Goal: Task Accomplishment & Management: Use online tool/utility

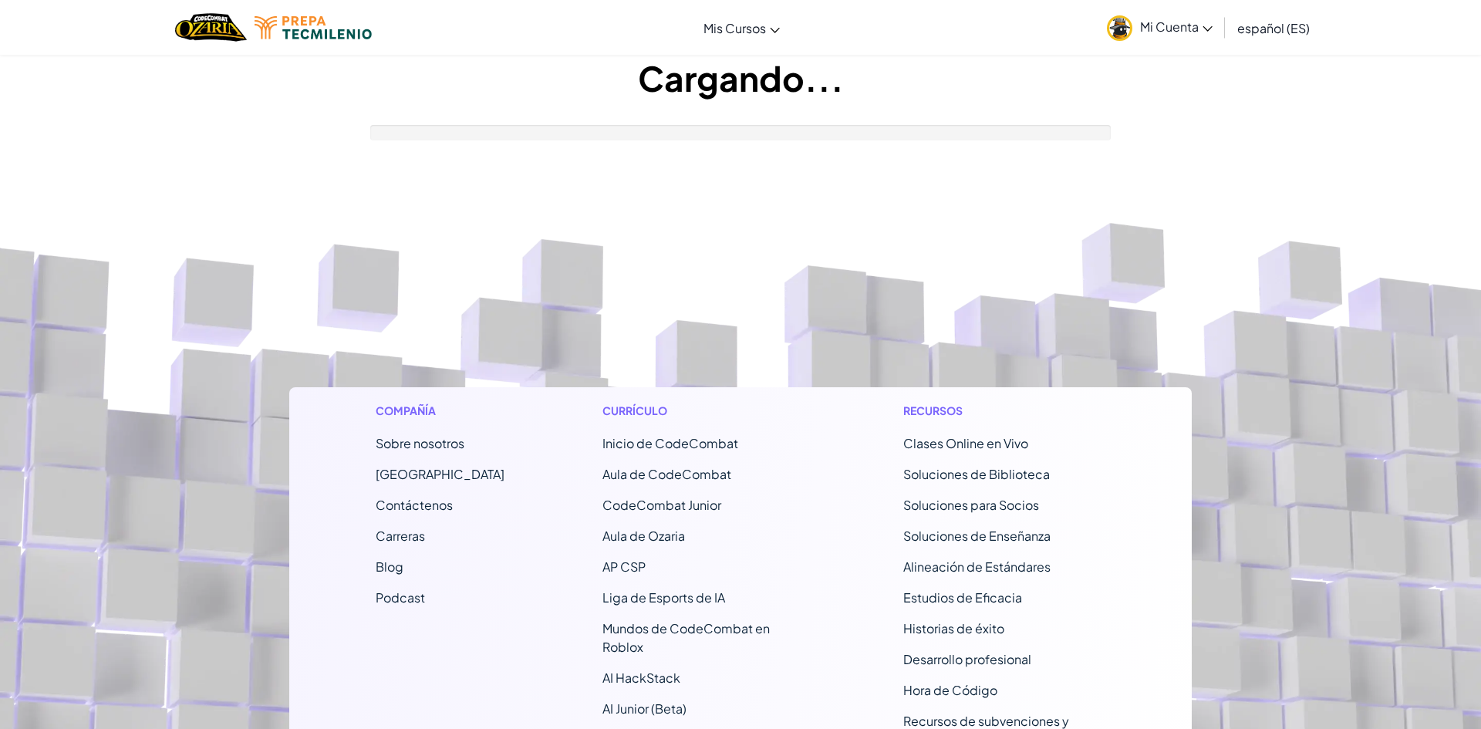
click at [791, 473] on div "Currículo Inicio de CodeCombat Aula de CodeCombat CodeCombat Junior Aula de Oza…" at bounding box center [704, 605] width 226 height 436
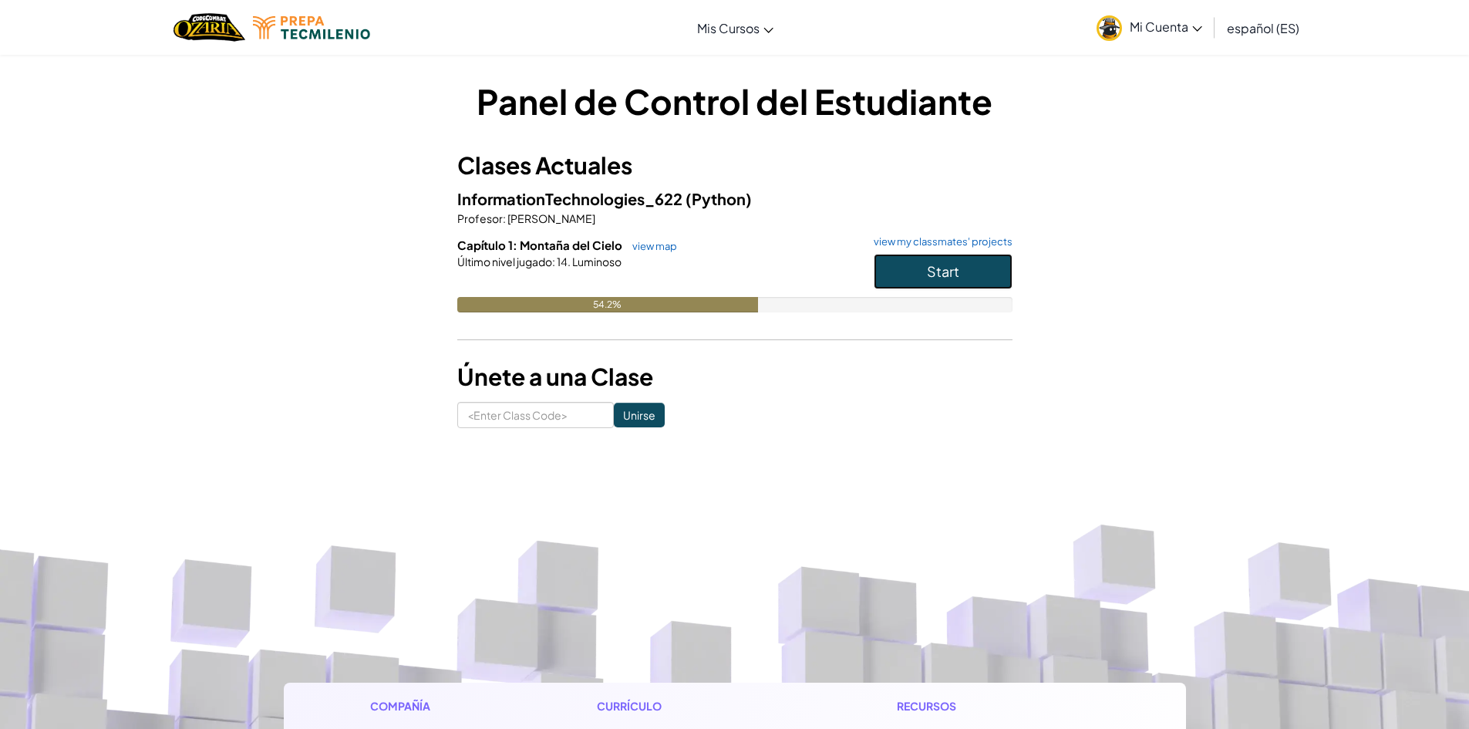
click at [979, 275] on button "Start" at bounding box center [943, 271] width 139 height 35
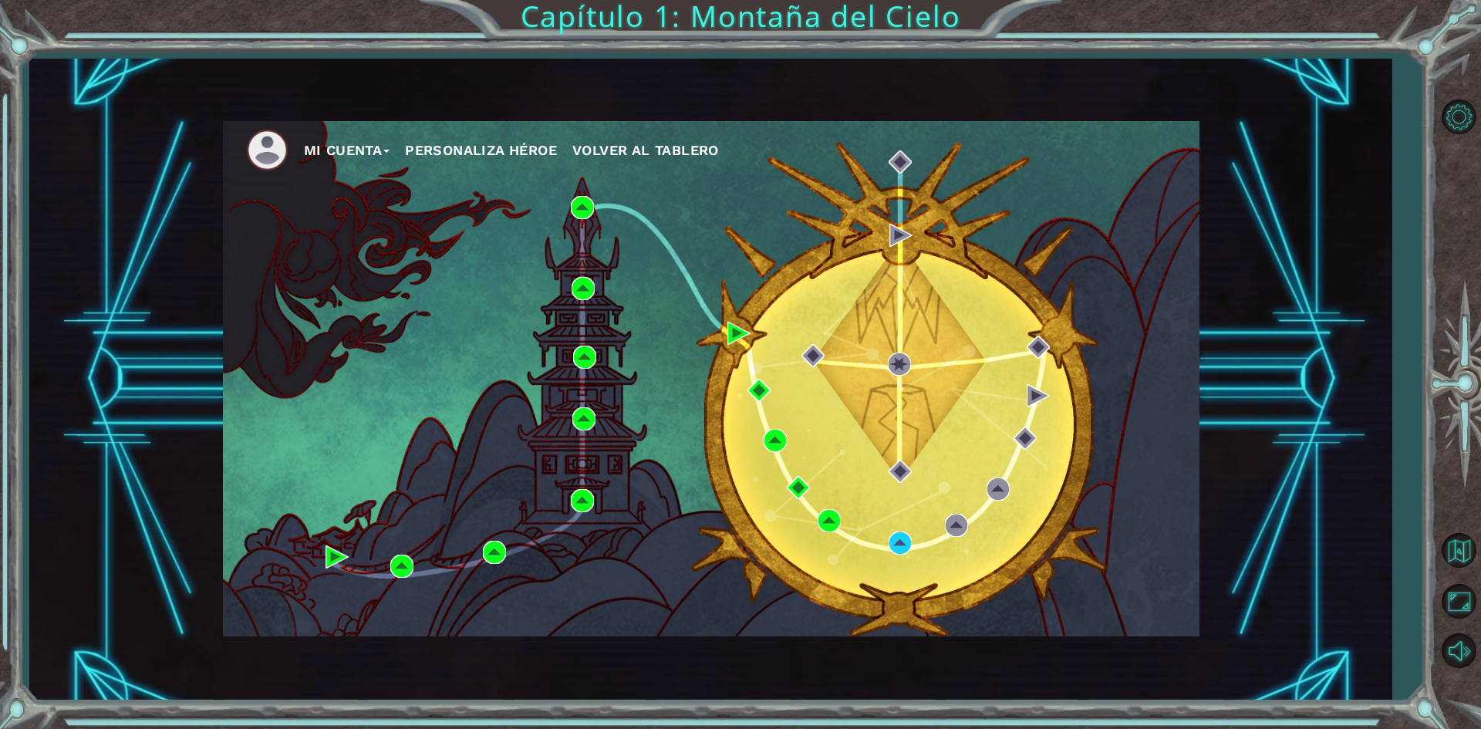
click at [1118, 283] on div "Mi Cuenta Personaliza Héroe Volver al Tablero" at bounding box center [711, 378] width 976 height 515
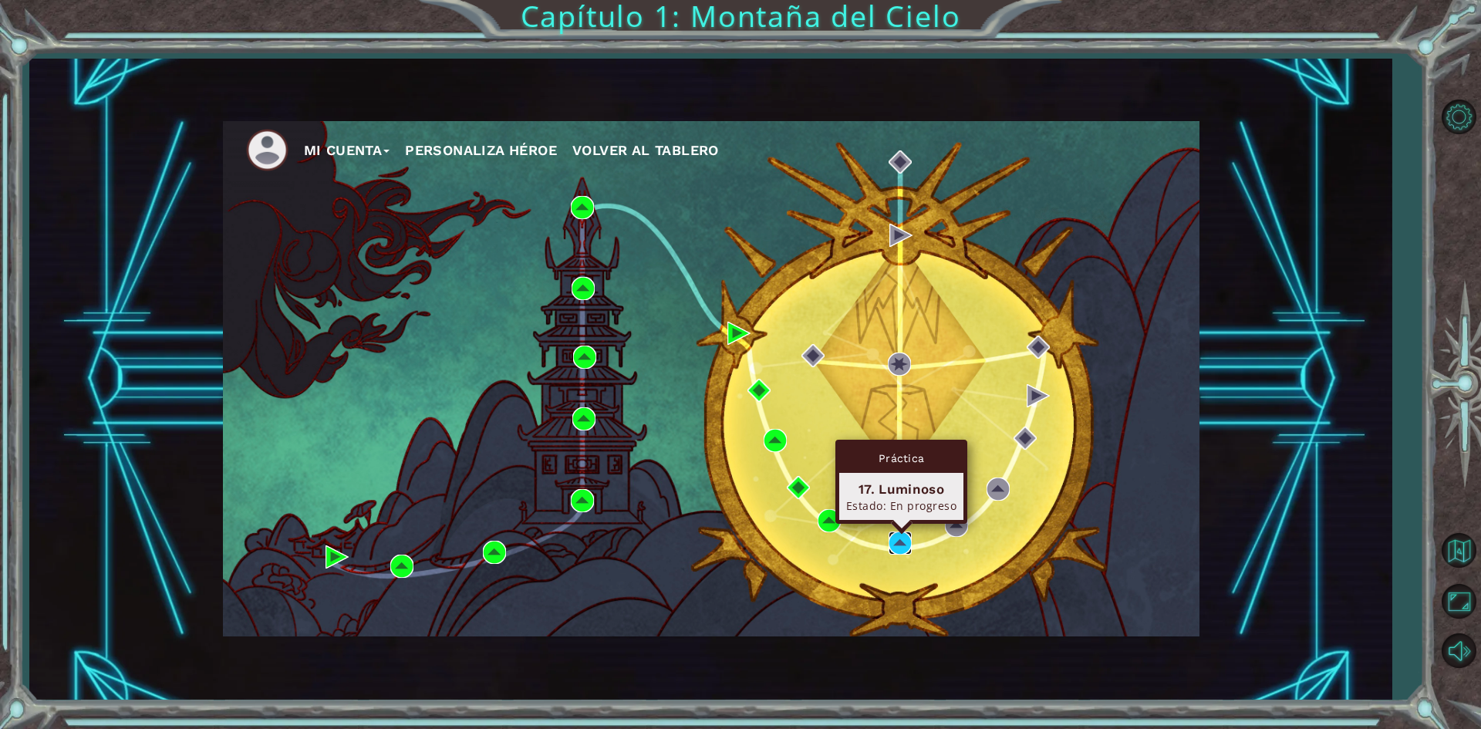
click at [895, 534] on img at bounding box center [900, 542] width 23 height 23
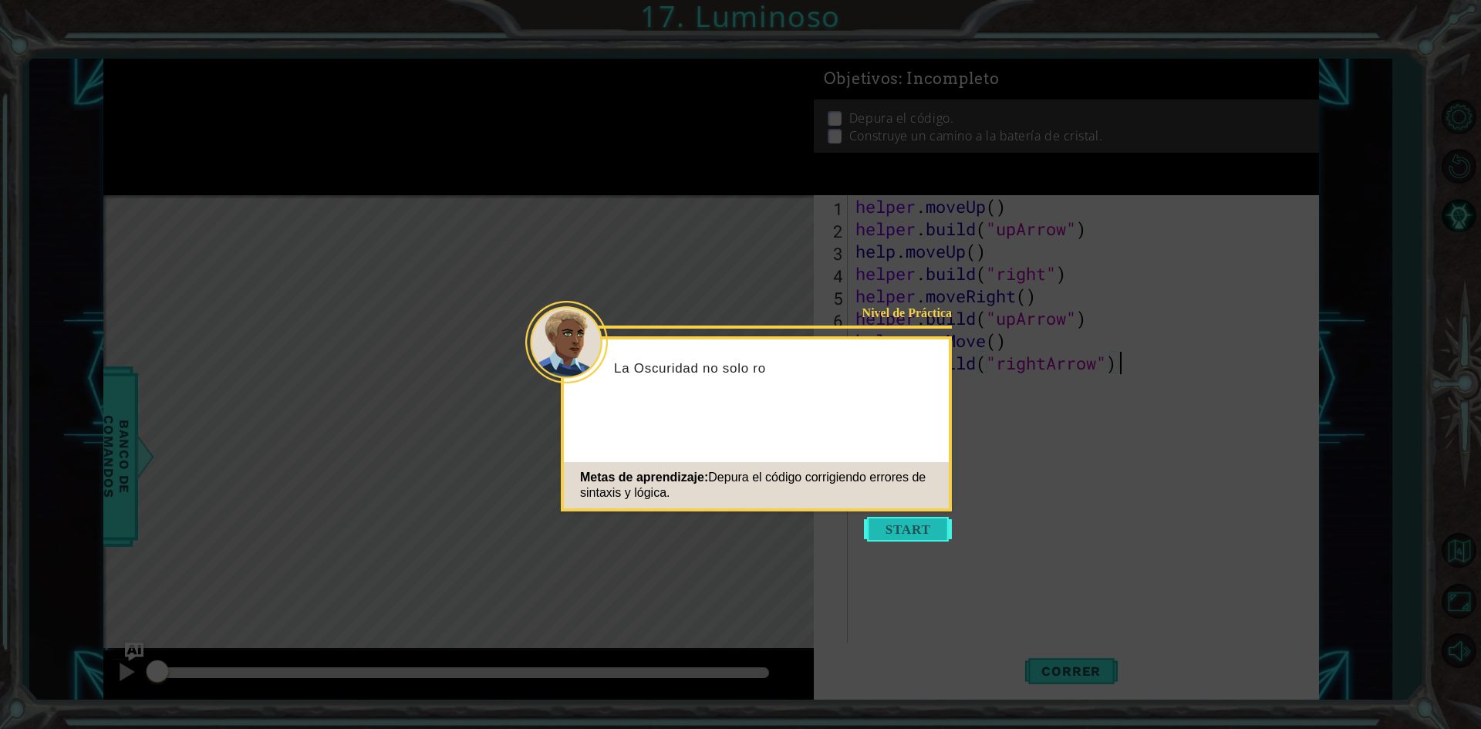
click at [906, 530] on button "Start" at bounding box center [908, 529] width 88 height 25
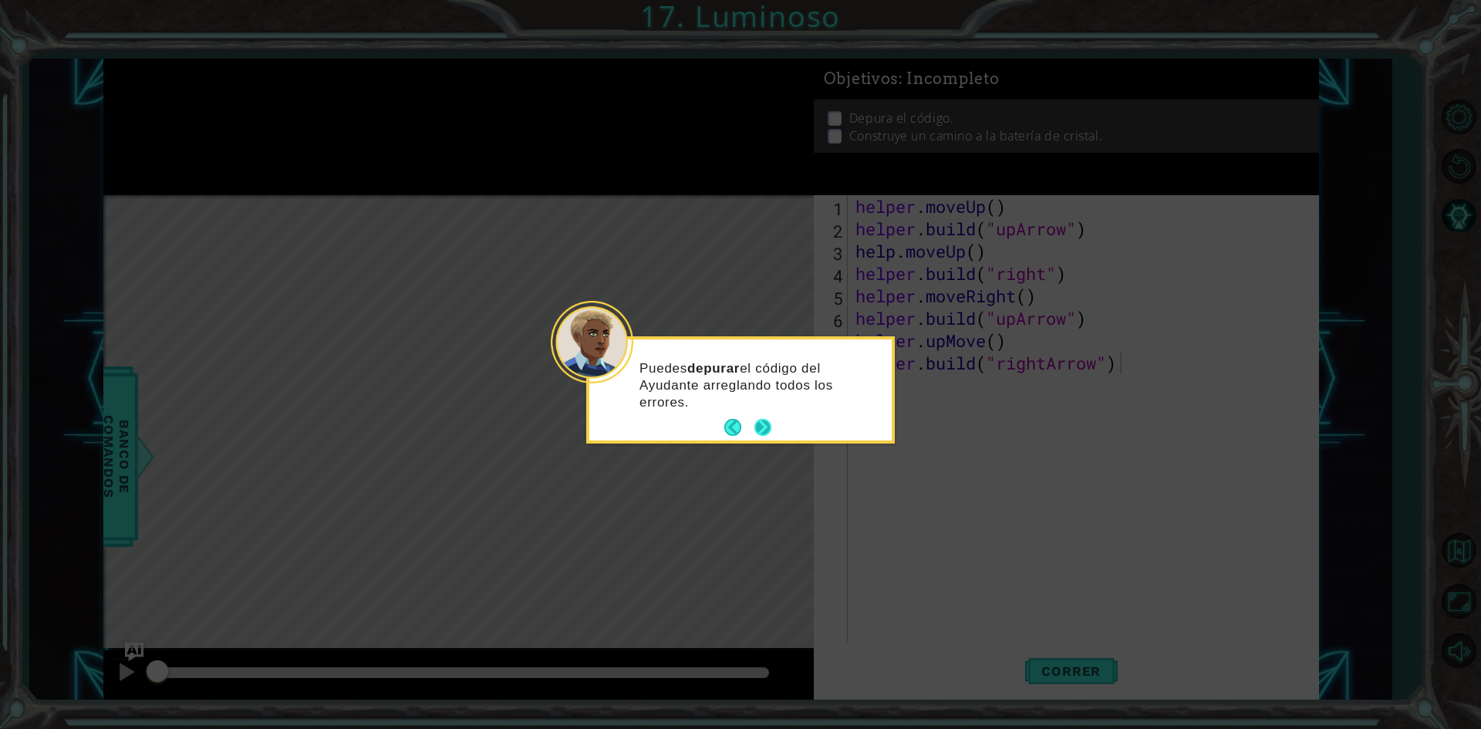
click at [762, 425] on button "Next" at bounding box center [762, 427] width 17 height 17
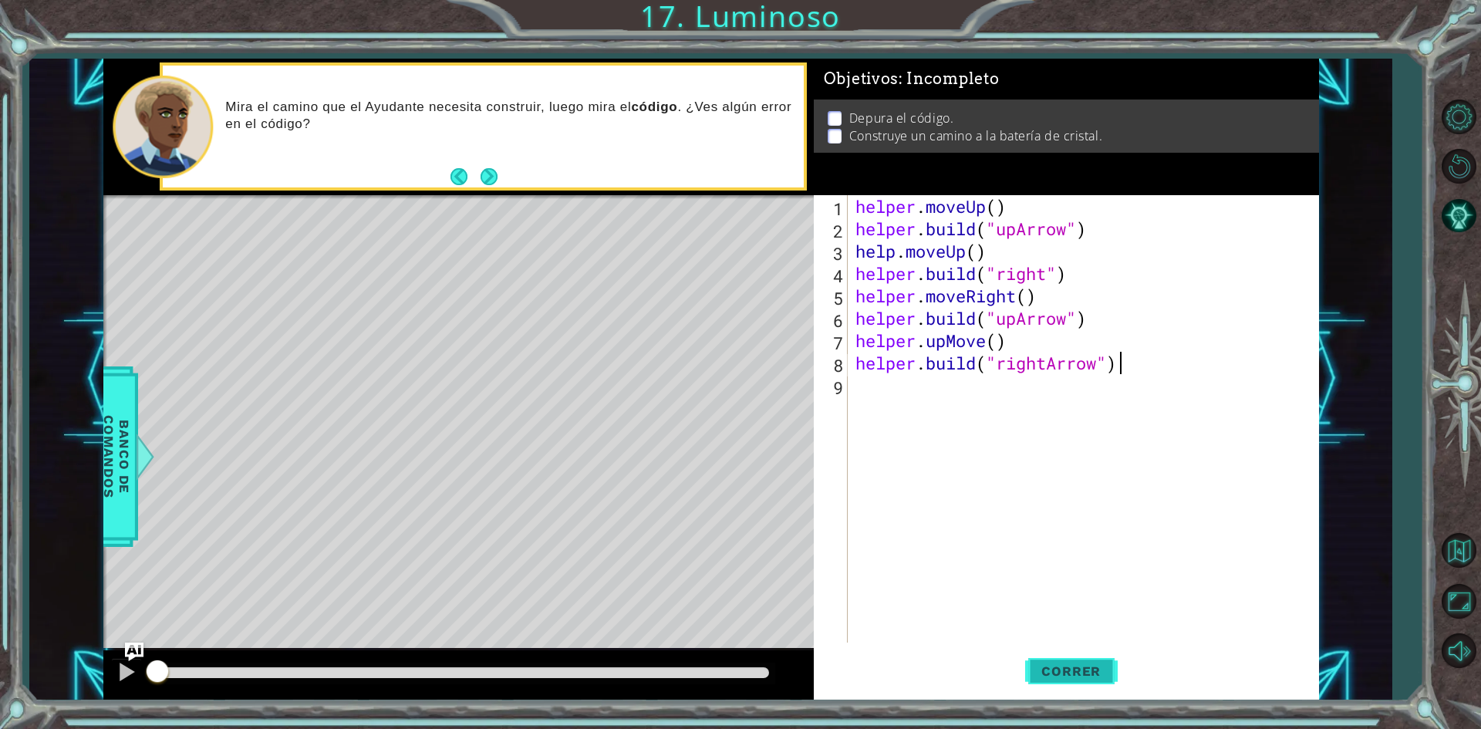
click at [1055, 662] on button "Correr" at bounding box center [1071, 671] width 93 height 50
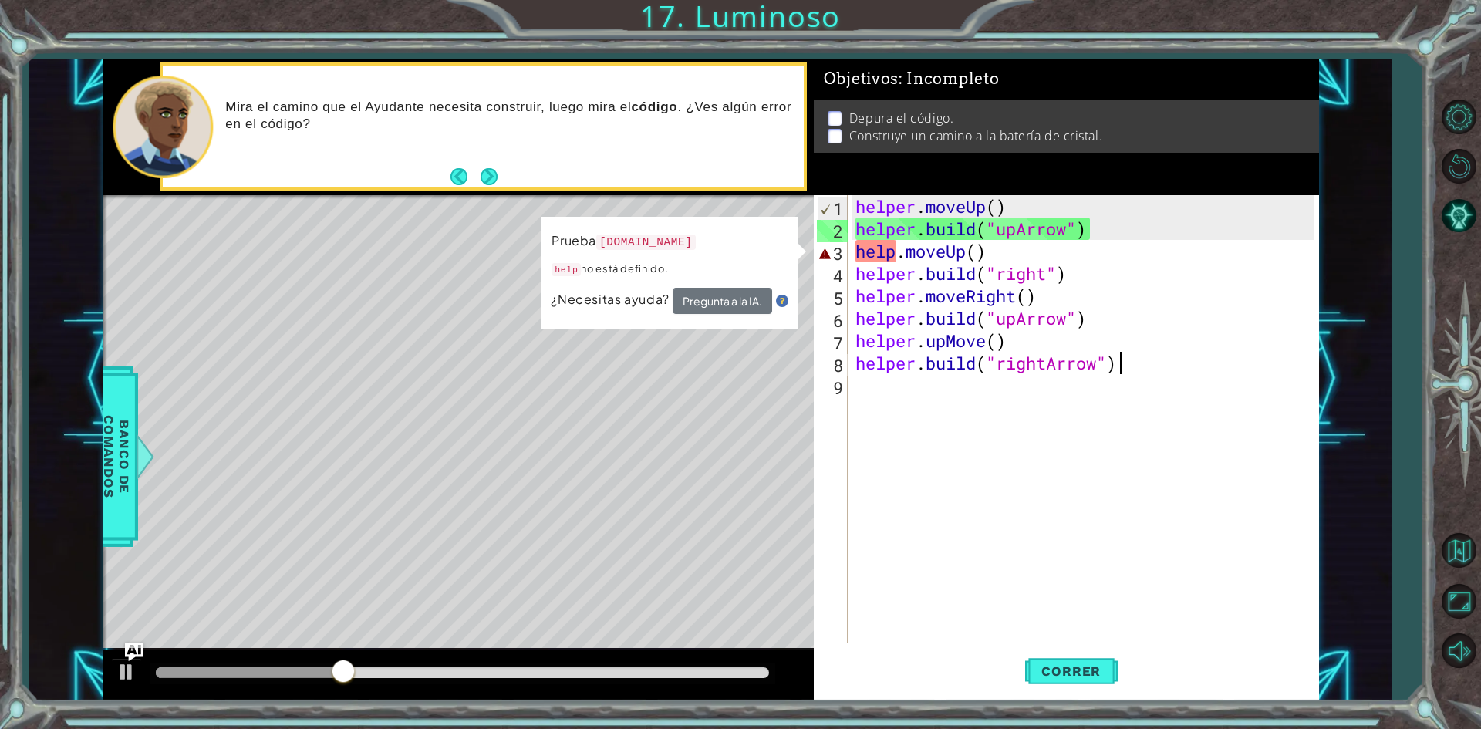
click at [895, 247] on div "helper . moveUp ( ) helper . build ( "upArrow" ) help . moveUp ( ) helper . bui…" at bounding box center [1086, 441] width 469 height 492
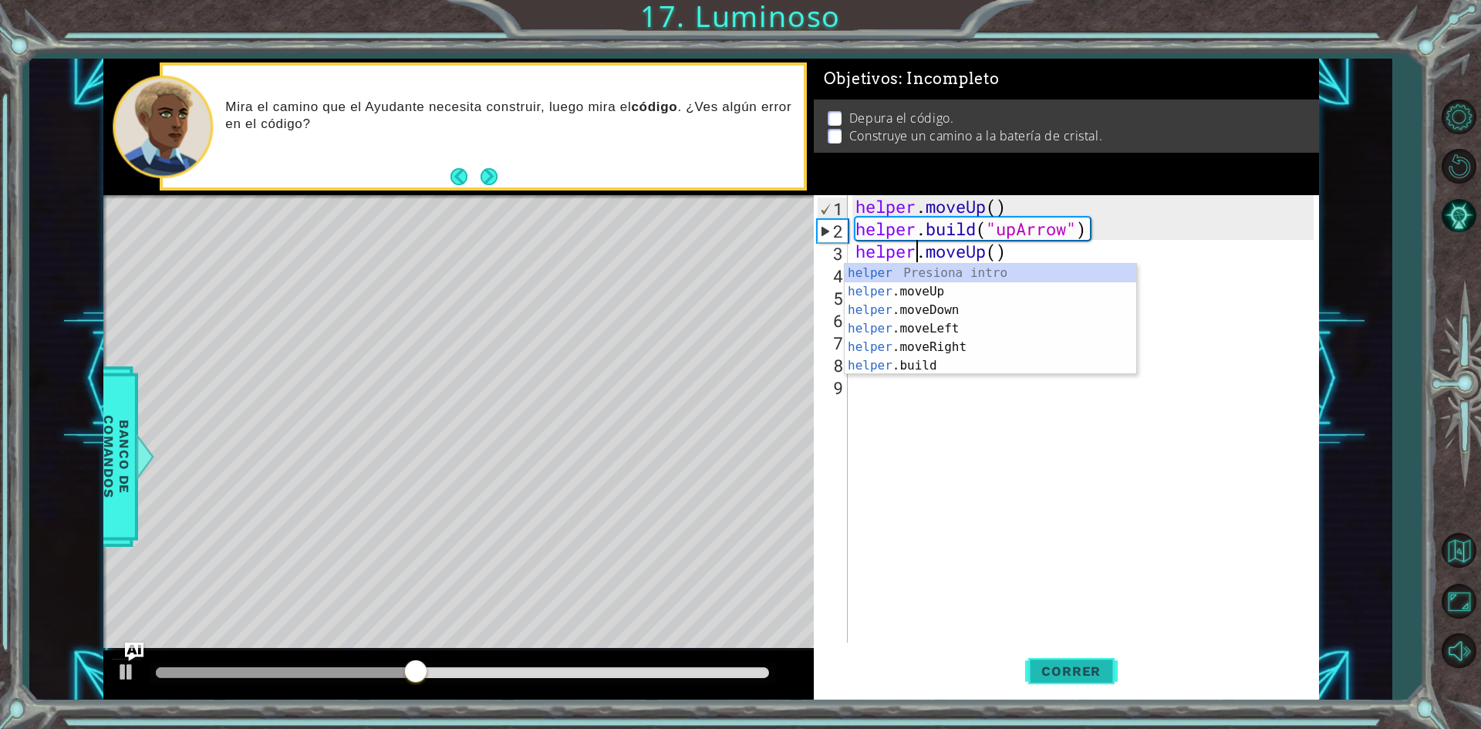
click at [1068, 683] on button "Correr" at bounding box center [1071, 671] width 93 height 50
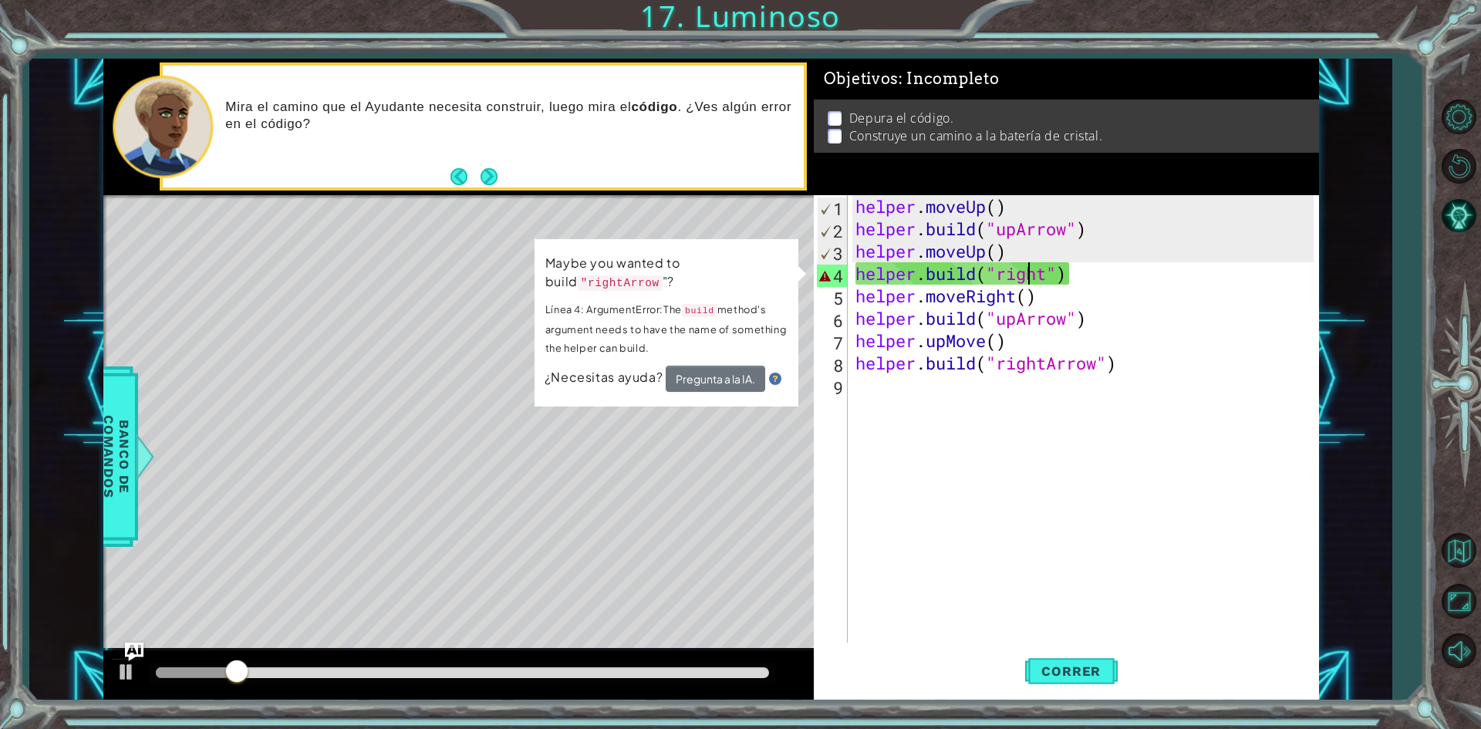
click at [1026, 275] on div "helper . moveUp ( ) helper . build ( "upArrow" ) helper . moveUp ( ) helper . b…" at bounding box center [1086, 441] width 469 height 492
click at [1051, 286] on div "helper . moveUp ( ) helper . build ( "upArrow" ) helper . moveUp ( ) helper . b…" at bounding box center [1086, 441] width 469 height 492
click at [1053, 272] on div "helper . moveUp ( ) helper . build ( "upArrow" ) helper . moveUp ( ) helper . b…" at bounding box center [1086, 441] width 469 height 492
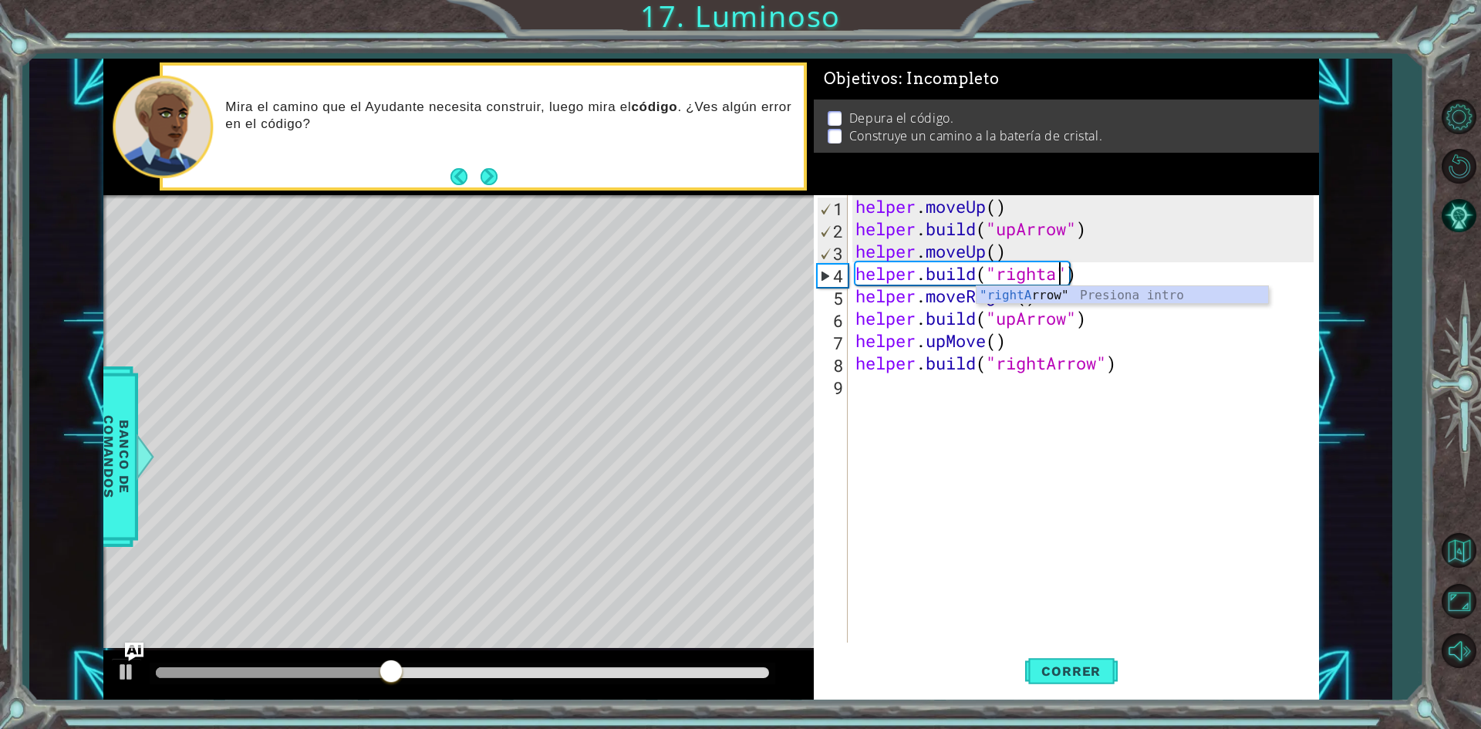
scroll to position [0, 9]
click at [1007, 292] on div ""rightA rrow" Presiona intro" at bounding box center [1122, 314] width 292 height 56
click at [1061, 669] on span "Correr" at bounding box center [1071, 670] width 90 height 15
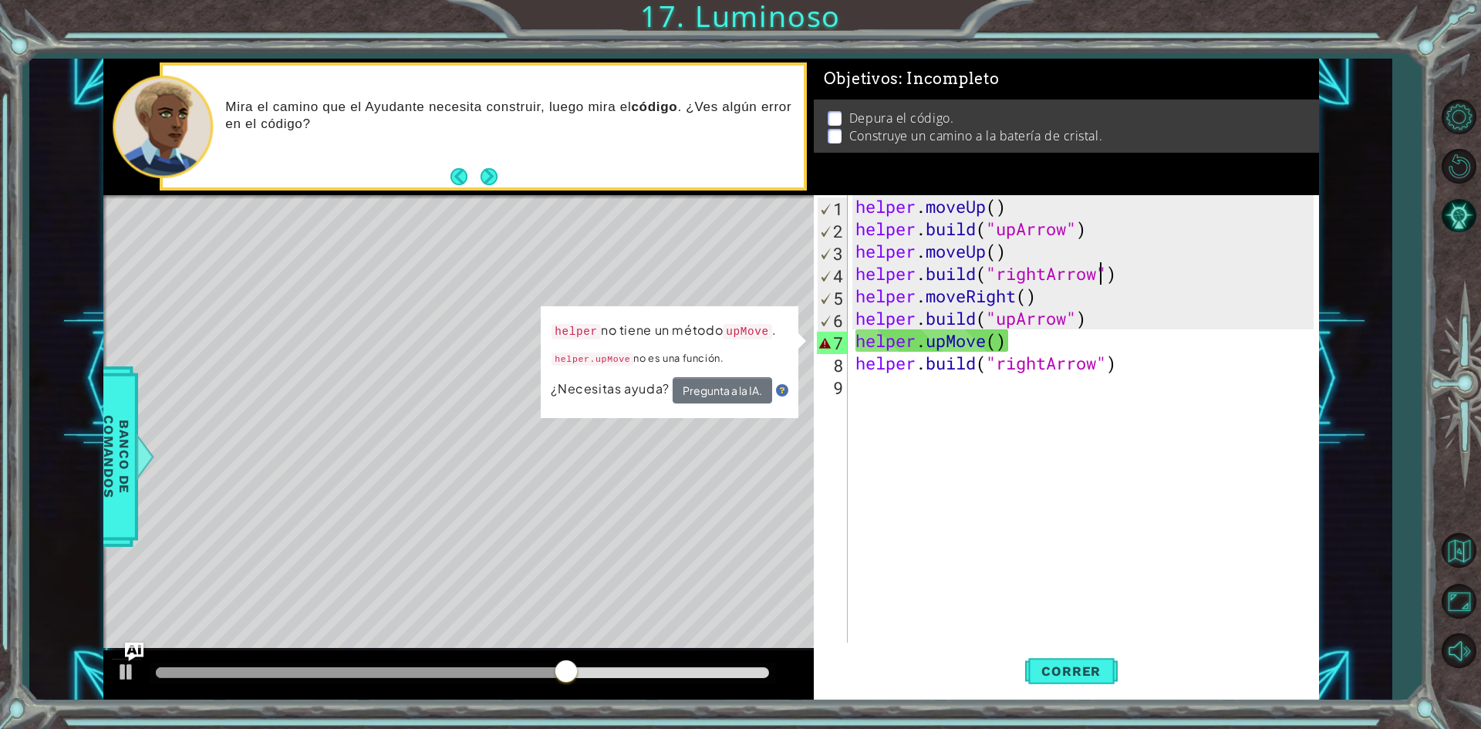
click at [1037, 343] on div "helper . moveUp ( ) helper . build ( "upArrow" ) helper . moveUp ( ) helper . b…" at bounding box center [1086, 441] width 469 height 492
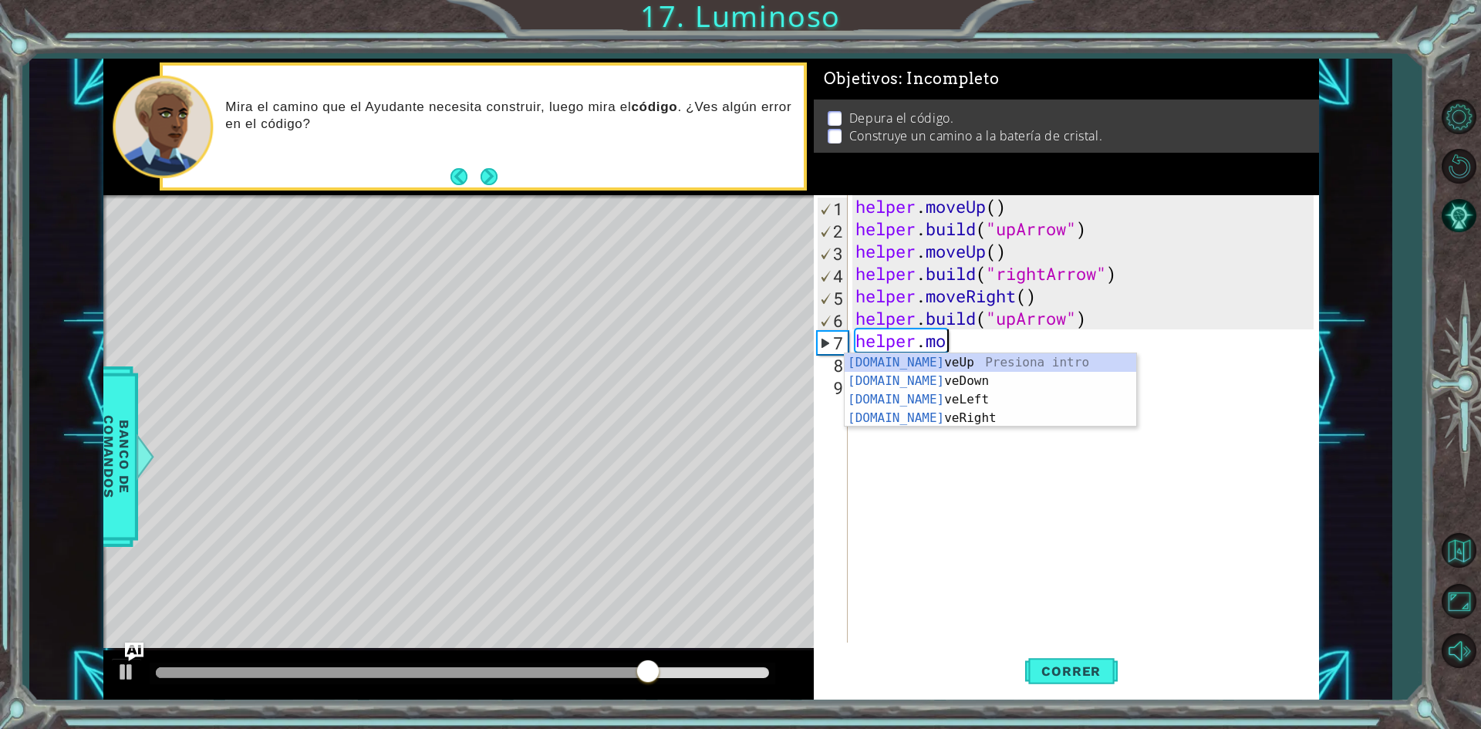
scroll to position [0, 3]
click at [1001, 361] on div "[DOMAIN_NAME] veUp Presiona intro [DOMAIN_NAME] veDown Presiona intro [DOMAIN_N…" at bounding box center [991, 408] width 292 height 111
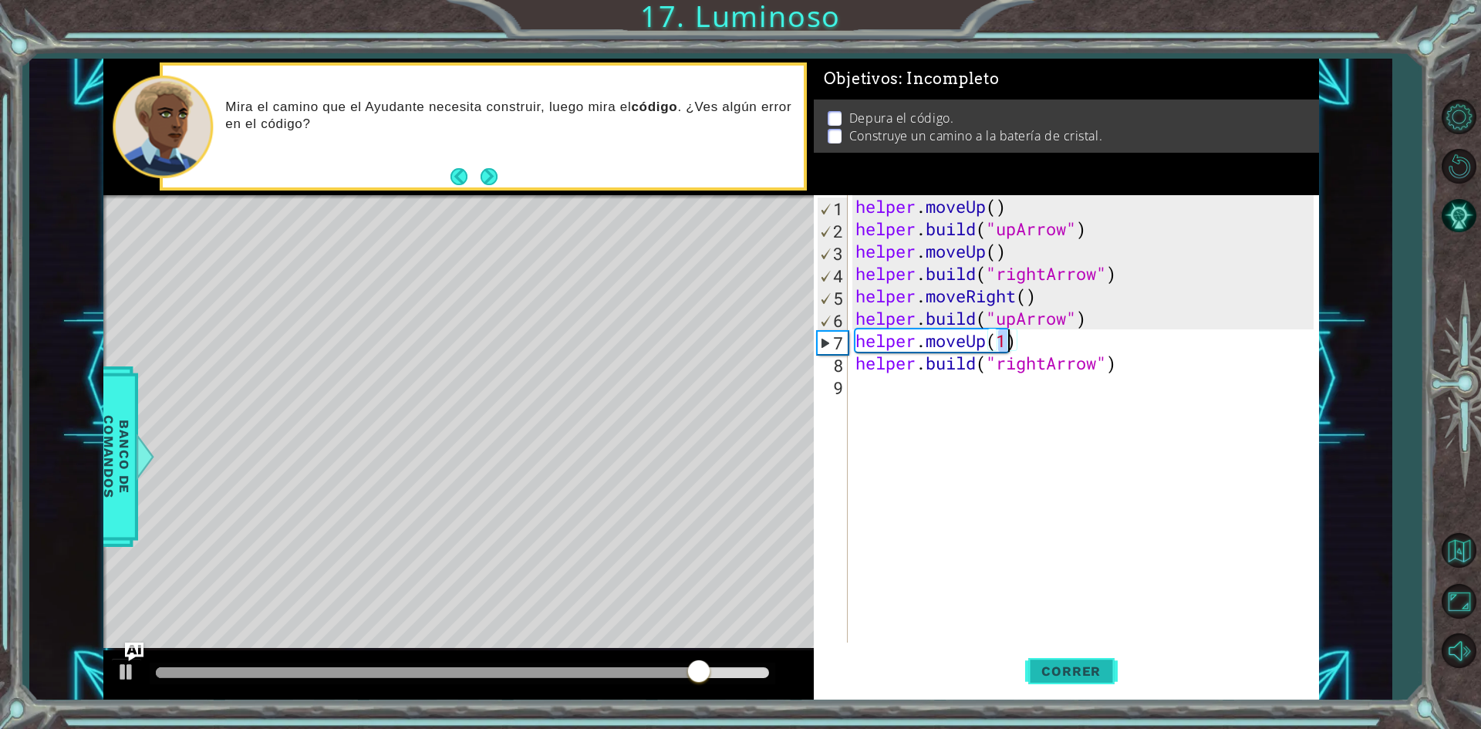
type textarea "helper.moveUp(1)"
click at [1056, 680] on button "Correr" at bounding box center [1071, 671] width 93 height 50
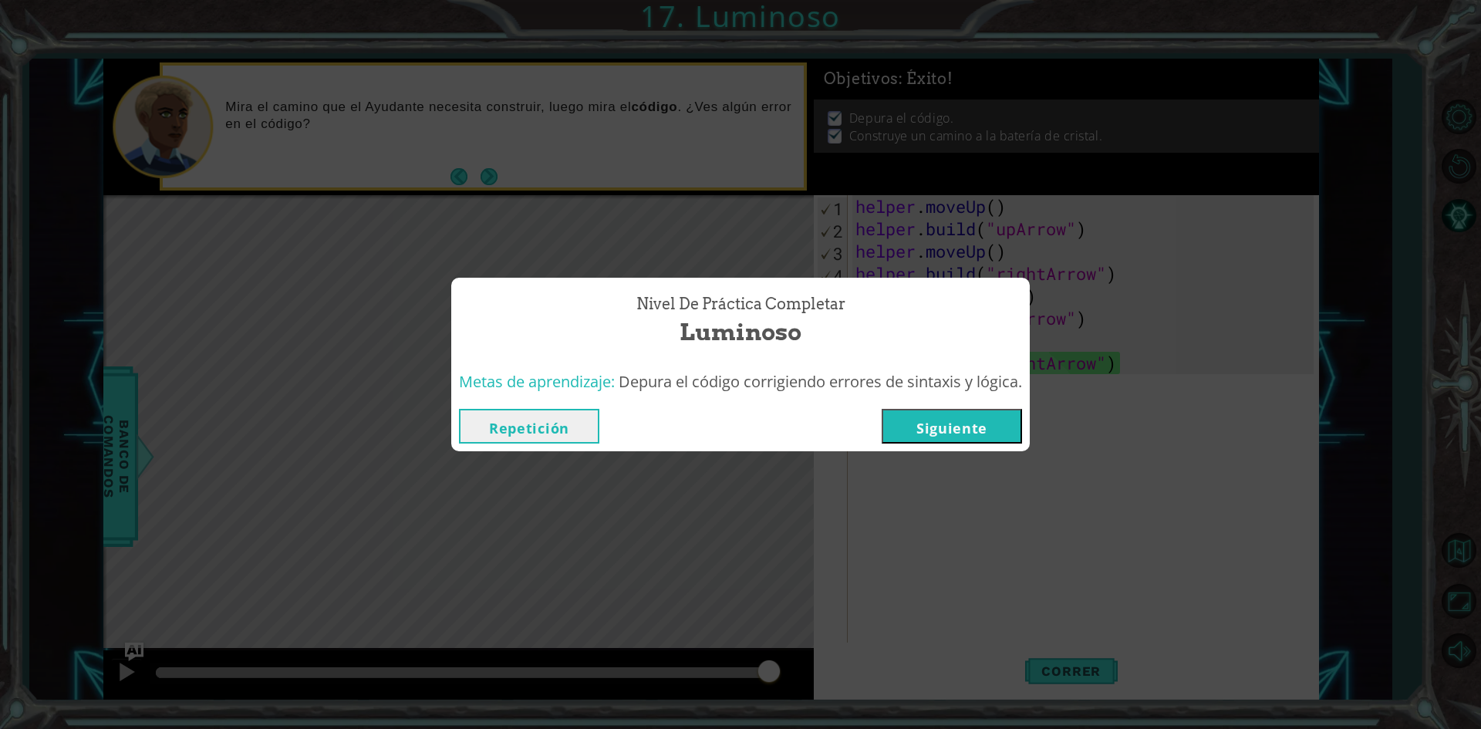
click at [980, 420] on button "Siguiente" at bounding box center [952, 426] width 140 height 35
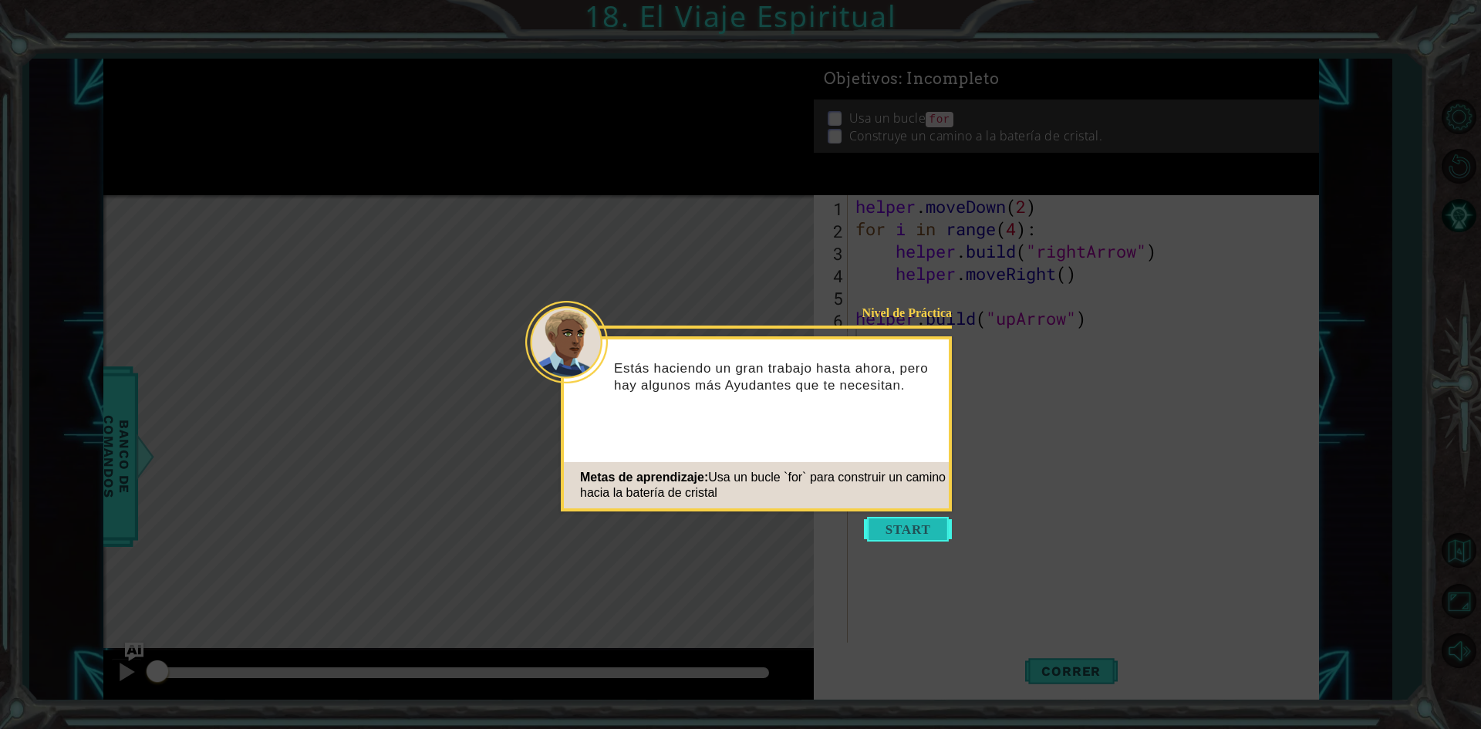
click at [905, 530] on button "Start" at bounding box center [908, 529] width 88 height 25
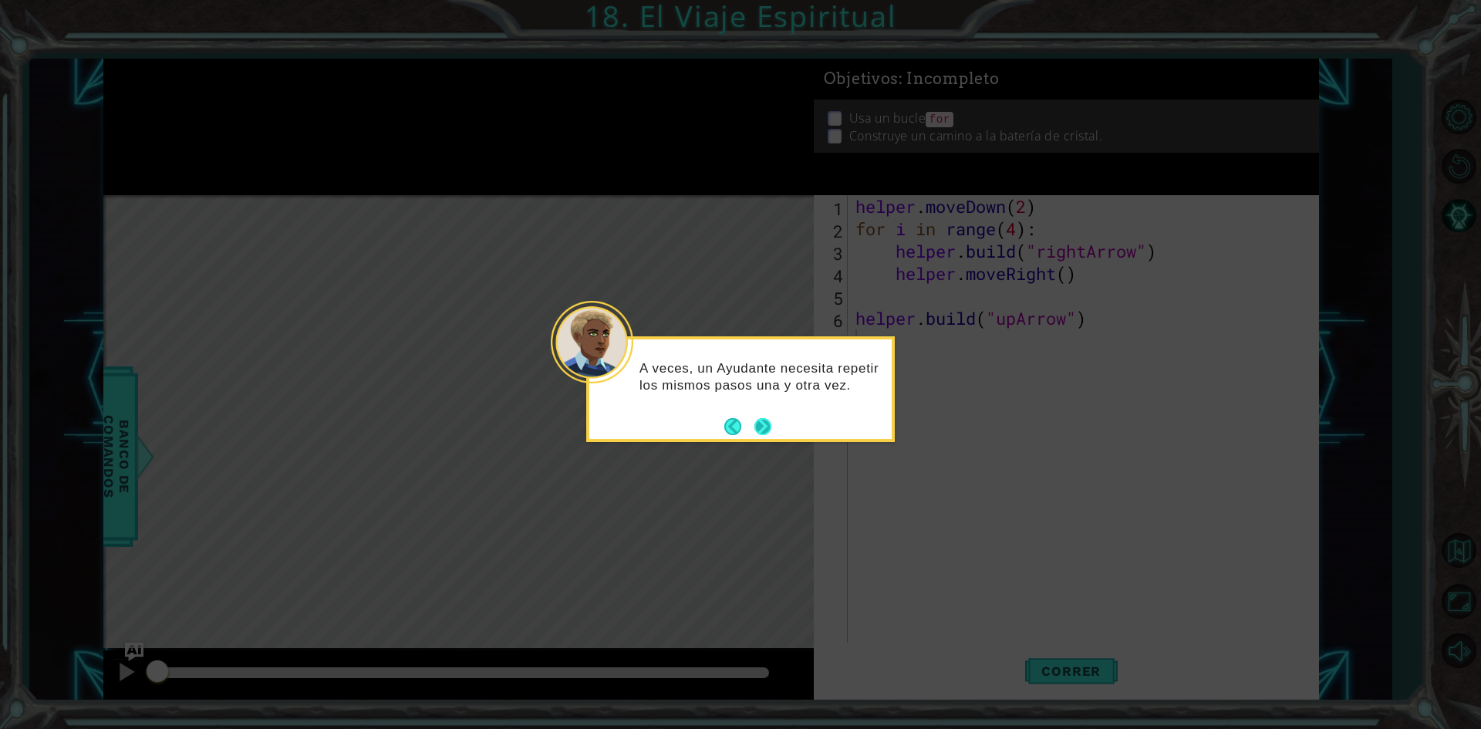
click at [754, 427] on button "Next" at bounding box center [762, 426] width 17 height 17
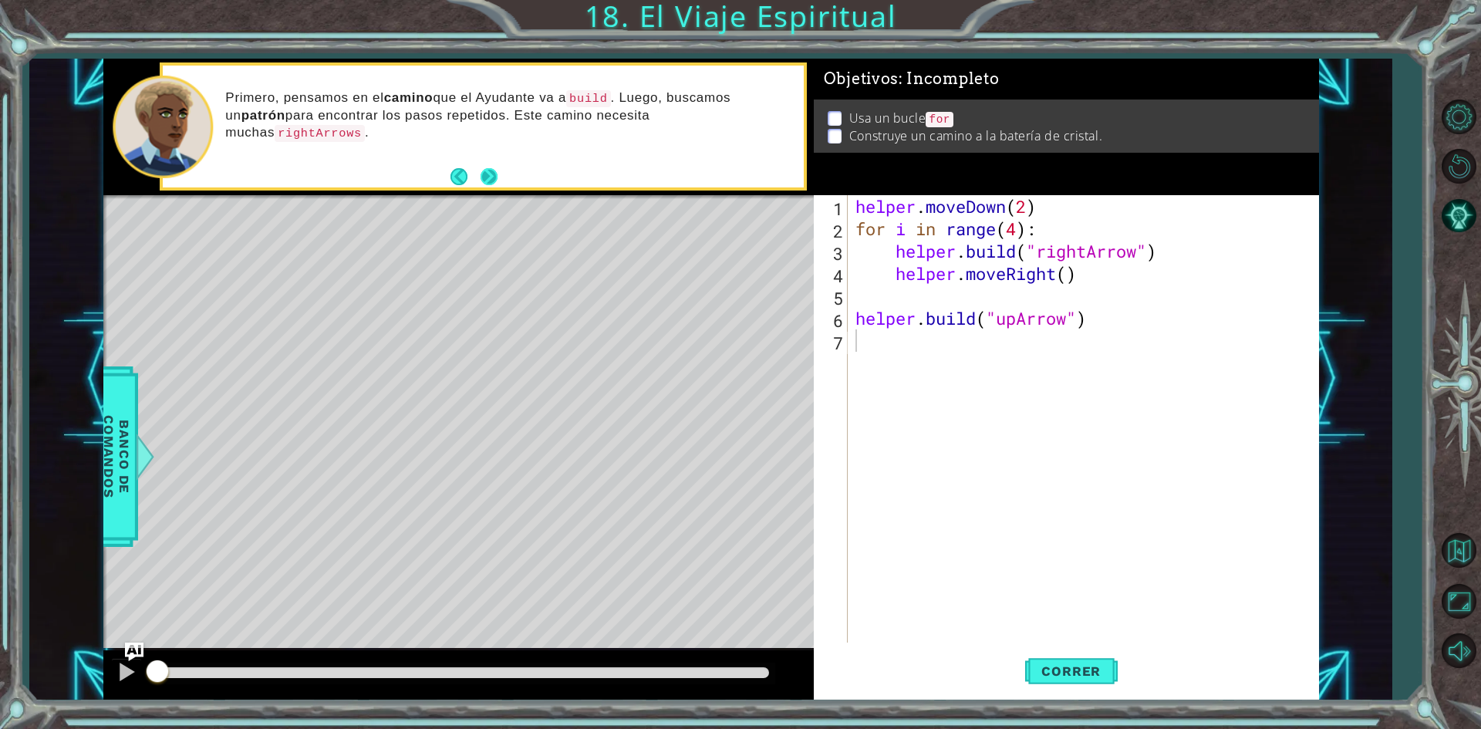
click at [496, 170] on button "Next" at bounding box center [489, 176] width 17 height 17
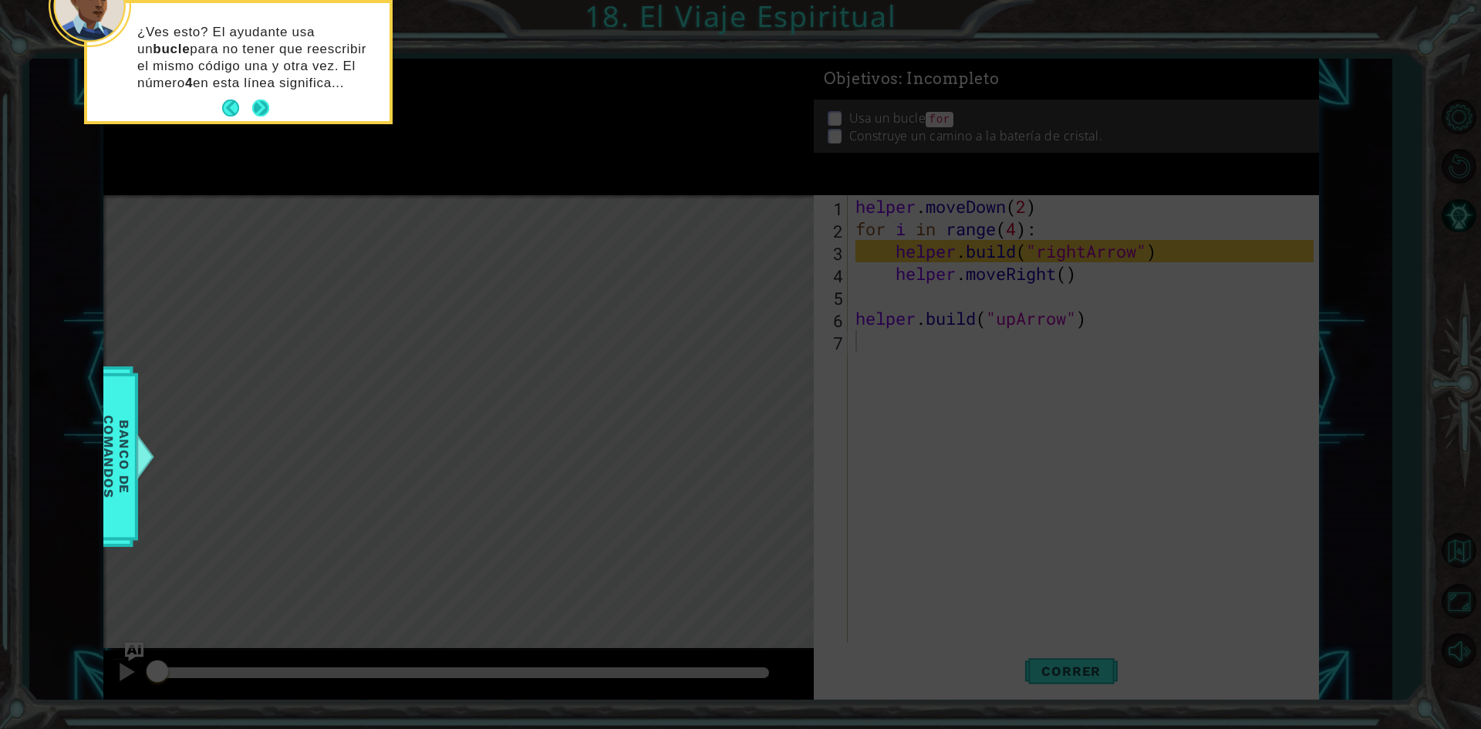
click at [256, 99] on button "Next" at bounding box center [260, 107] width 17 height 17
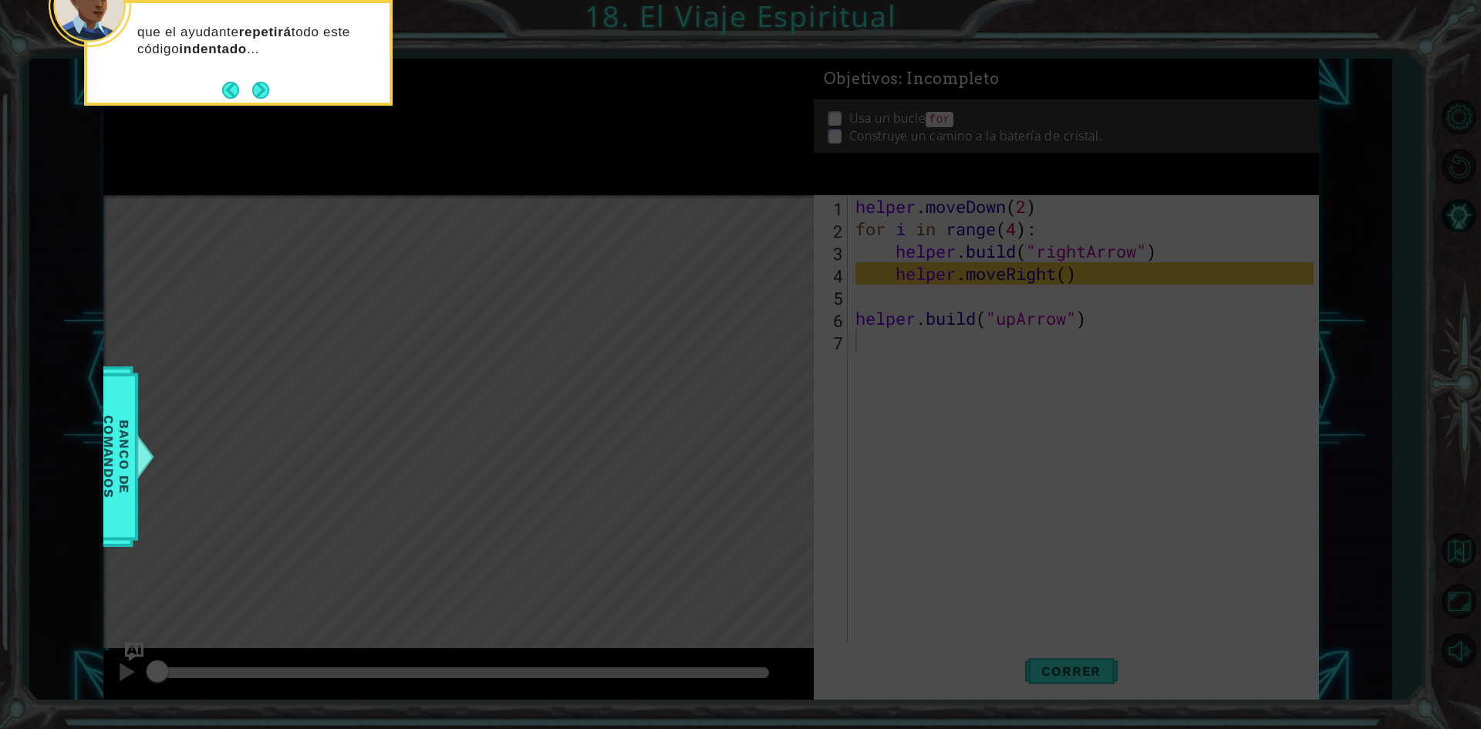
click at [256, 96] on button "Next" at bounding box center [260, 90] width 17 height 17
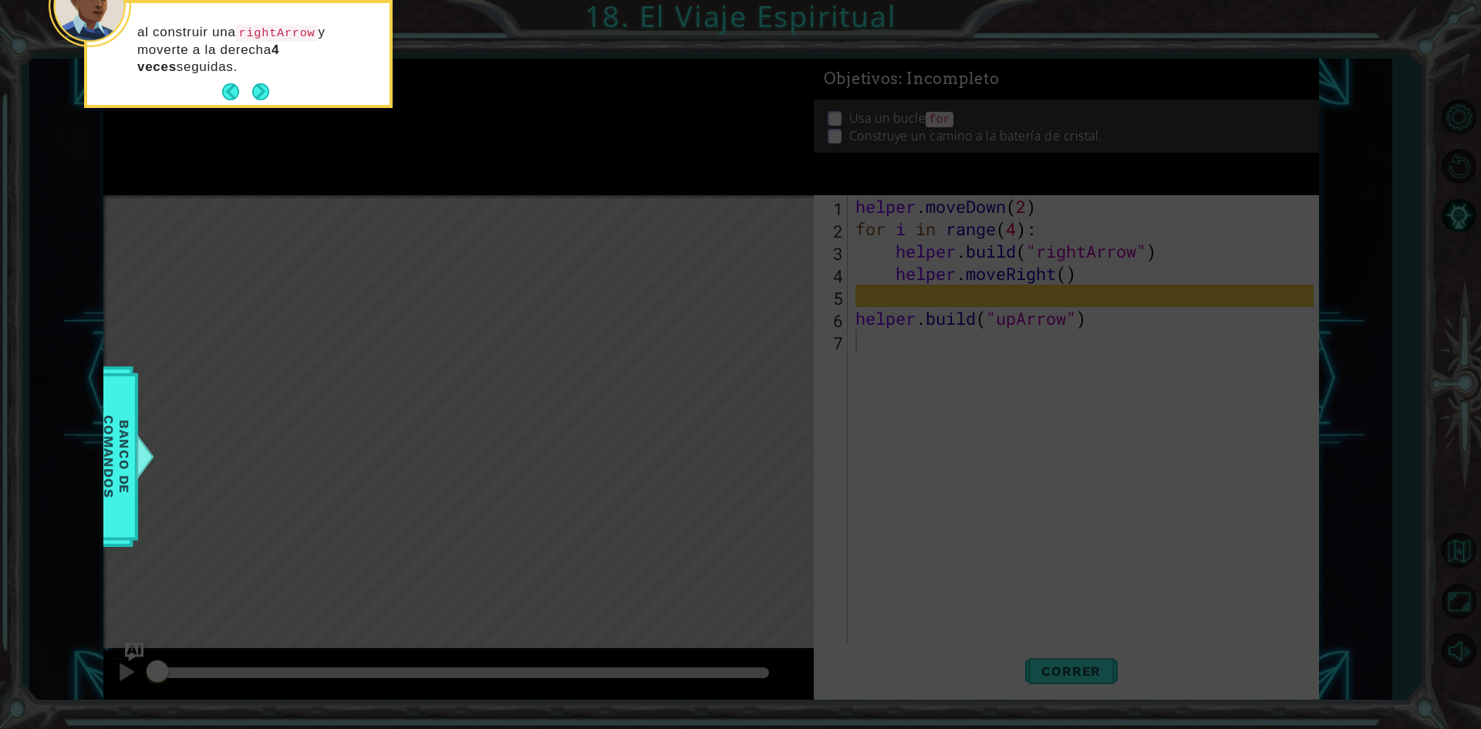
click at [256, 96] on button "Next" at bounding box center [260, 91] width 17 height 17
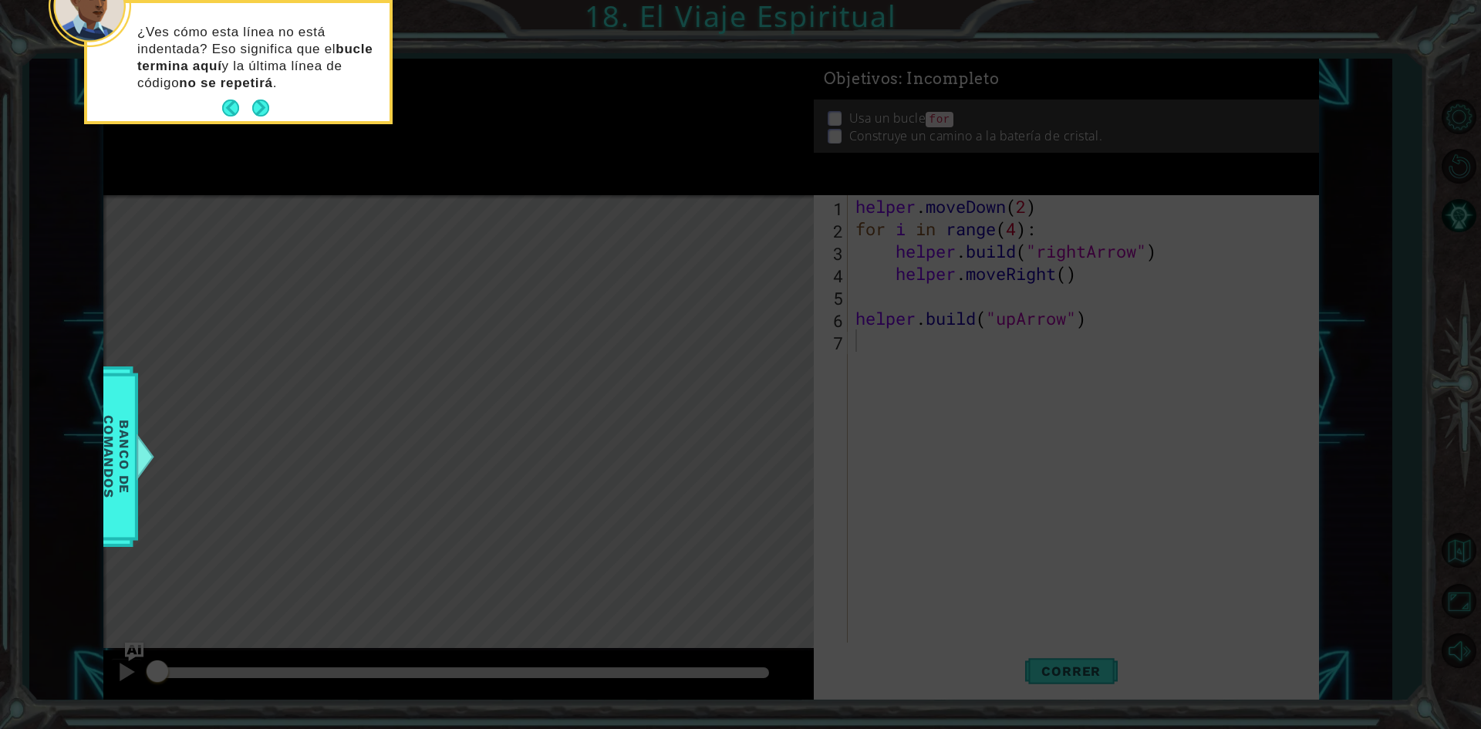
click at [256, 99] on button "Next" at bounding box center [261, 108] width 18 height 18
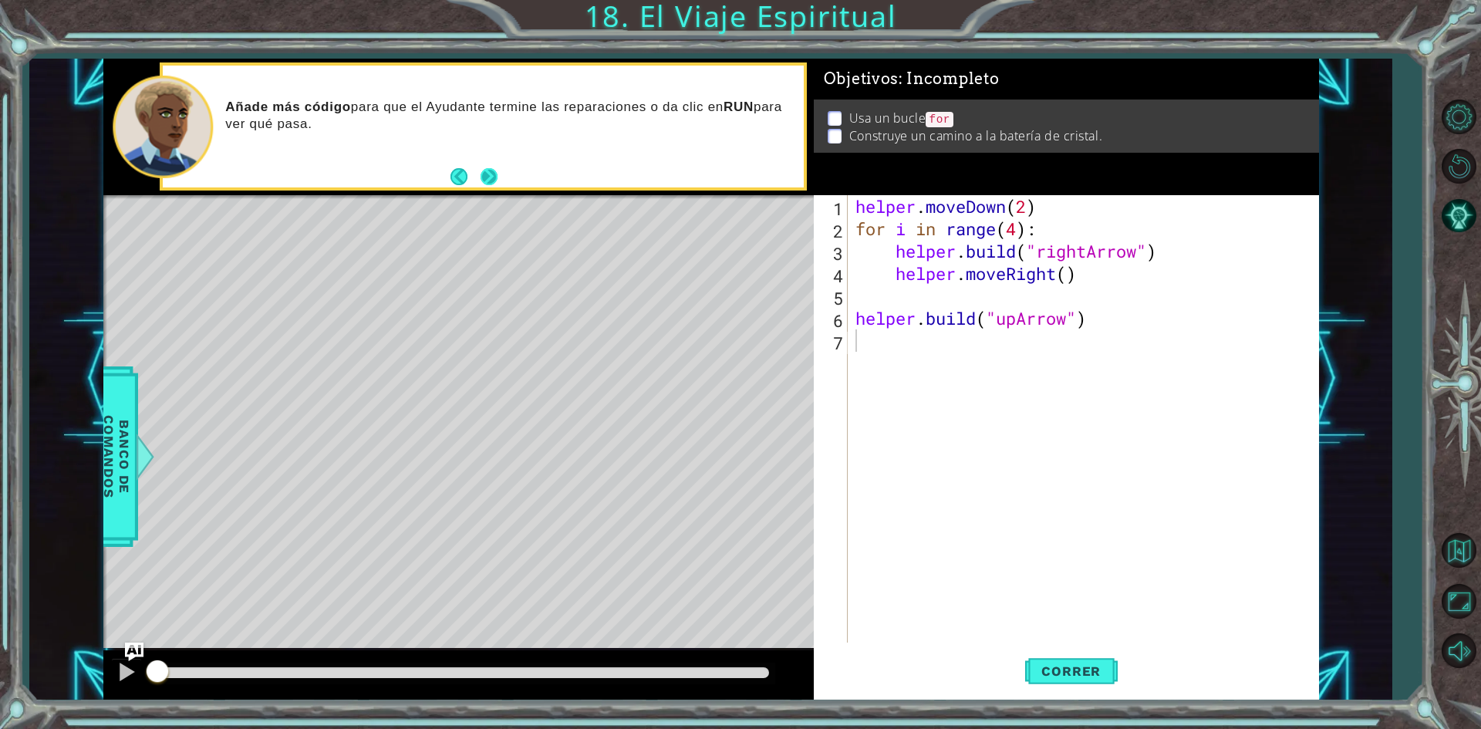
click at [495, 170] on button "Next" at bounding box center [489, 176] width 17 height 17
click at [1050, 676] on span "Correr" at bounding box center [1071, 670] width 90 height 15
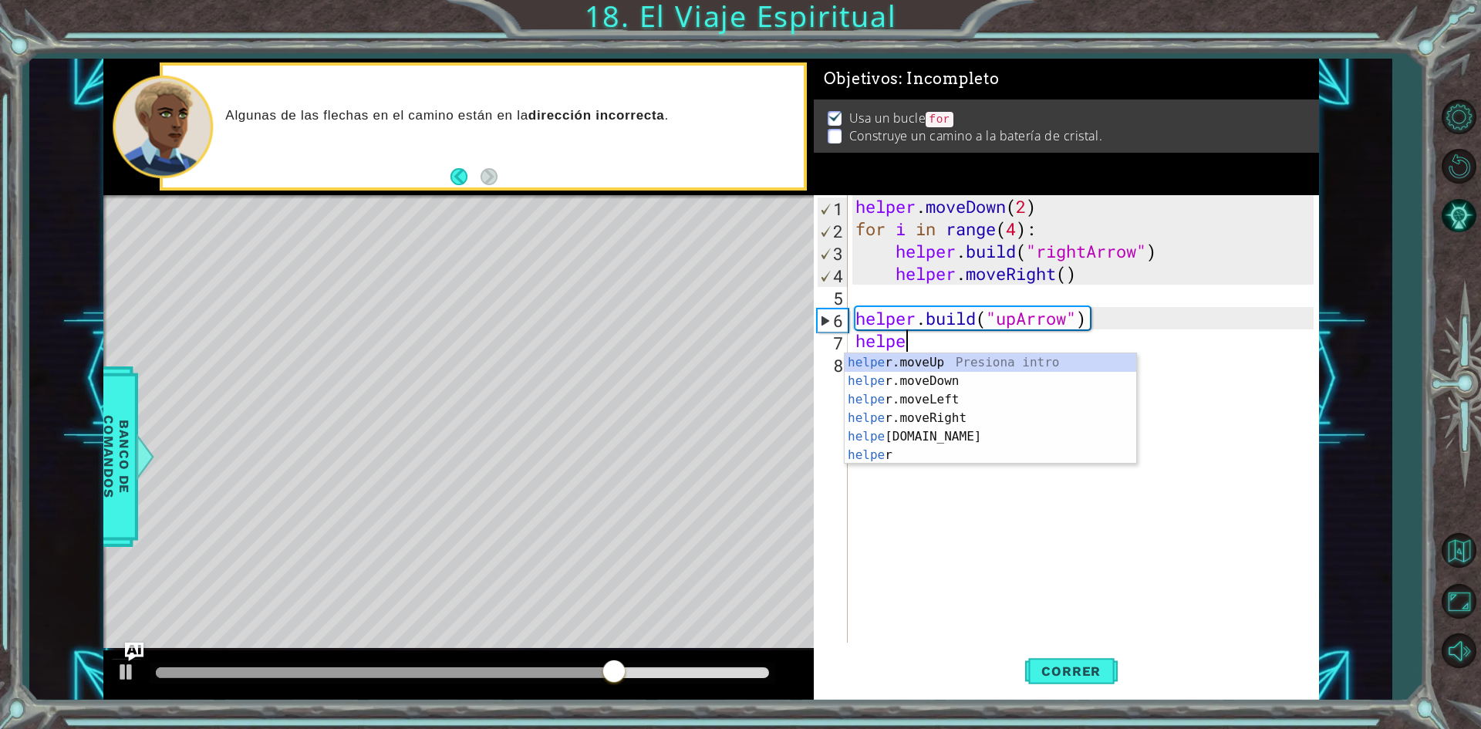
scroll to position [0, 2]
click at [892, 382] on div "helper Presiona intro helper .moveUp Presiona intro helper .moveDown Presiona i…" at bounding box center [991, 427] width 292 height 148
type textarea "helper.moveUp(1)"
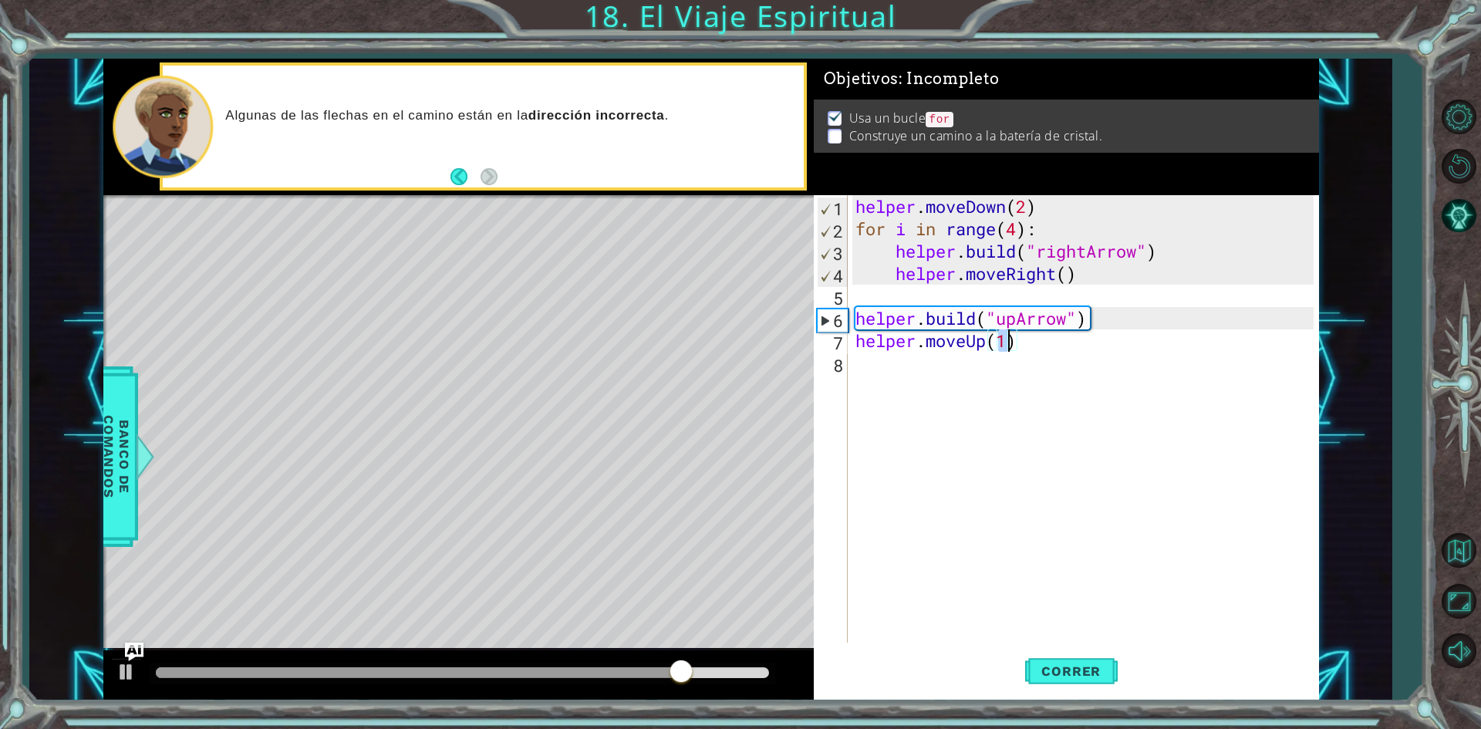
click at [929, 368] on div "helper . moveDown ( 2 ) for i in range ( 4 ) : helper . build ( "rightArrow" ) …" at bounding box center [1086, 441] width 469 height 492
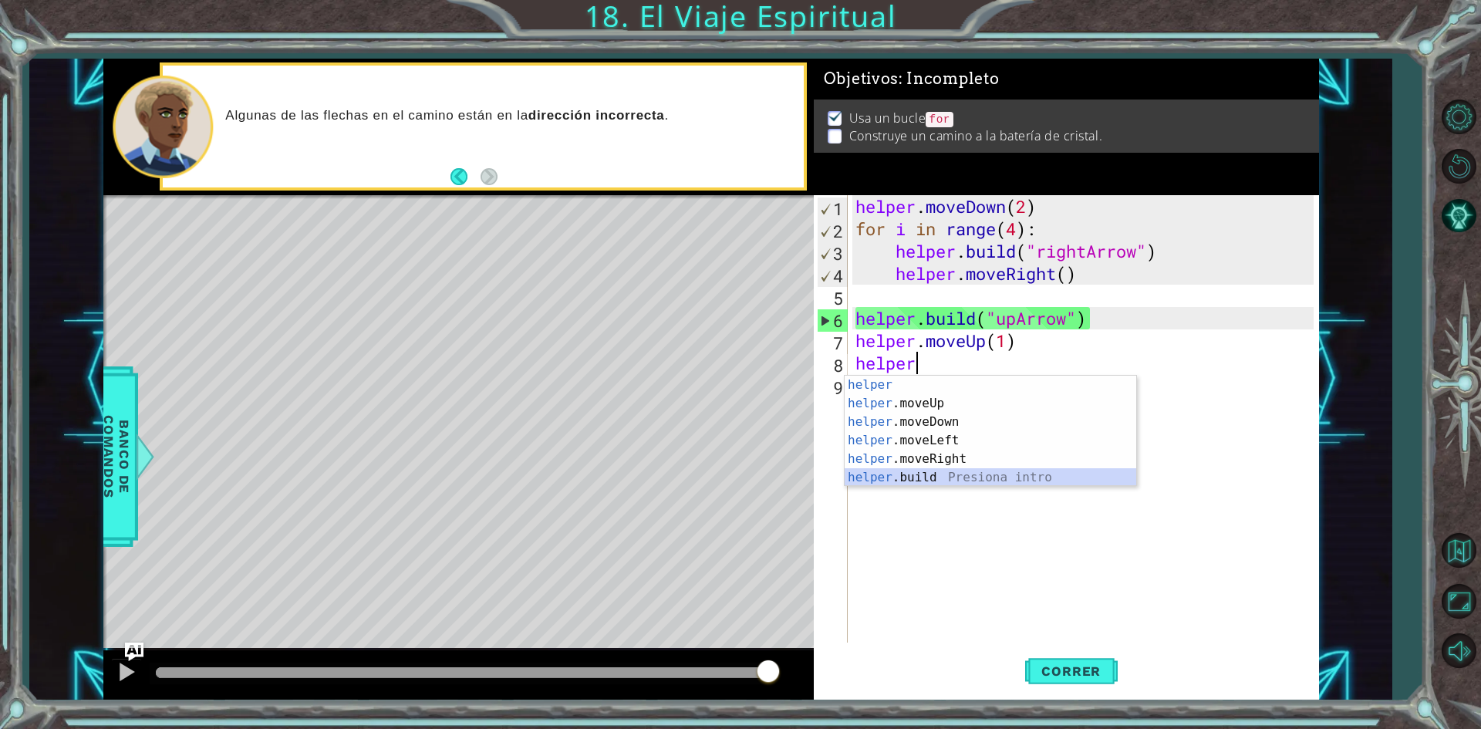
click at [943, 478] on div "helper Presiona intro helper .moveUp Presiona intro helper .moveDown Presiona i…" at bounding box center [991, 450] width 292 height 148
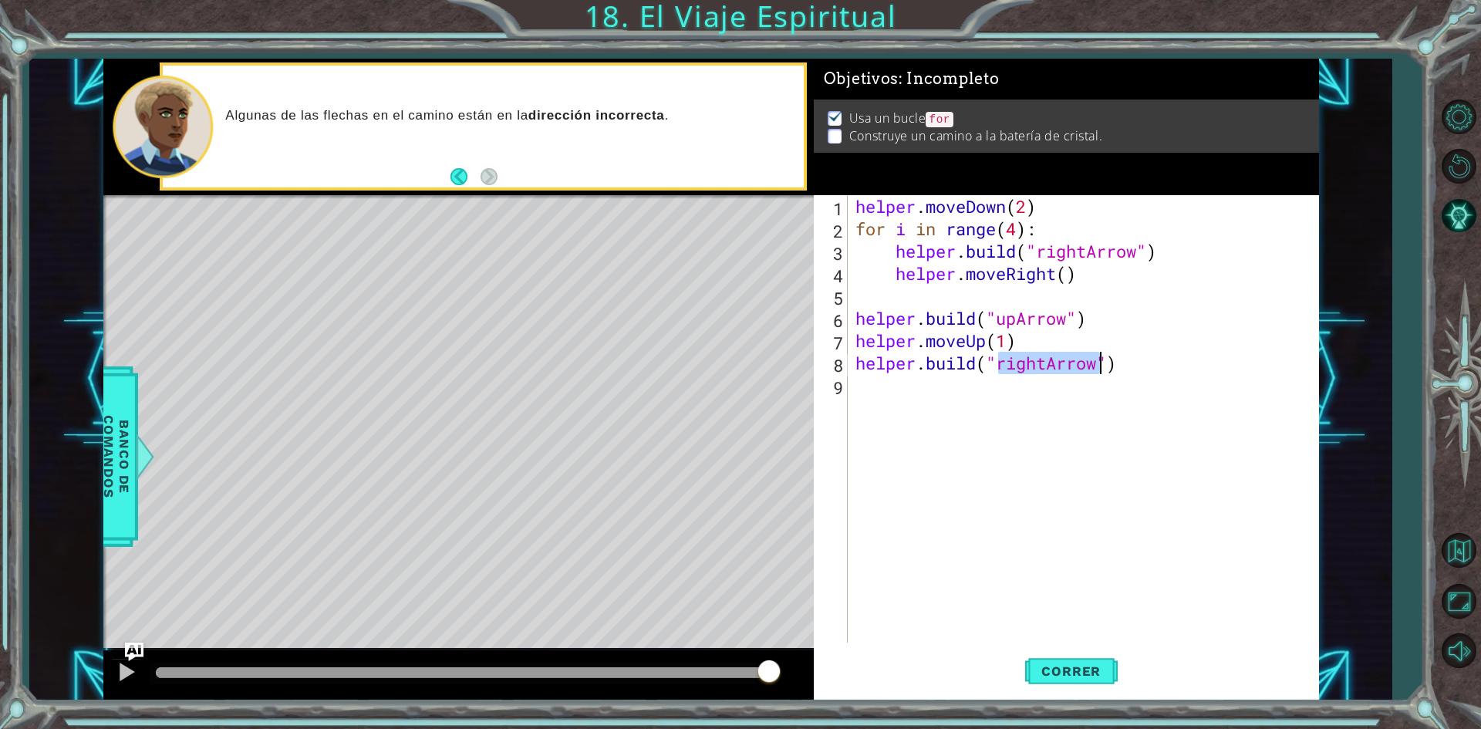
click at [1048, 364] on div "helper . moveDown ( 2 ) for i in range ( 4 ) : helper . build ( "rightArrow" ) …" at bounding box center [1082, 418] width 461 height 447
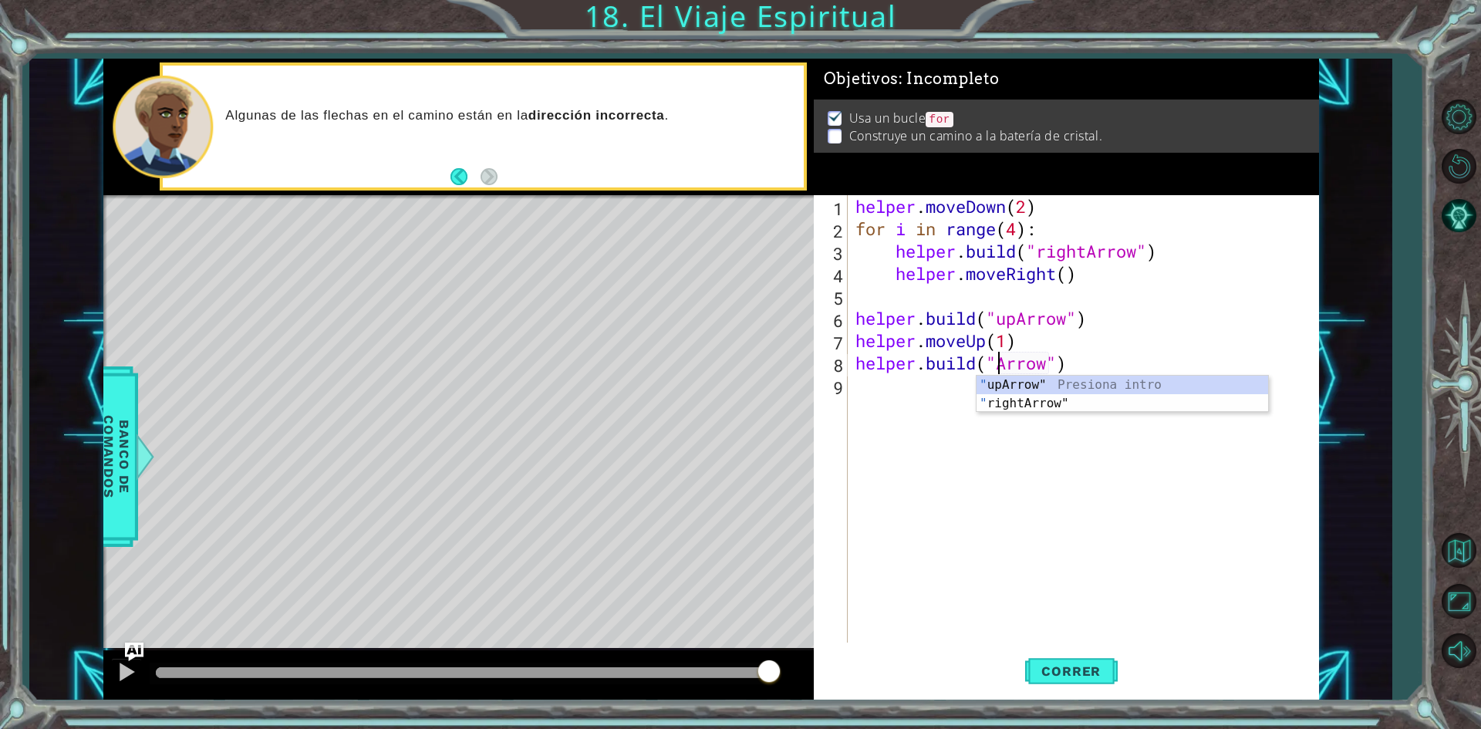
scroll to position [0, 7]
click at [1041, 380] on div ""u pArrow" Presiona intro" at bounding box center [1122, 404] width 292 height 56
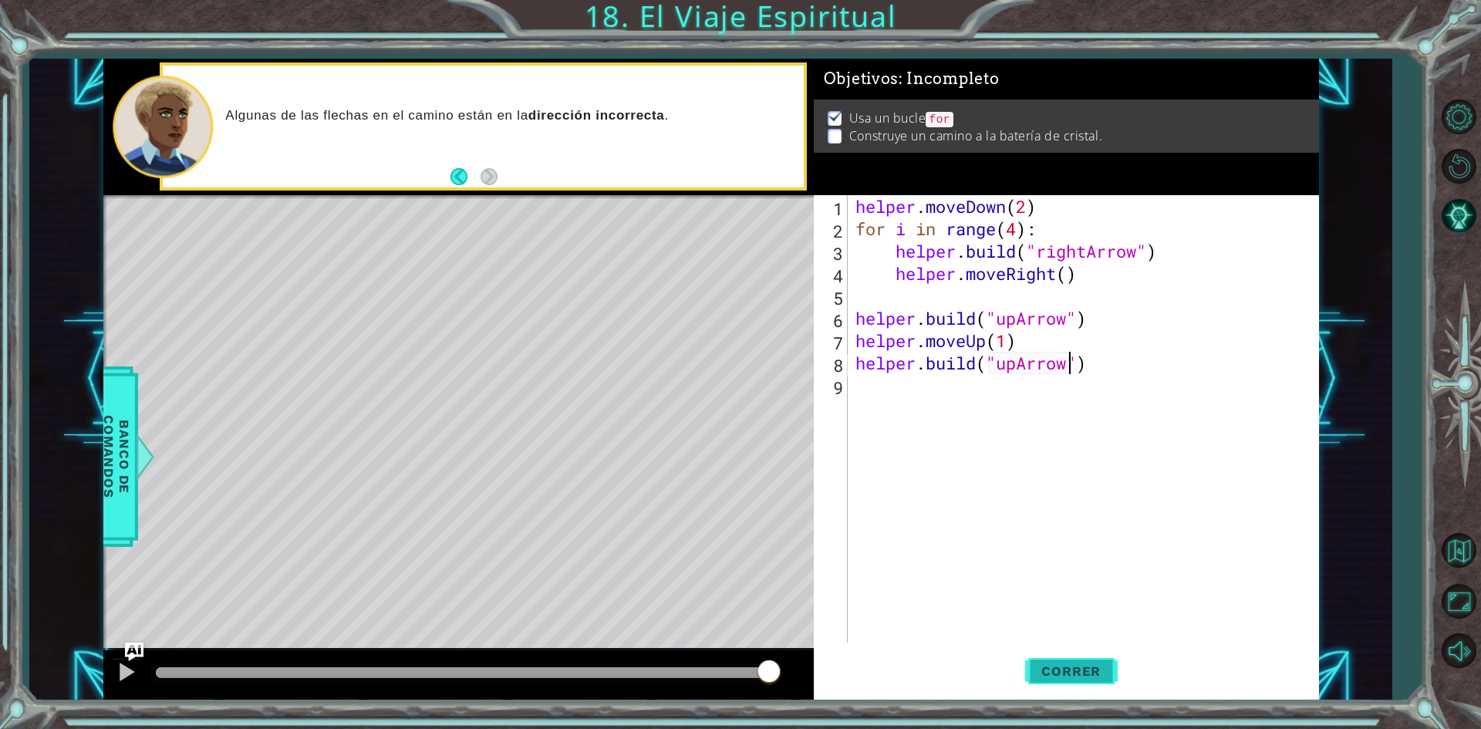
type textarea "[DOMAIN_NAME]("upArrow")"
click at [1084, 665] on span "Correr" at bounding box center [1071, 670] width 90 height 15
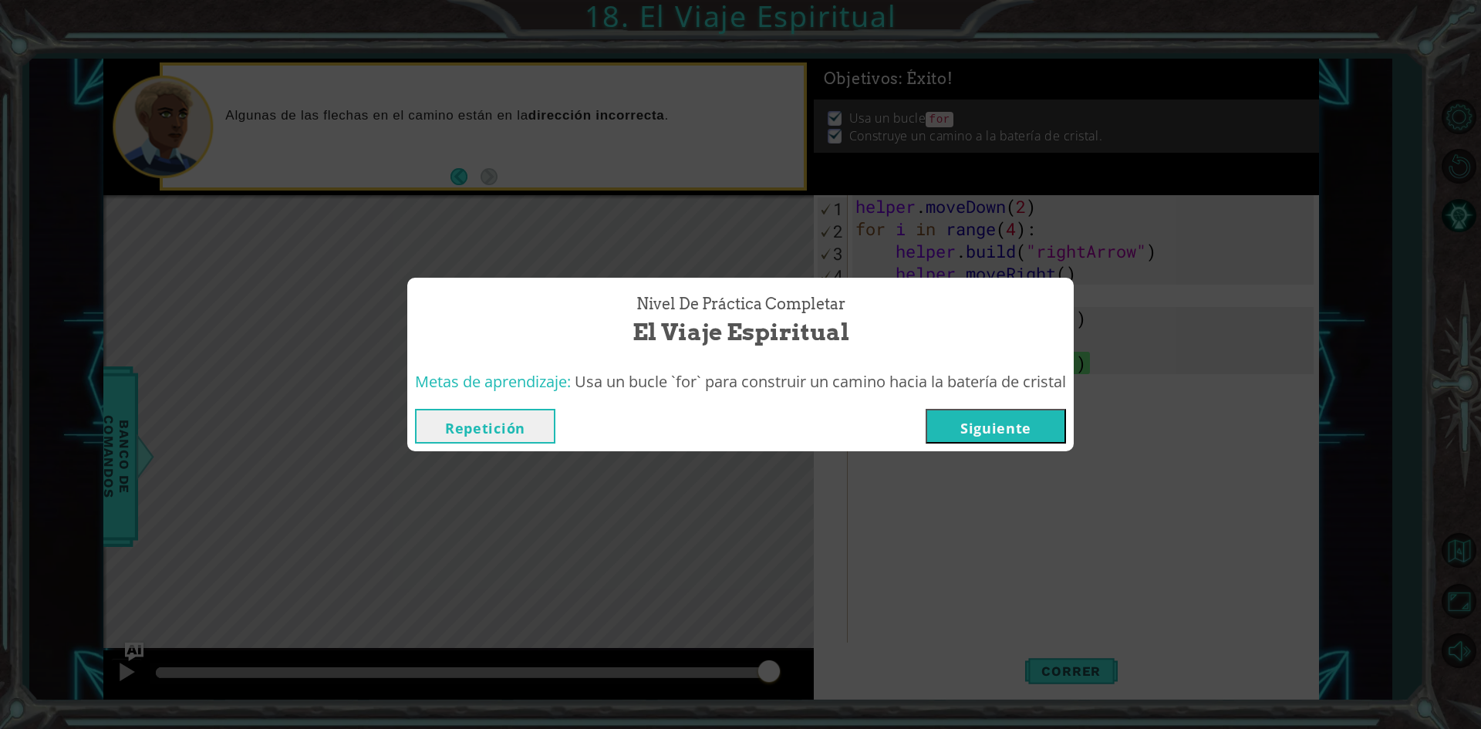
click at [995, 435] on button "Siguiente" at bounding box center [996, 426] width 140 height 35
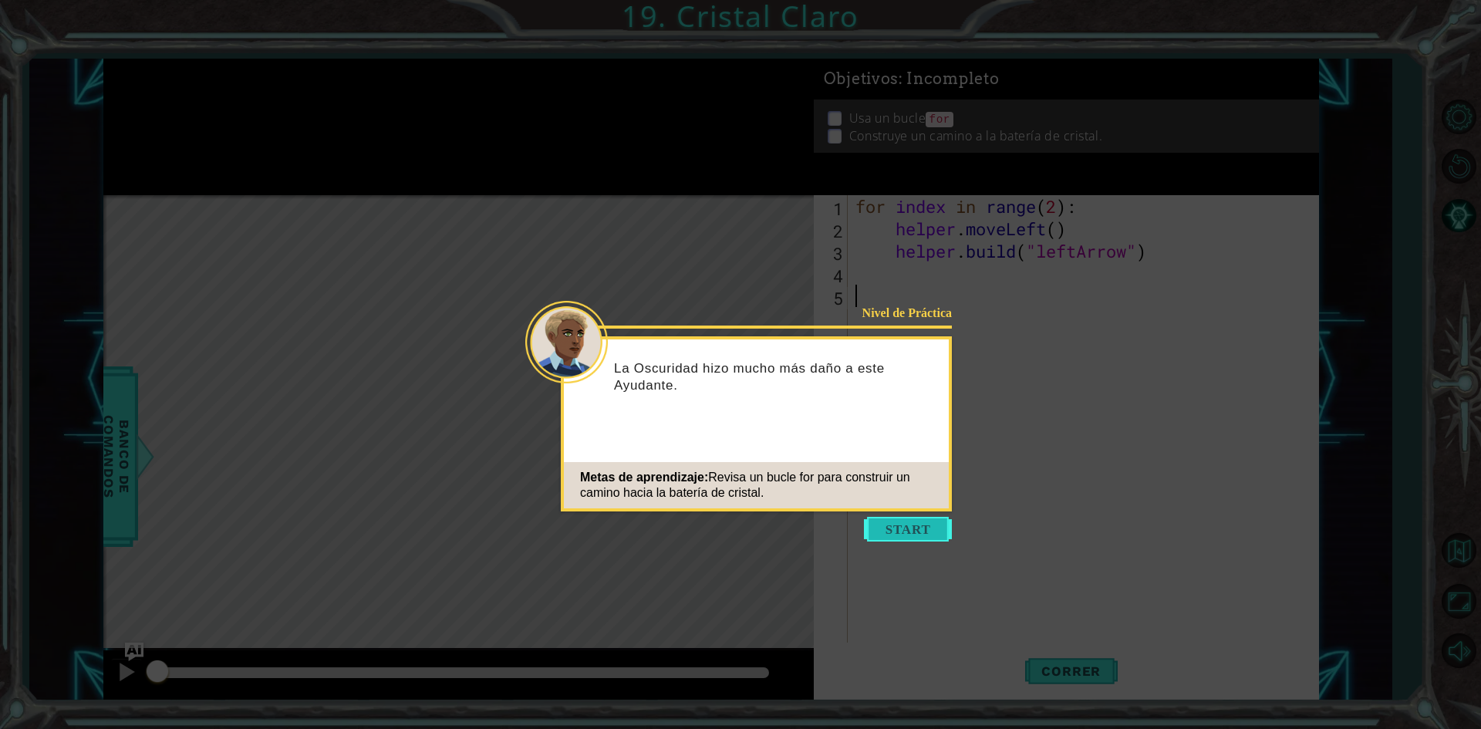
click at [937, 529] on button "Start" at bounding box center [908, 529] width 88 height 25
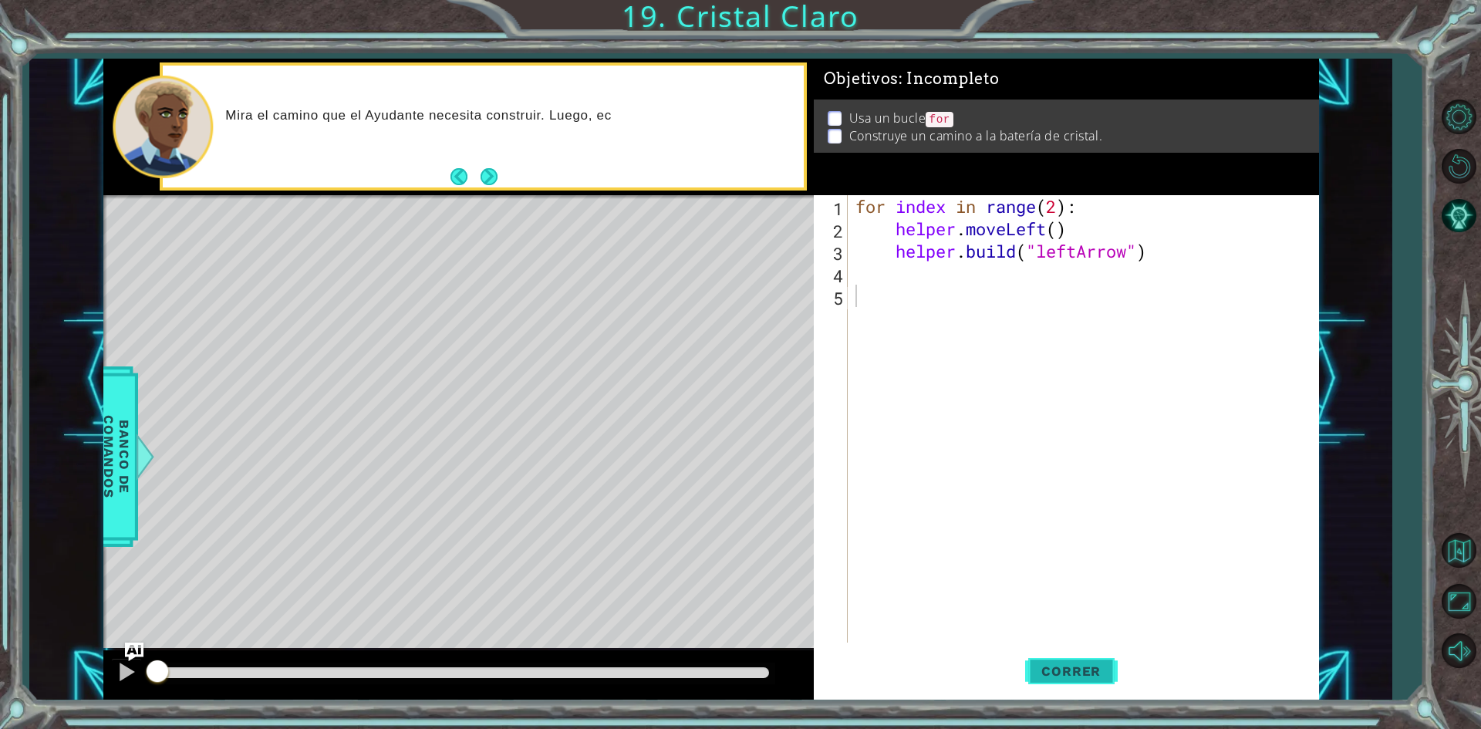
click at [1105, 676] on span "Correr" at bounding box center [1071, 670] width 90 height 15
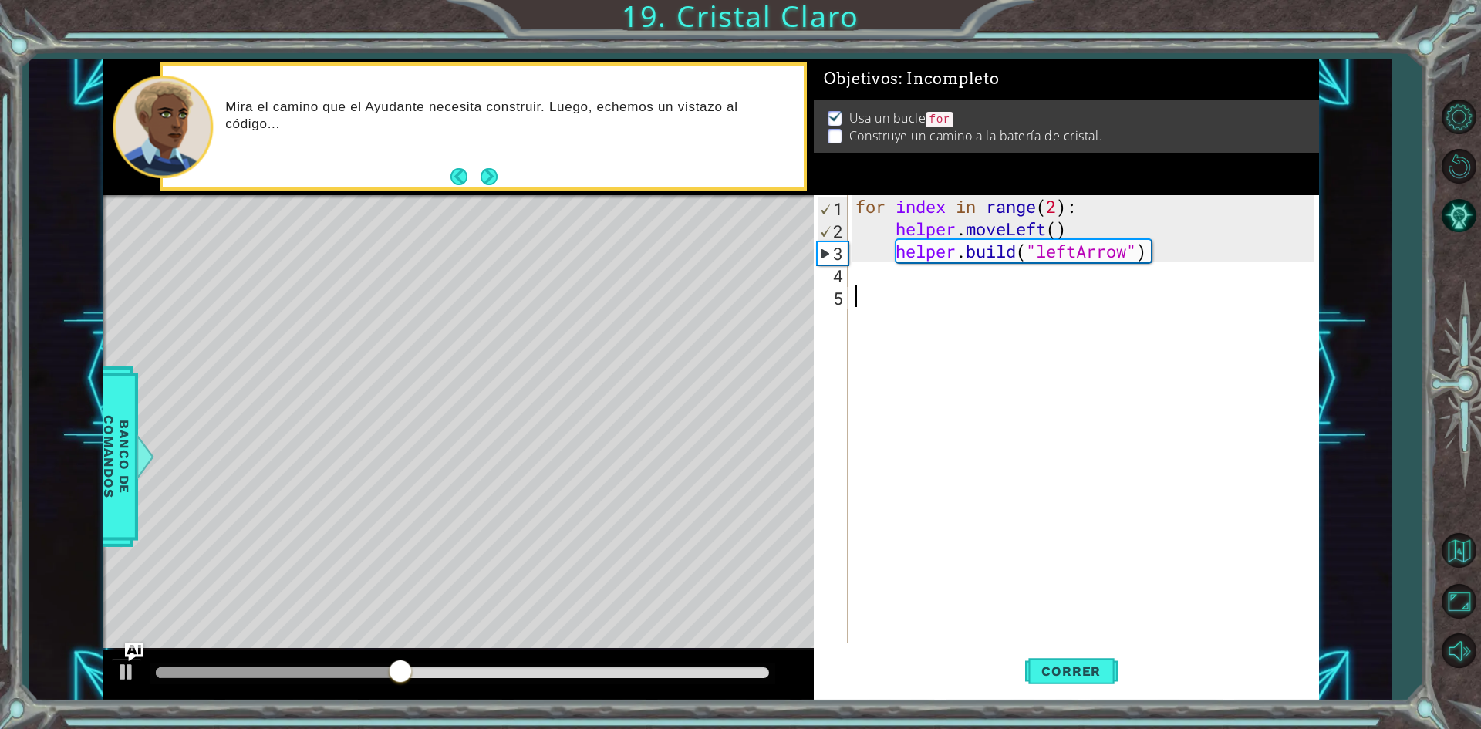
click at [875, 290] on div "for index in range ( 2 ) : helper . moveLeft ( ) helper . build ( "leftArrow" )" at bounding box center [1086, 441] width 469 height 492
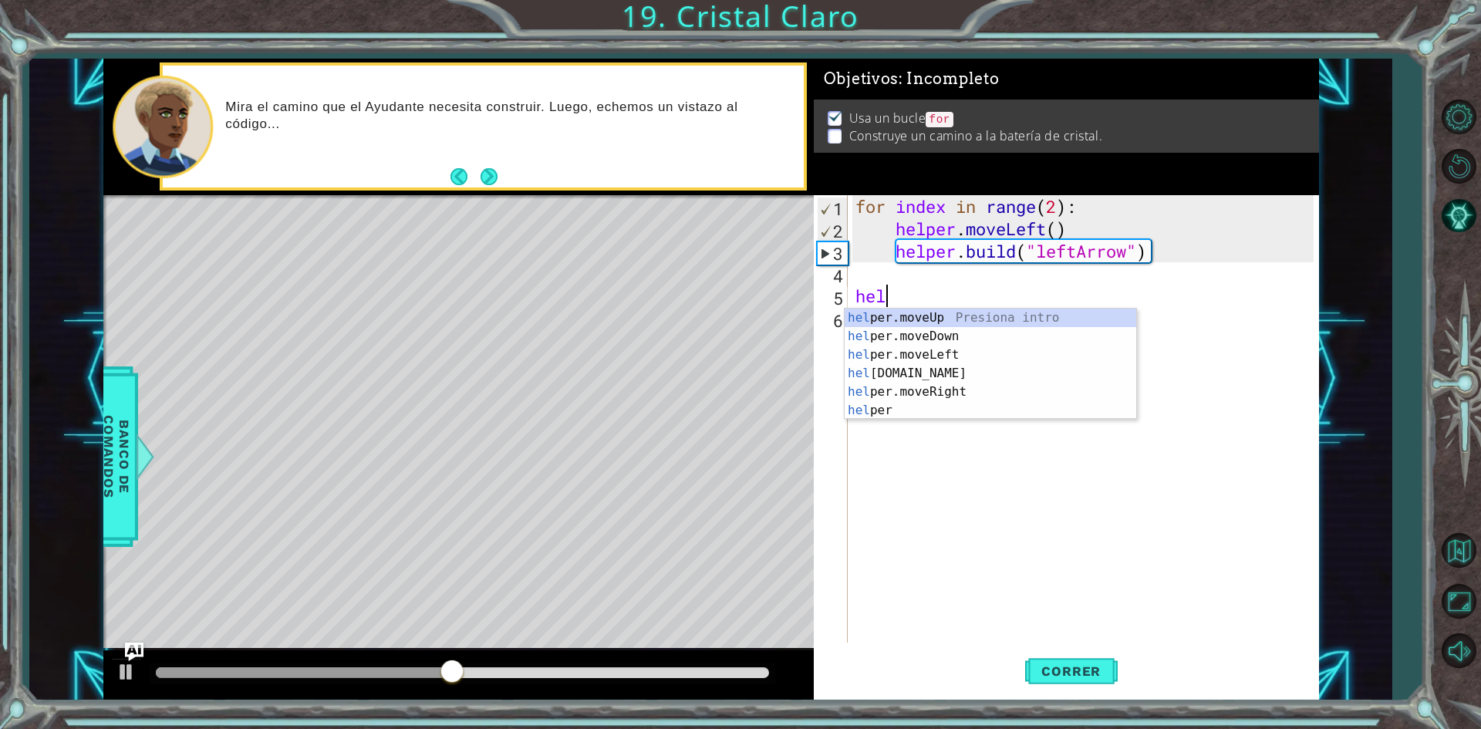
scroll to position [0, 2]
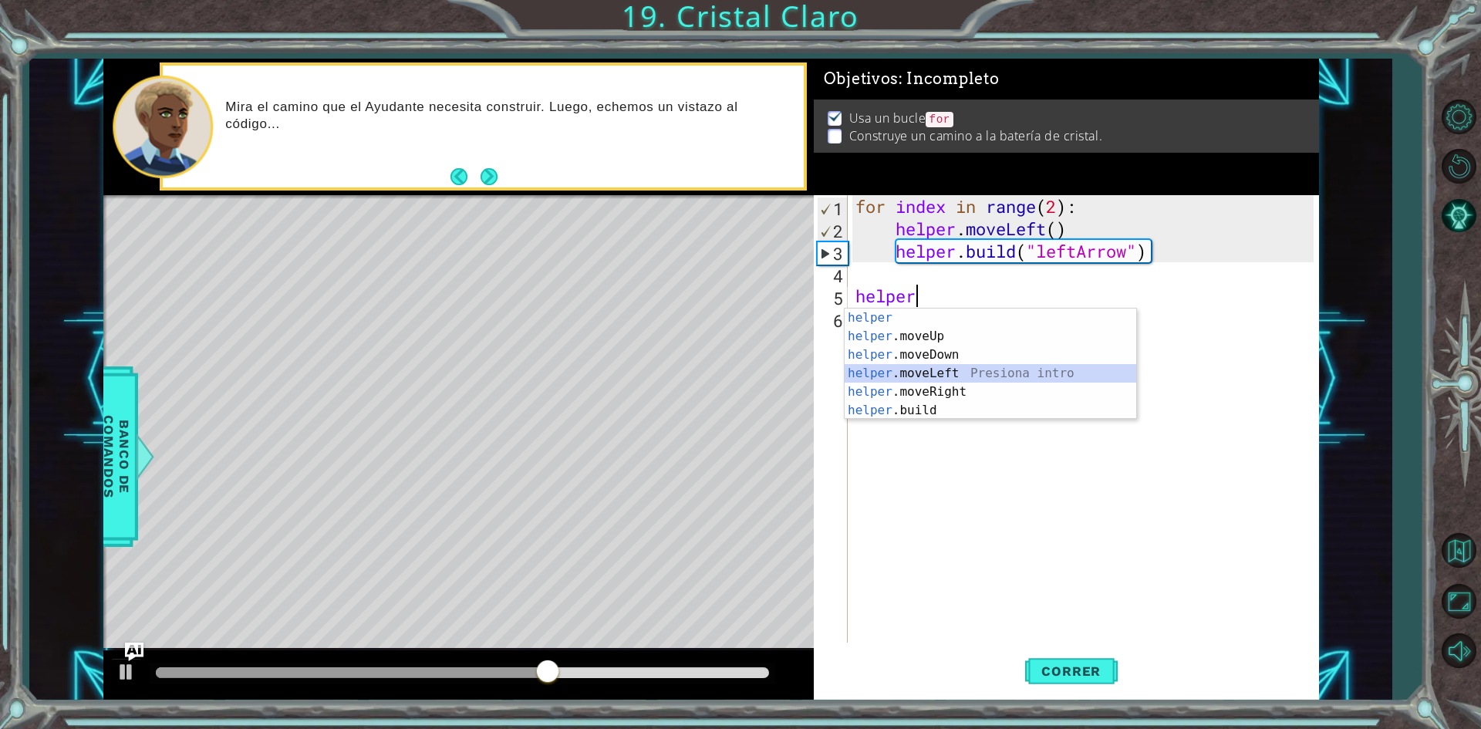
click at [916, 369] on div "helper Presiona intro helper .moveUp Presiona intro helper .moveDown Presiona i…" at bounding box center [991, 383] width 292 height 148
type textarea "helper.moveLeft(1)"
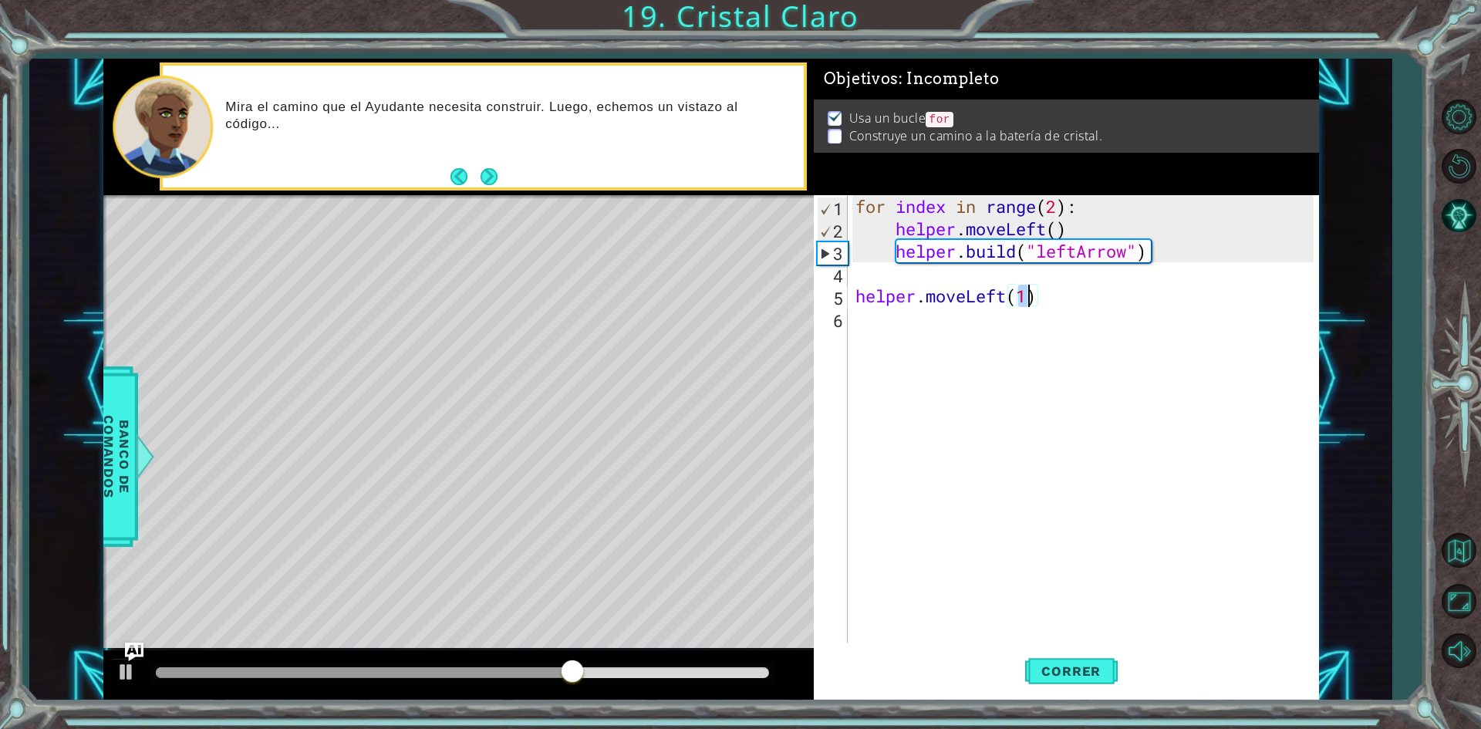
click at [878, 316] on div "for index in range ( 2 ) : helper . moveLeft ( ) helper . build ( "leftArrow" )…" at bounding box center [1086, 441] width 469 height 492
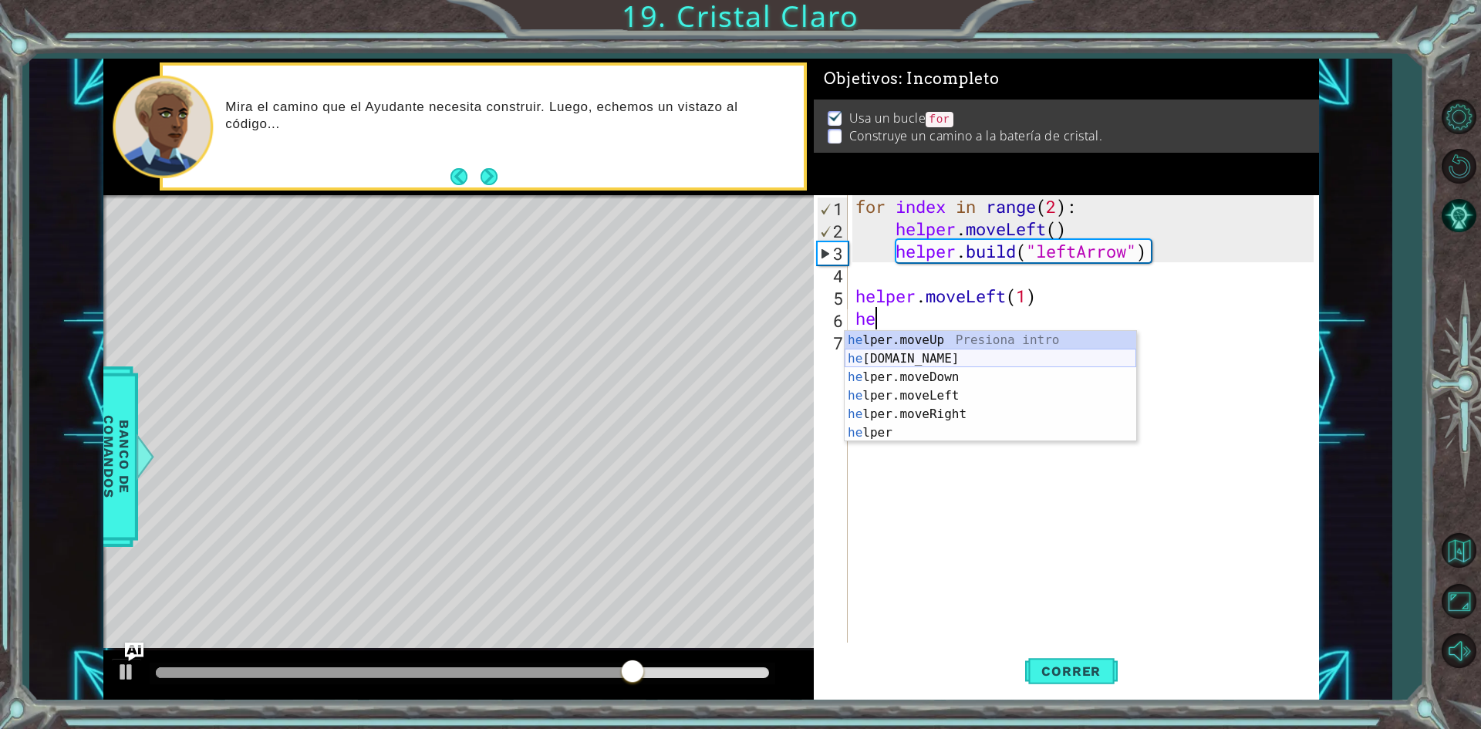
click at [925, 353] on div "he lper.moveUp Presiona intro he [DOMAIN_NAME] Presiona intro he lper.moveDown …" at bounding box center [991, 405] width 292 height 148
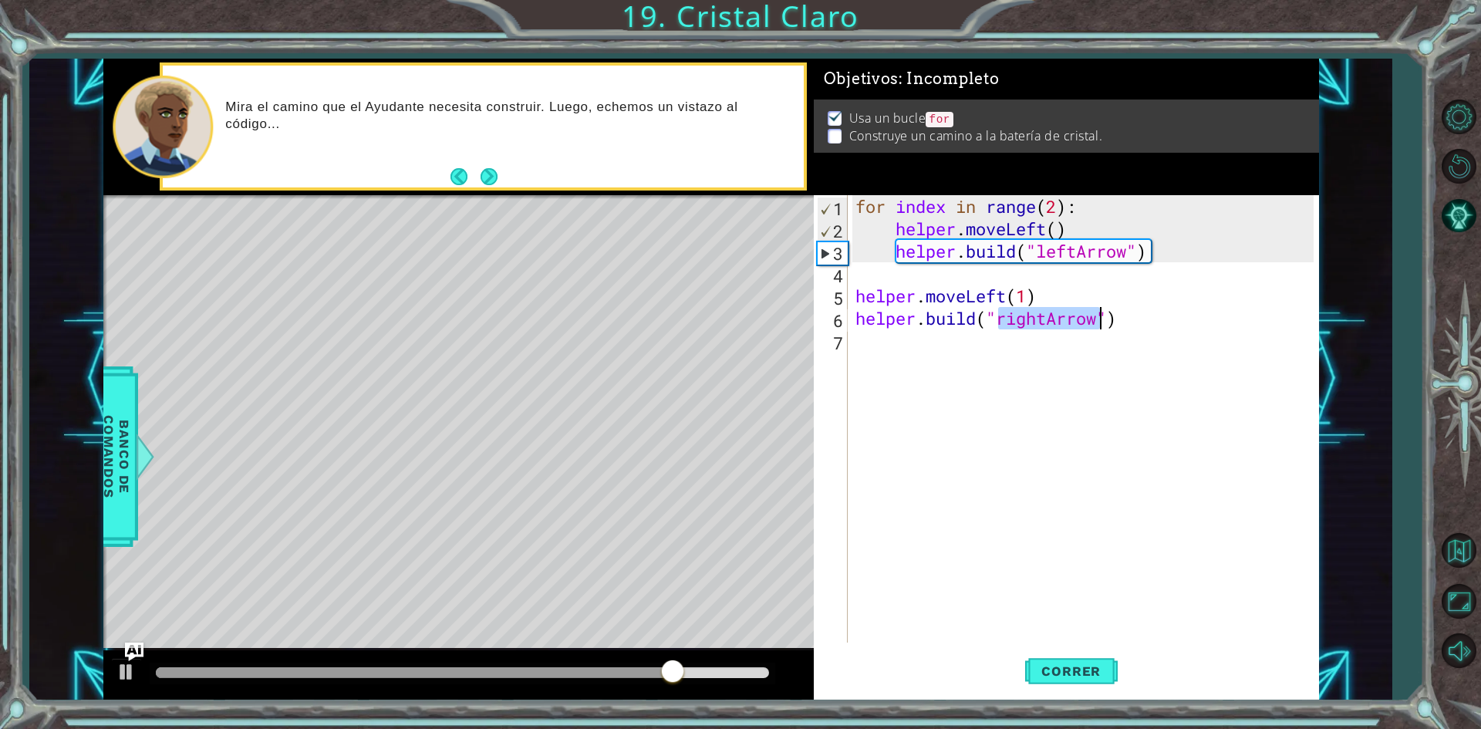
click at [1032, 319] on div "for index in range ( 2 ) : helper . moveLeft ( ) helper . build ( "leftArrow" )…" at bounding box center [1082, 418] width 461 height 447
click at [1035, 317] on div "for index in range ( 2 ) : helper . moveLeft ( ) helper . build ( "leftArrow" )…" at bounding box center [1086, 441] width 469 height 492
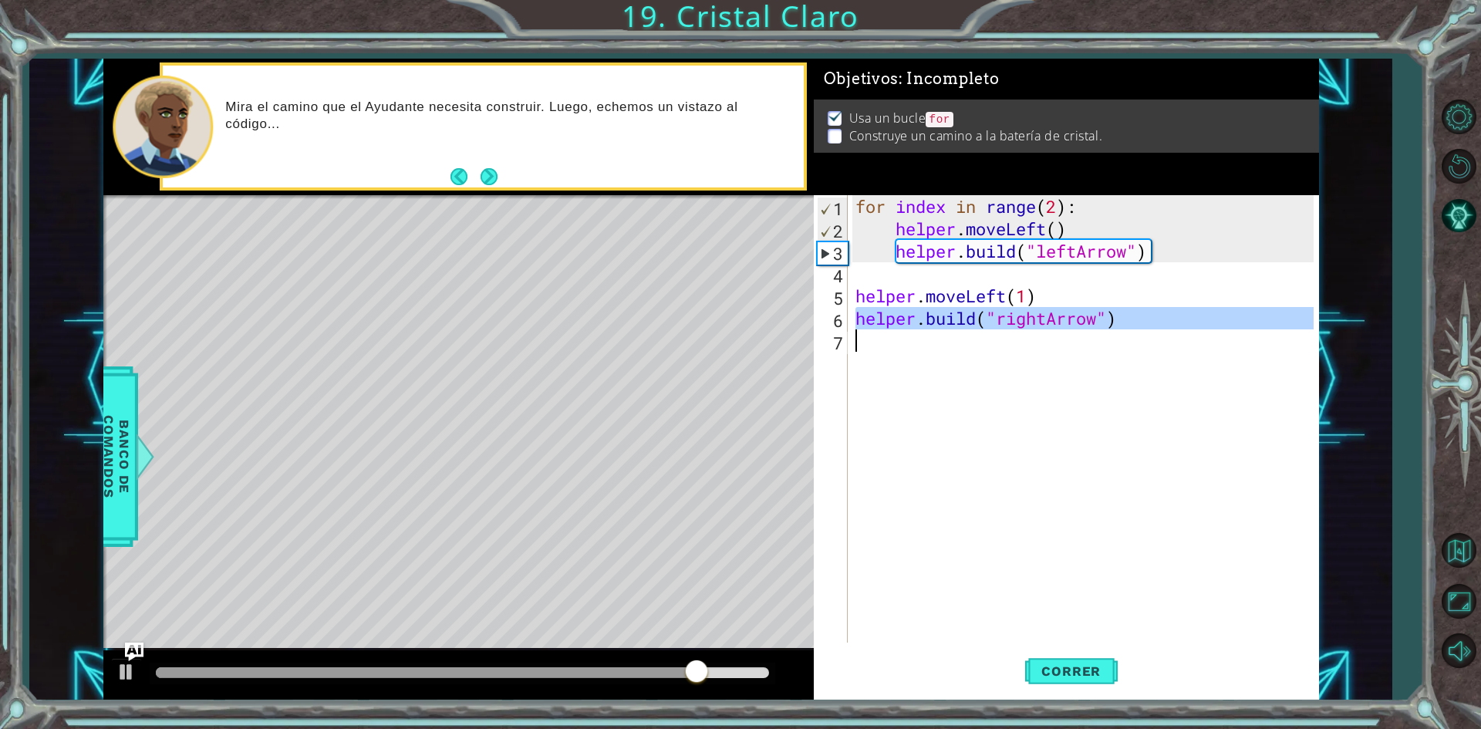
click at [1035, 317] on div "for index in range ( 2 ) : helper . moveLeft ( ) helper . build ( "leftArrow" )…" at bounding box center [1086, 441] width 469 height 492
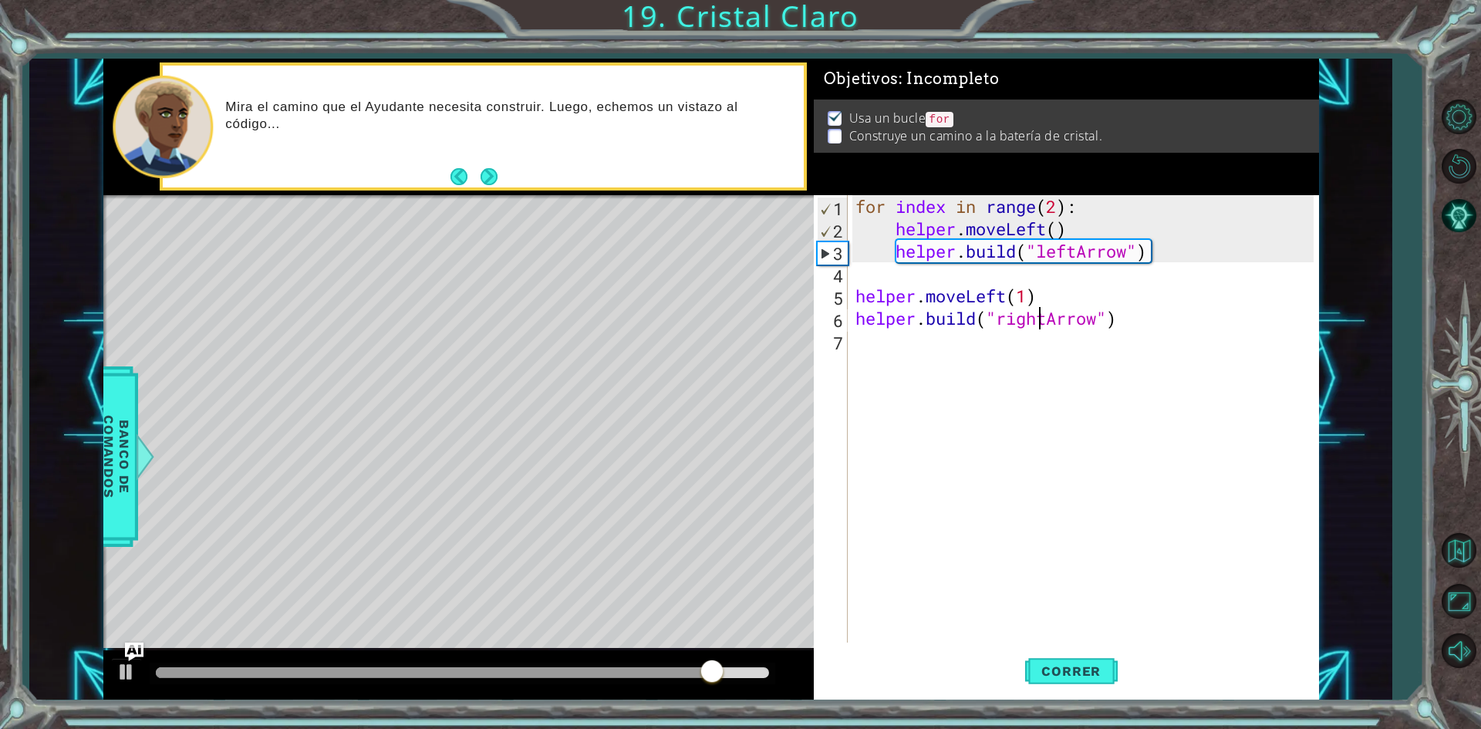
drag, startPoint x: 1035, startPoint y: 317, endPoint x: 1036, endPoint y: 327, distance: 10.1
click at [1035, 322] on div "for index in range ( 2 ) : helper . moveLeft ( ) helper . build ( "leftArrow" )…" at bounding box center [1086, 441] width 469 height 492
click at [1042, 316] on div "for index in range ( 2 ) : helper . moveLeft ( ) helper . build ( "leftArrow" )…" at bounding box center [1086, 441] width 469 height 492
click at [1053, 315] on div "for index in range ( 2 ) : helper . moveLeft ( ) helper . build ( "leftArrow" )…" at bounding box center [1086, 441] width 469 height 492
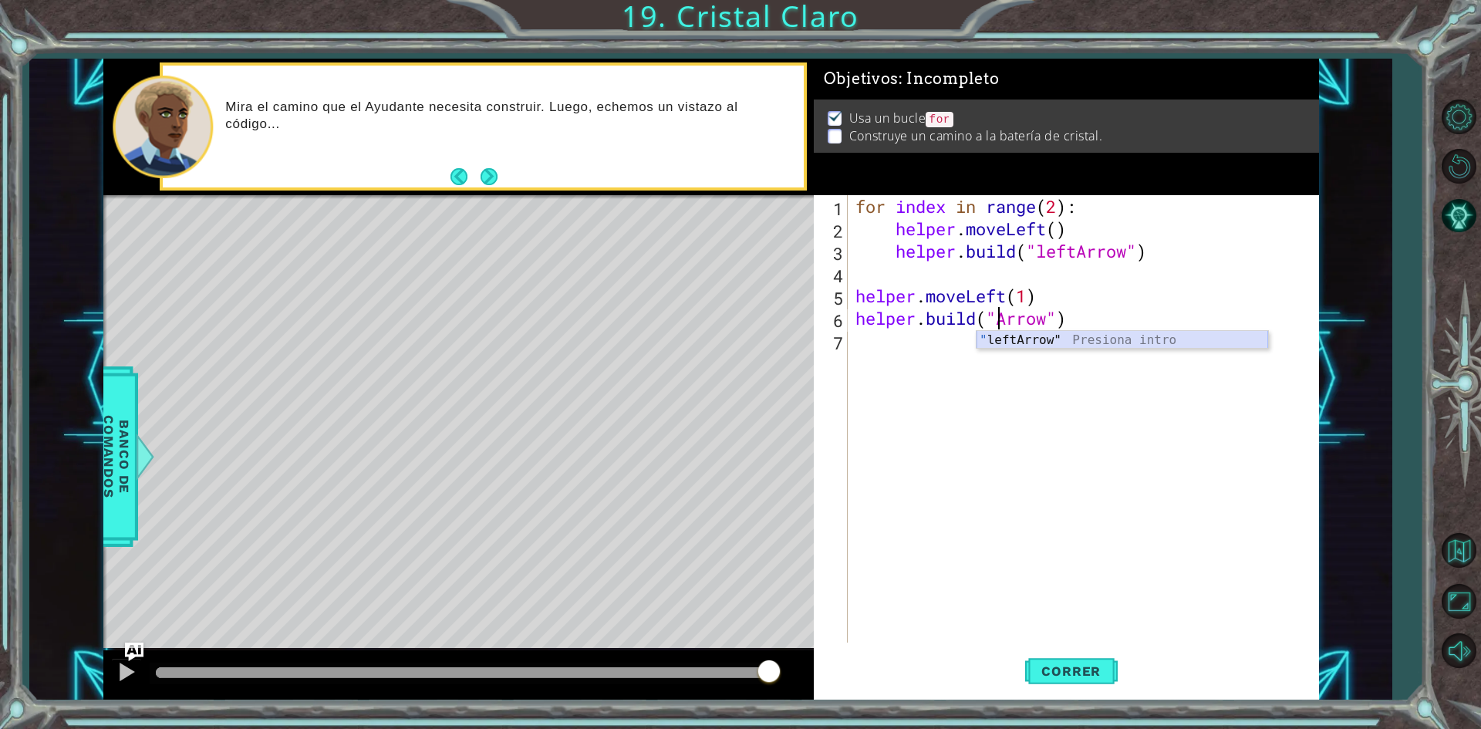
click at [1016, 341] on div "" leftArrow" Presiona intro" at bounding box center [1122, 359] width 292 height 56
type textarea "[DOMAIN_NAME]("leftArrow")"
click at [908, 339] on div "for index in range ( 2 ) : helper . moveLeft ( ) helper . build ( "leftArrow" )…" at bounding box center [1086, 441] width 469 height 492
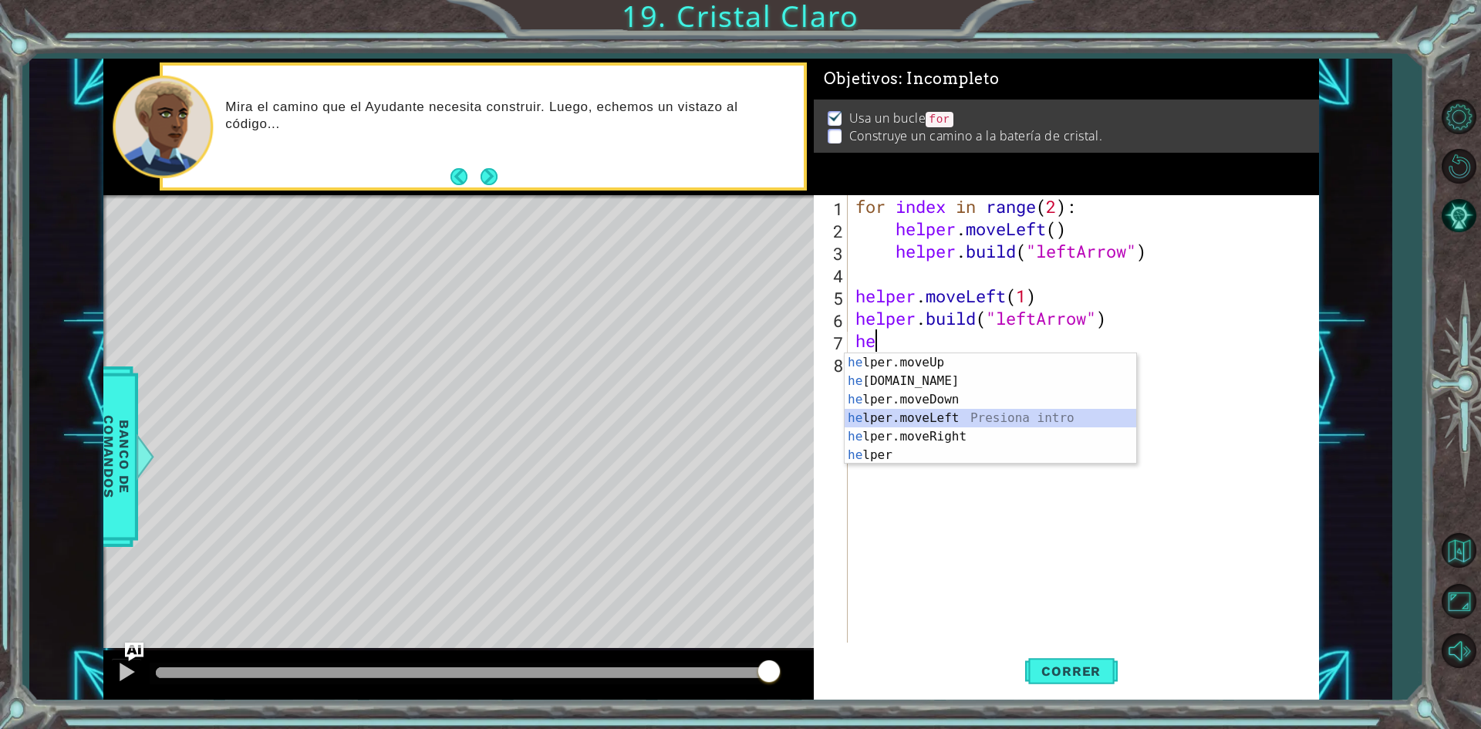
click at [962, 422] on div "he lper.moveUp Presiona intro he [DOMAIN_NAME] Presiona intro he lper.moveDown …" at bounding box center [991, 427] width 292 height 148
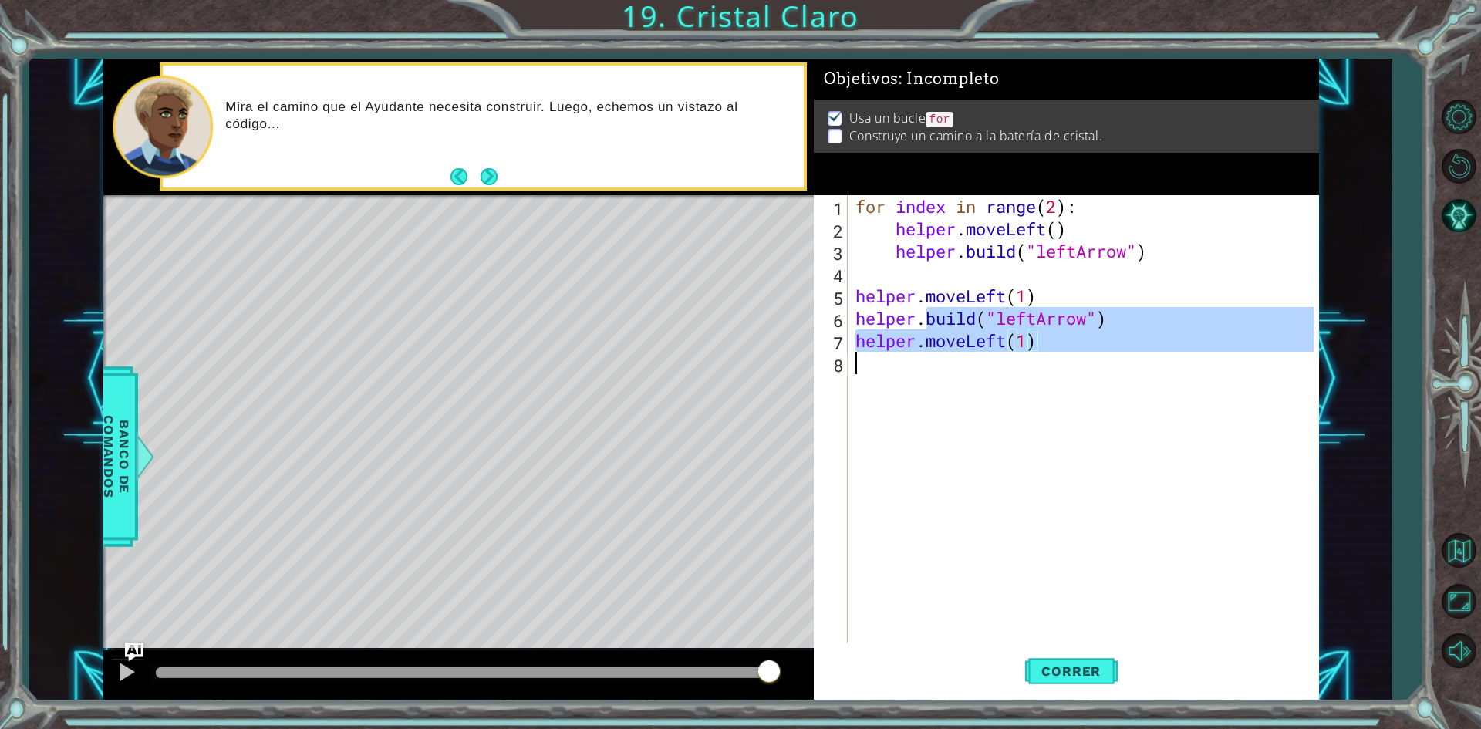
click at [926, 373] on div "for index in range ( 2 ) : helper . moveLeft ( ) helper . build ( "leftArrow" )…" at bounding box center [1086, 441] width 469 height 492
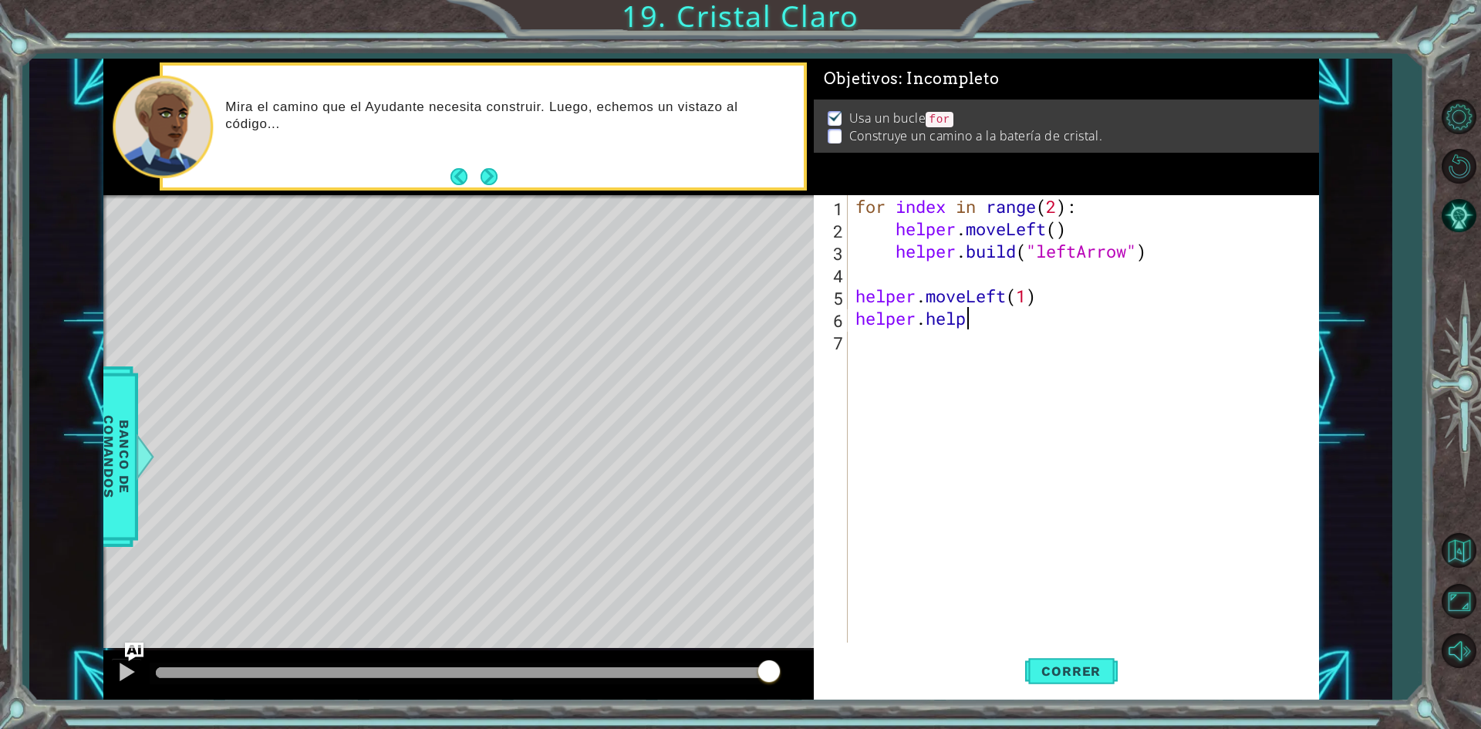
scroll to position [0, 5]
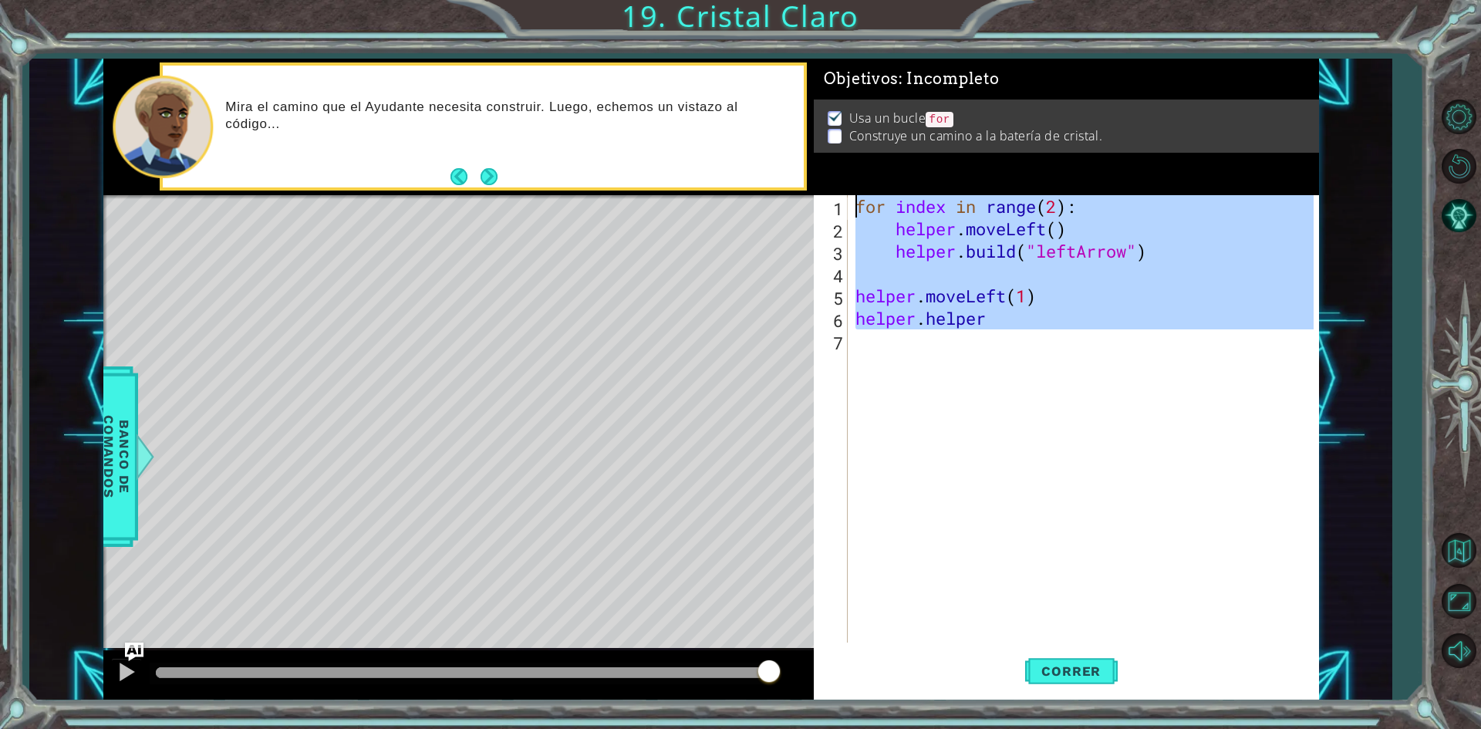
drag, startPoint x: 1057, startPoint y: 329, endPoint x: 808, endPoint y: 182, distance: 289.4
click at [808, 182] on div "1 ההההההההההההההההההההההההההההההההההההההההההההההההההההההההההההההההההההההההההההה…" at bounding box center [711, 380] width 1216 height 642
type textarea "for index in range(2): helper.moveLeft()"
click at [991, 376] on div "for index in range ( 2 ) : helper . moveLeft ( ) helper . build ( "leftArrow" )…" at bounding box center [1082, 418] width 461 height 447
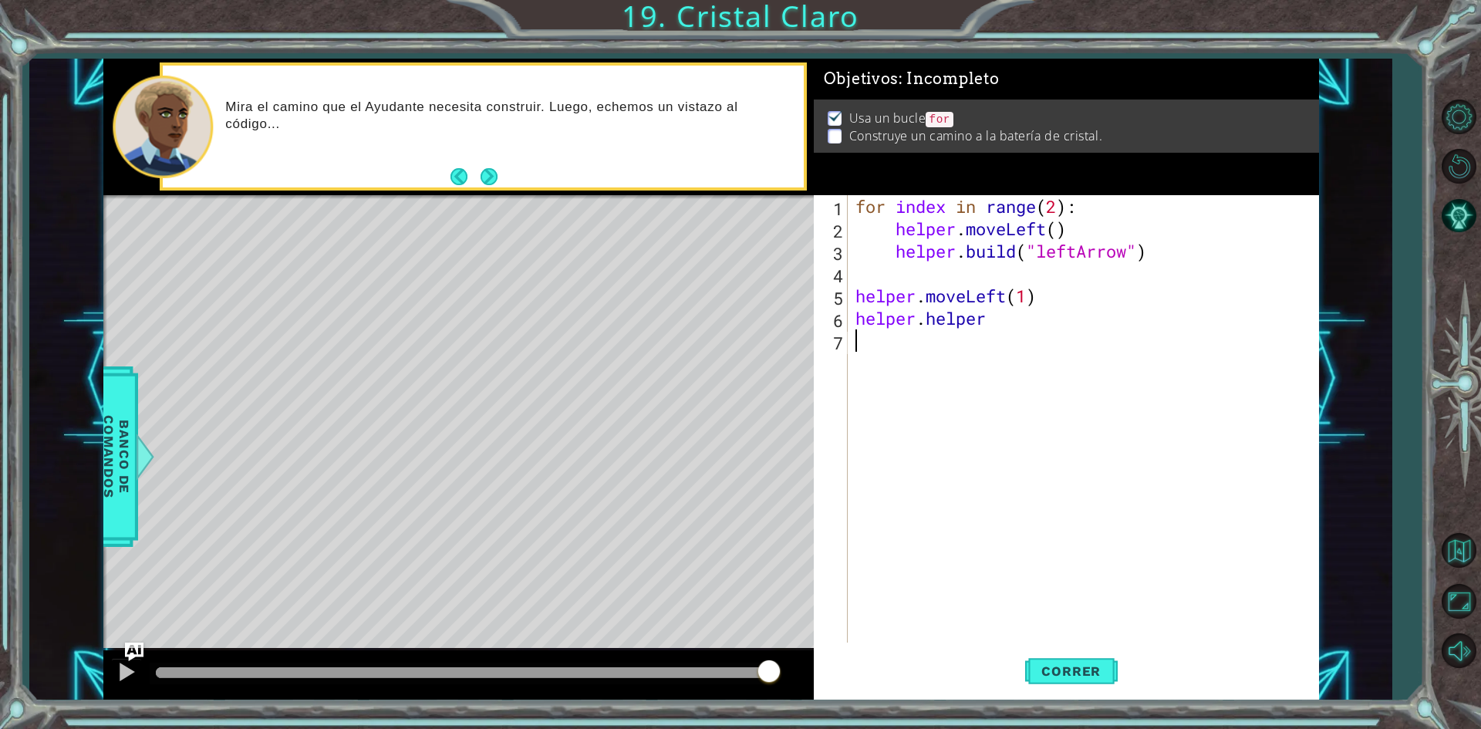
scroll to position [0, 0]
click at [1080, 686] on button "Correr" at bounding box center [1071, 671] width 93 height 50
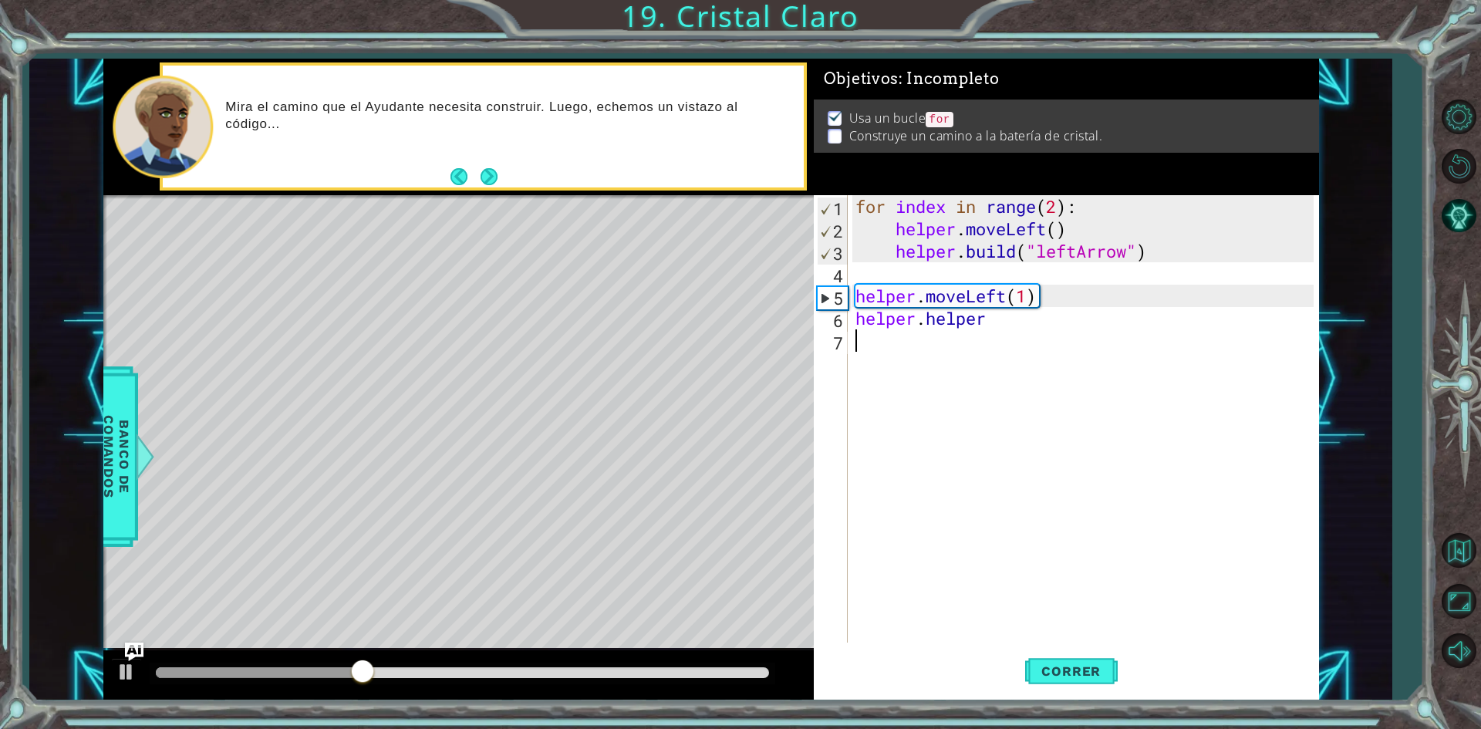
click at [1001, 319] on div "for index in range ( 2 ) : helper . moveLeft ( ) helper . build ( "leftArrow" )…" at bounding box center [1086, 441] width 469 height 492
drag, startPoint x: 983, startPoint y: 322, endPoint x: 928, endPoint y: 326, distance: 55.7
click at [928, 326] on div "for index in range ( 2 ) : helper . moveLeft ( ) helper . build ( "leftArrow" )…" at bounding box center [1086, 441] width 469 height 492
click at [941, 345] on div "helper.b uild Presiona intro" at bounding box center [991, 359] width 292 height 56
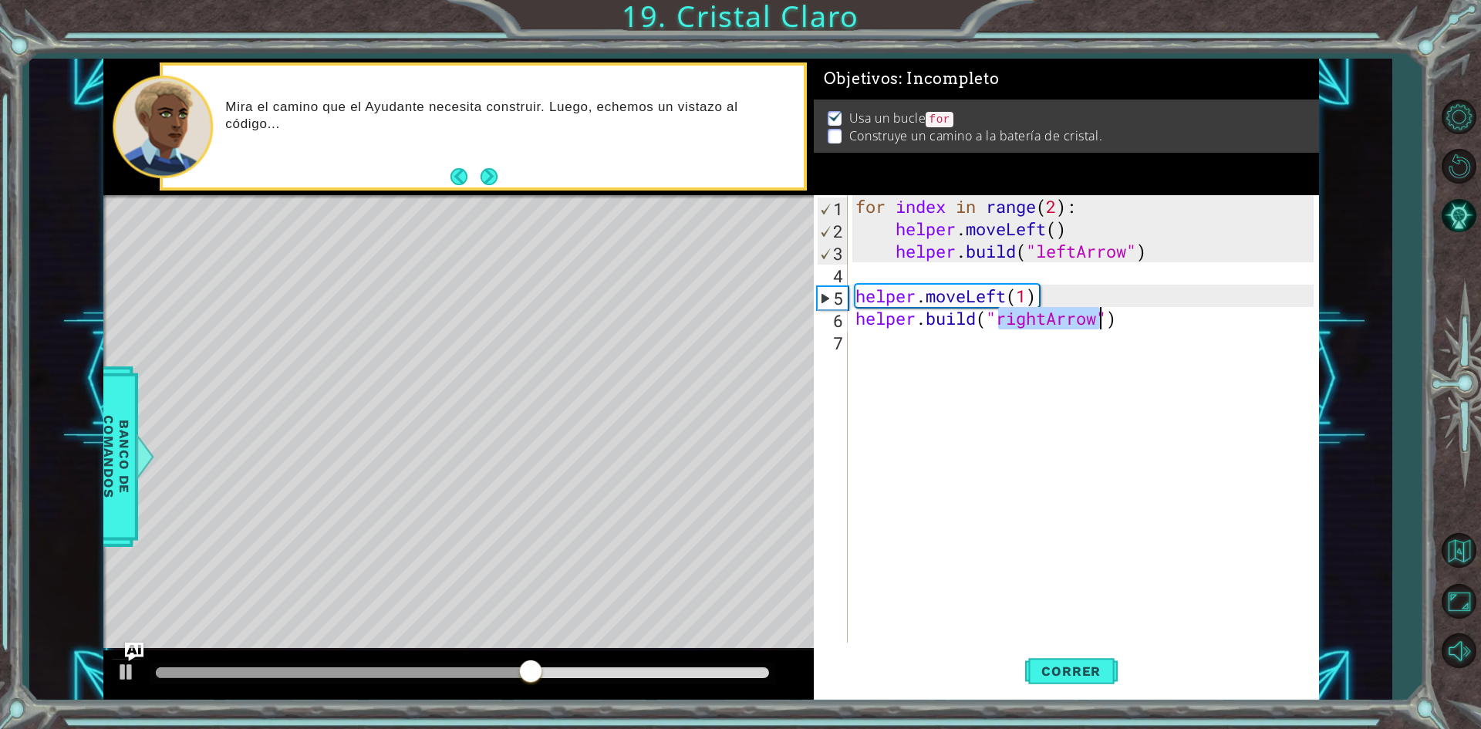
click at [1048, 318] on div "for index in range ( 2 ) : helper . moveLeft ( ) helper . build ( "leftArrow" )…" at bounding box center [1082, 418] width 461 height 447
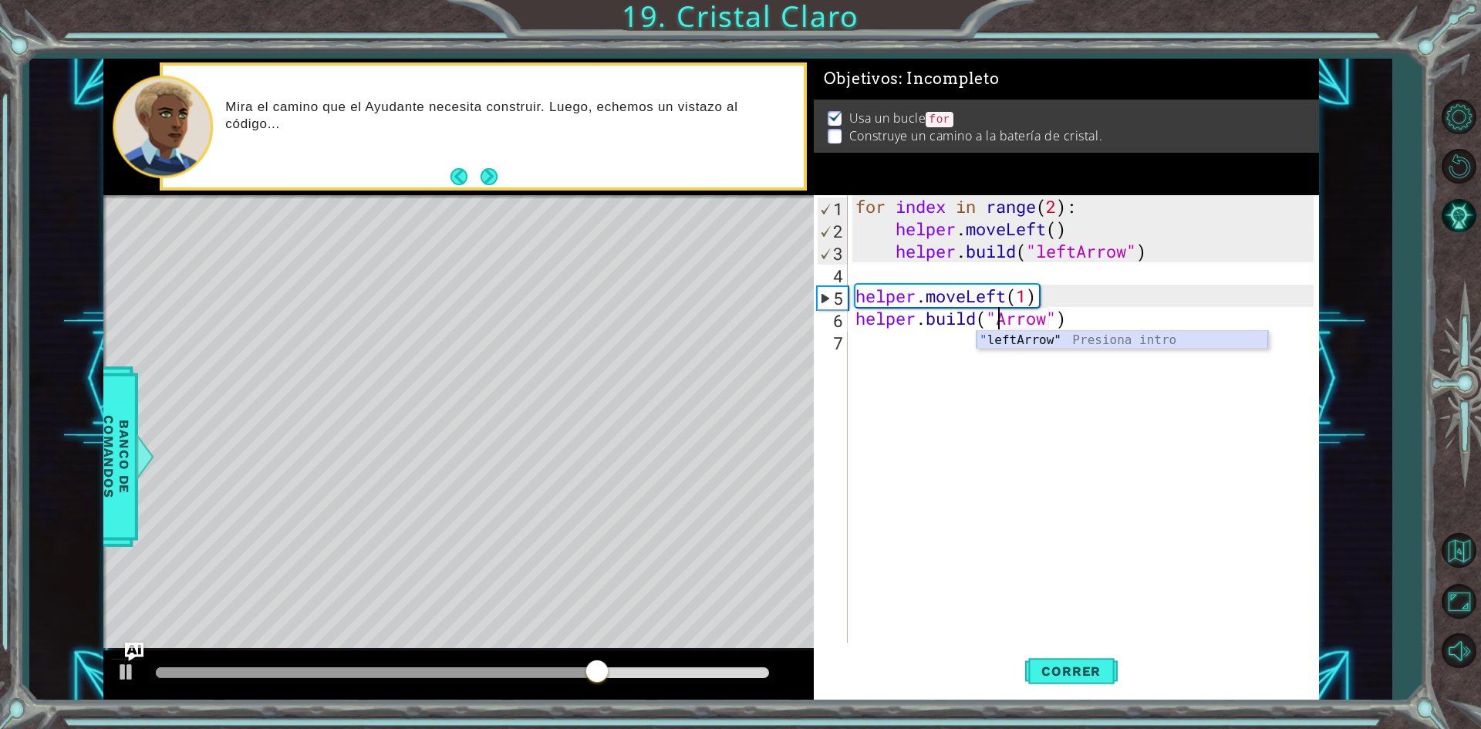
click at [1063, 342] on div "" leftArrow" Presiona intro" at bounding box center [1122, 359] width 292 height 56
type textarea "[DOMAIN_NAME]("leftArrow")"
click at [923, 344] on div "for index in range ( 2 ) : helper . moveLeft ( ) helper . build ( "leftArrow" )…" at bounding box center [1086, 441] width 469 height 492
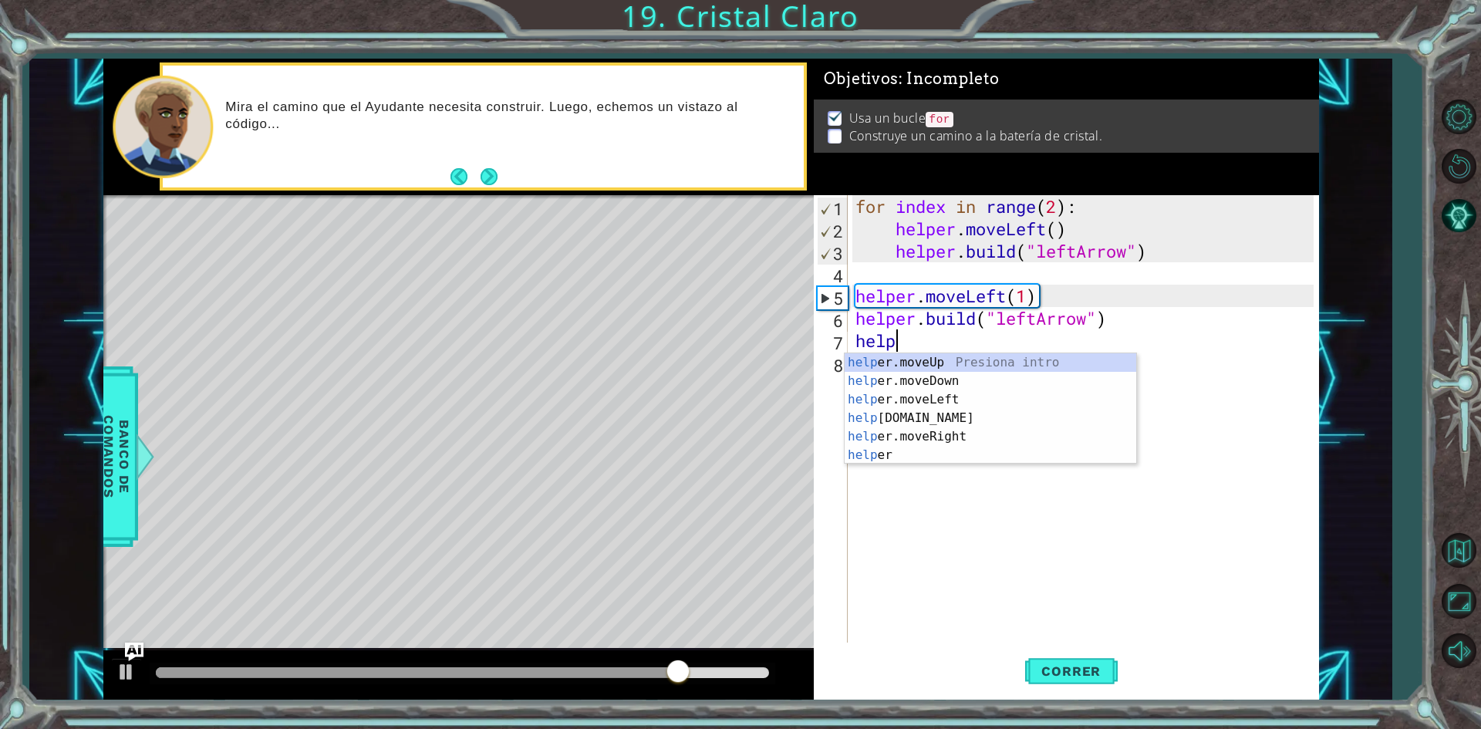
scroll to position [0, 2]
click at [945, 400] on div "helpe [PERSON_NAME]moveUp Presiona intro helpe r.moveDown Presiona intro helpe …" at bounding box center [991, 427] width 292 height 148
type textarea "helper.moveLeft(1)"
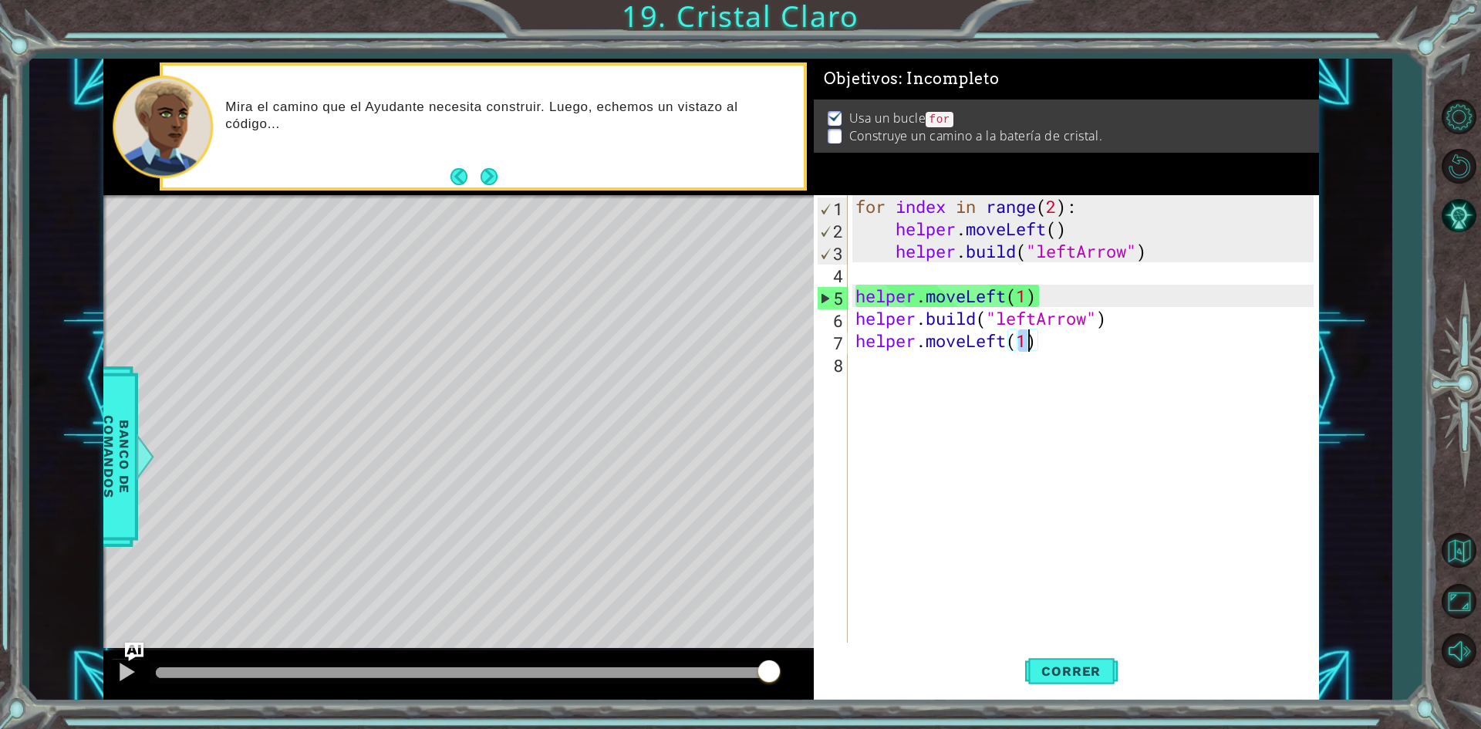
click at [906, 368] on div "for index in range ( 2 ) : helper . moveLeft ( ) helper . build ( "leftArrow" )…" at bounding box center [1086, 441] width 469 height 492
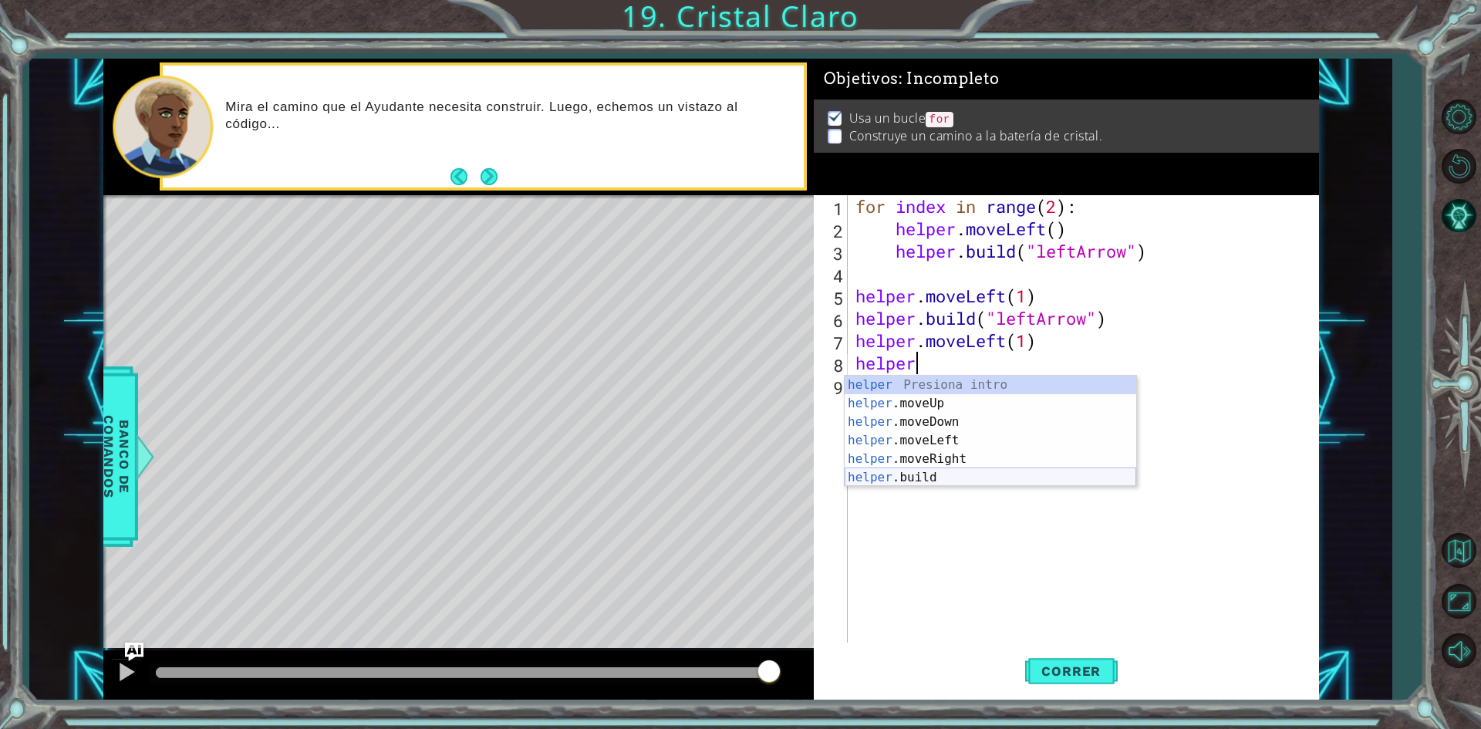
click at [919, 481] on div "helper Presiona intro helper .moveUp Presiona intro helper .moveDown Presiona i…" at bounding box center [991, 450] width 292 height 148
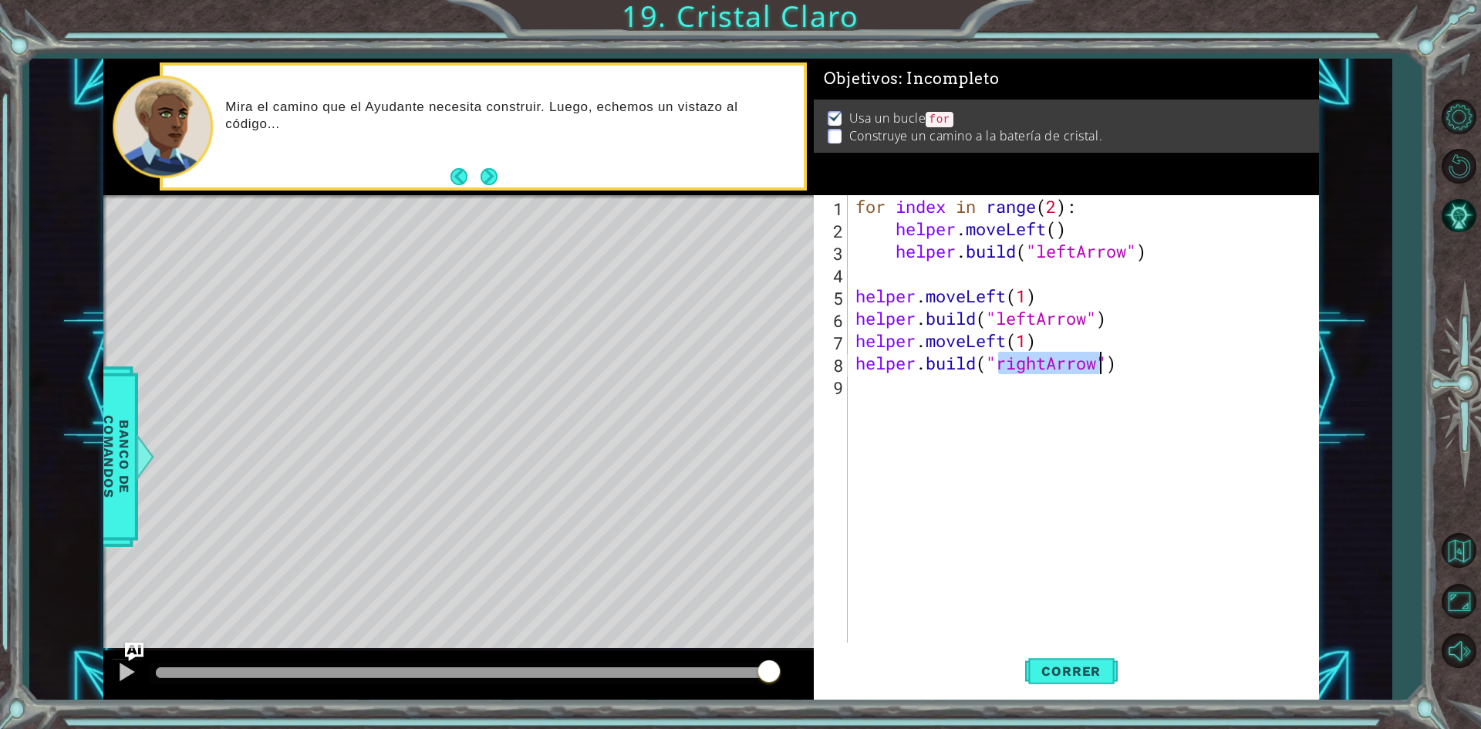
click at [1048, 361] on div "for index in range ( 2 ) : helper . moveLeft ( ) helper . build ( "leftArrow" )…" at bounding box center [1082, 418] width 461 height 447
type textarea "[DOMAIN_NAME]("leftArrow")"
click at [1074, 668] on span "Correr" at bounding box center [1071, 670] width 90 height 15
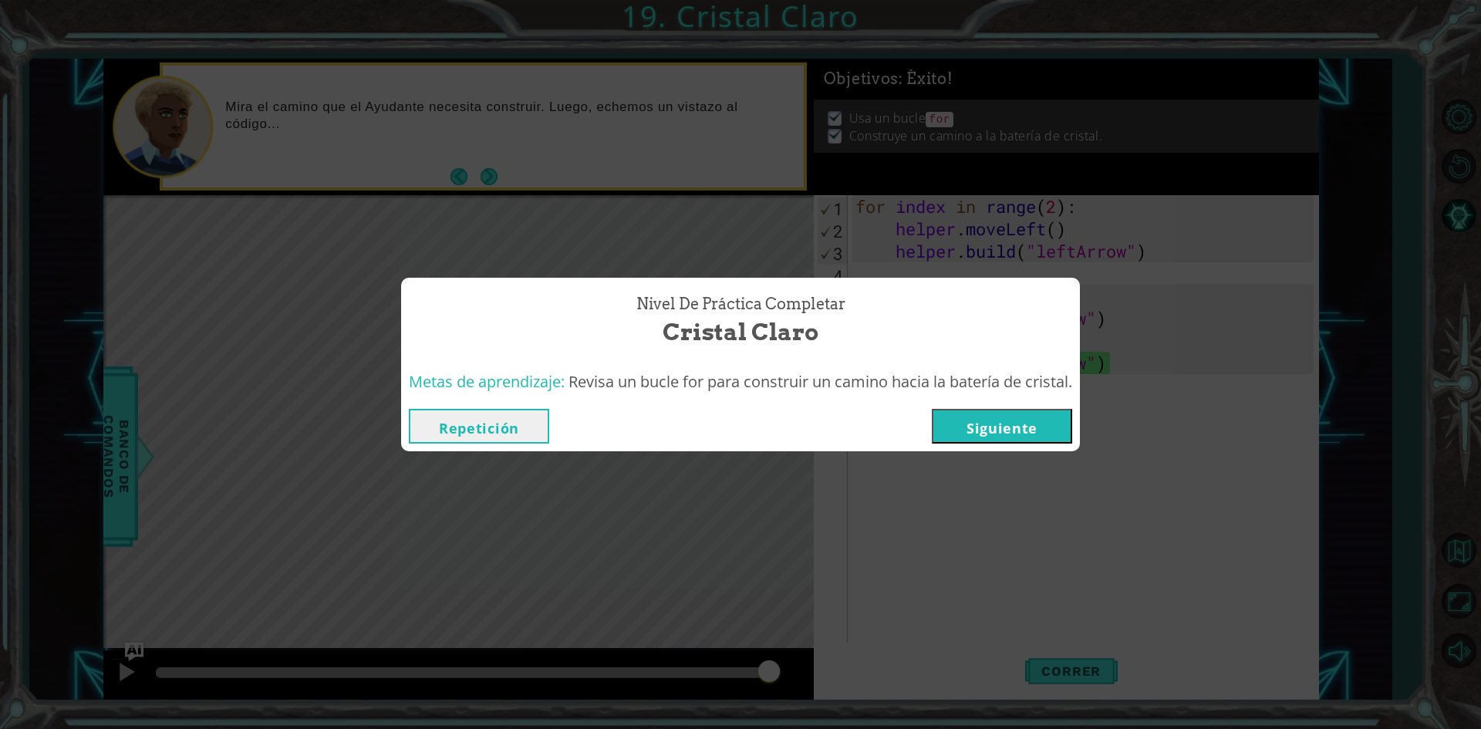
click at [1044, 427] on button "Siguiente" at bounding box center [1002, 426] width 140 height 35
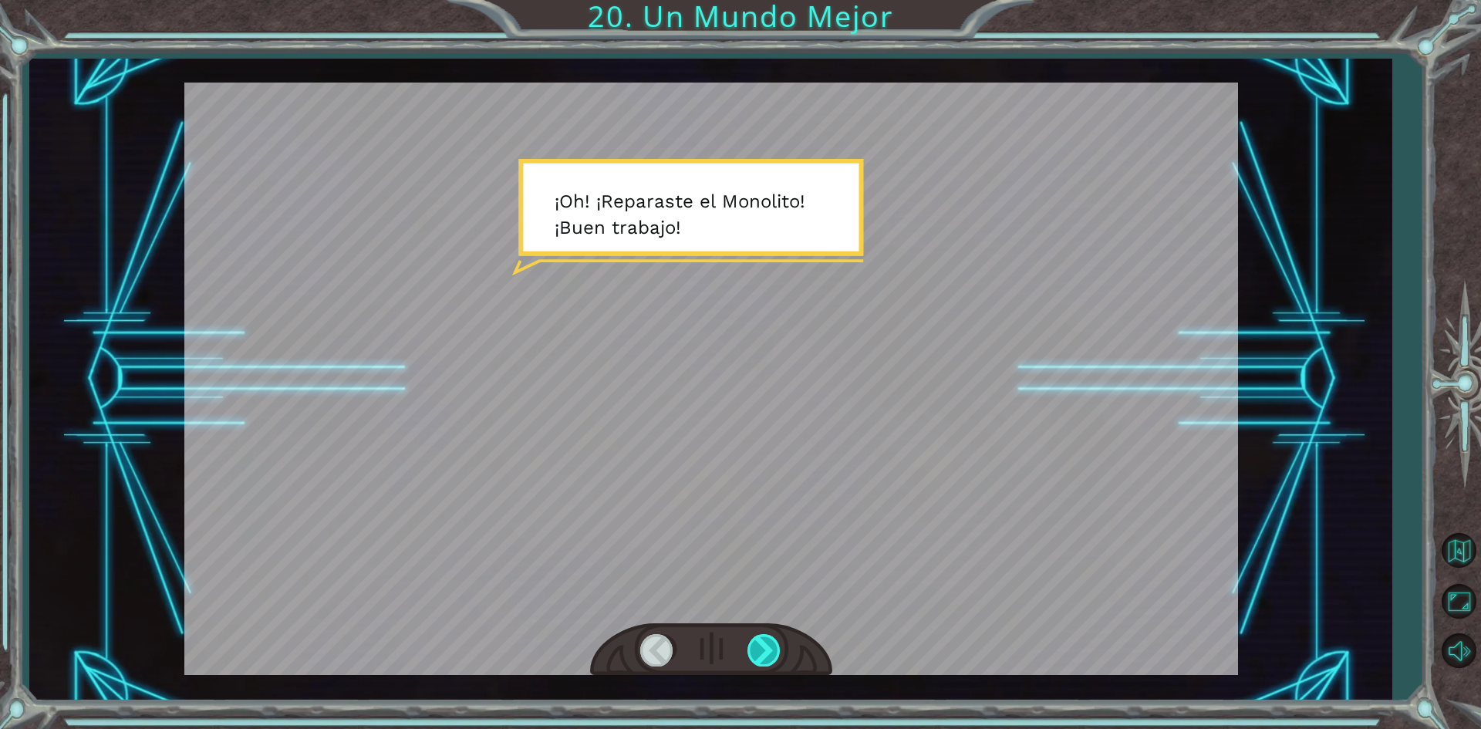
click at [774, 643] on div at bounding box center [764, 650] width 35 height 32
click at [771, 646] on div at bounding box center [764, 650] width 35 height 32
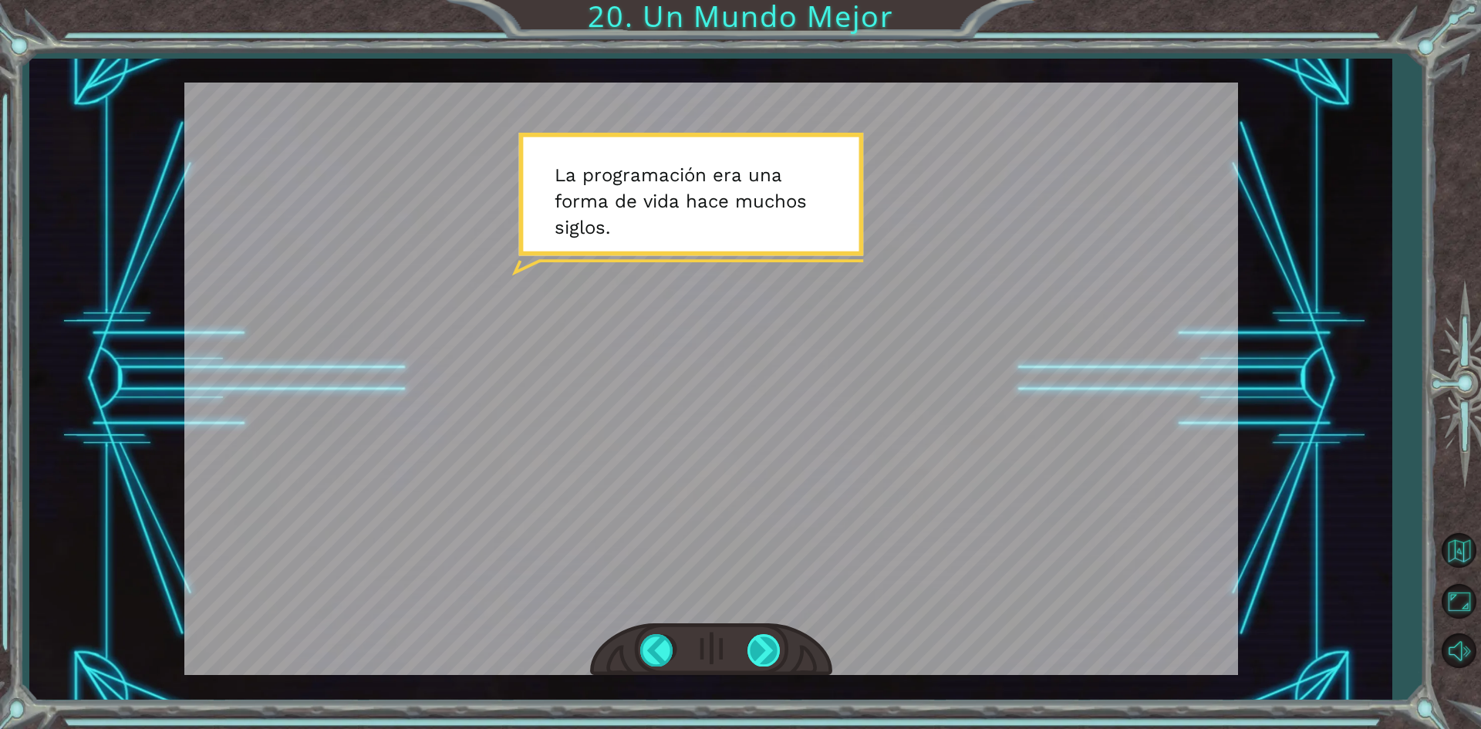
click at [764, 654] on div at bounding box center [764, 650] width 35 height 32
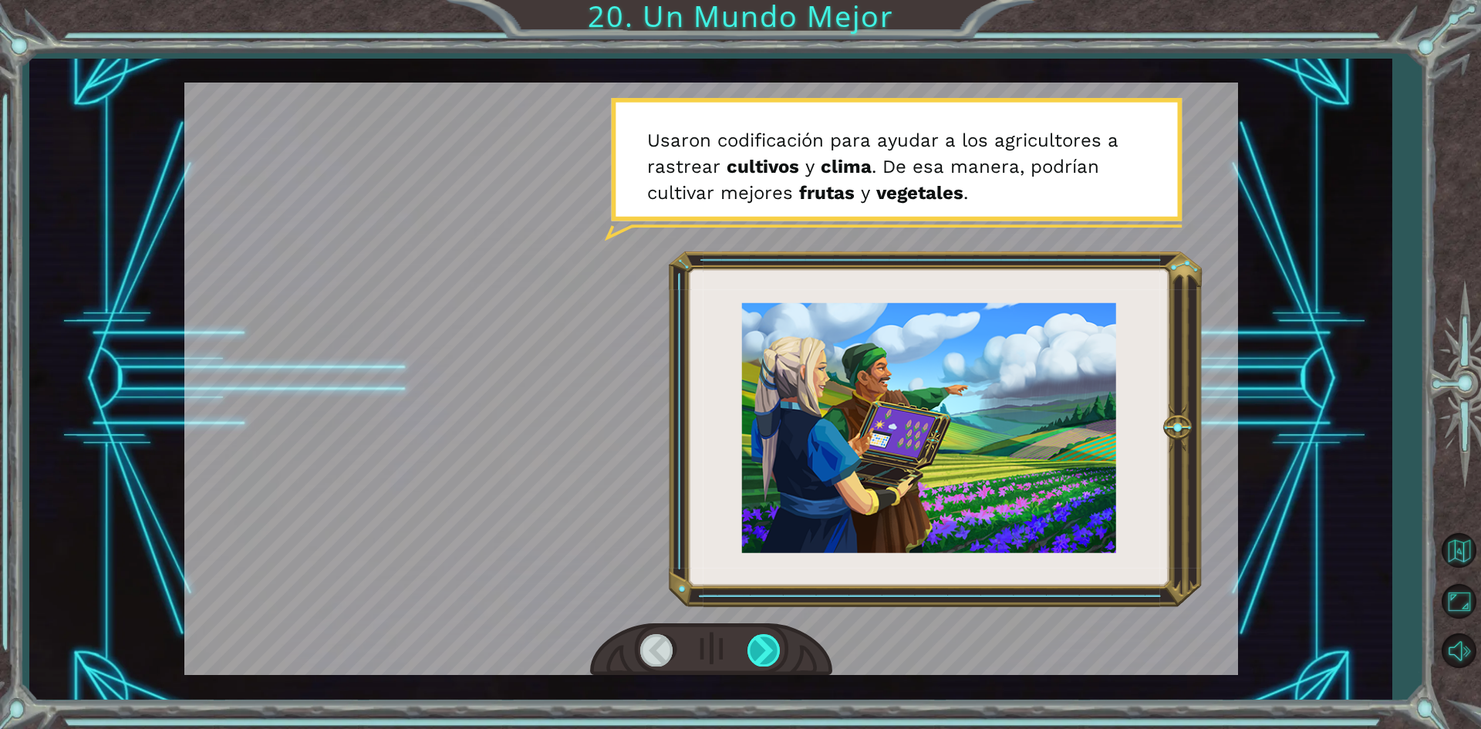
click at [772, 637] on div at bounding box center [764, 650] width 35 height 32
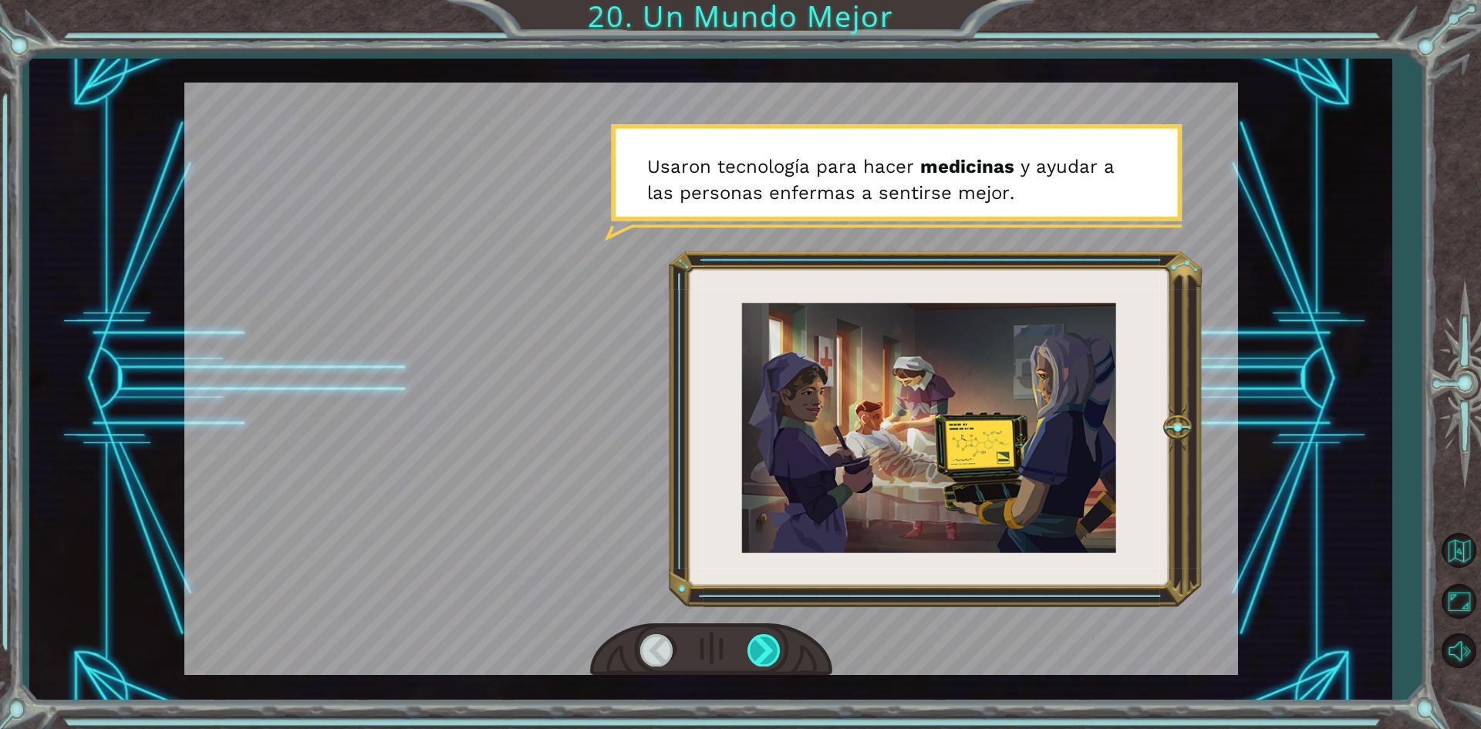
click at [778, 646] on div at bounding box center [764, 650] width 35 height 32
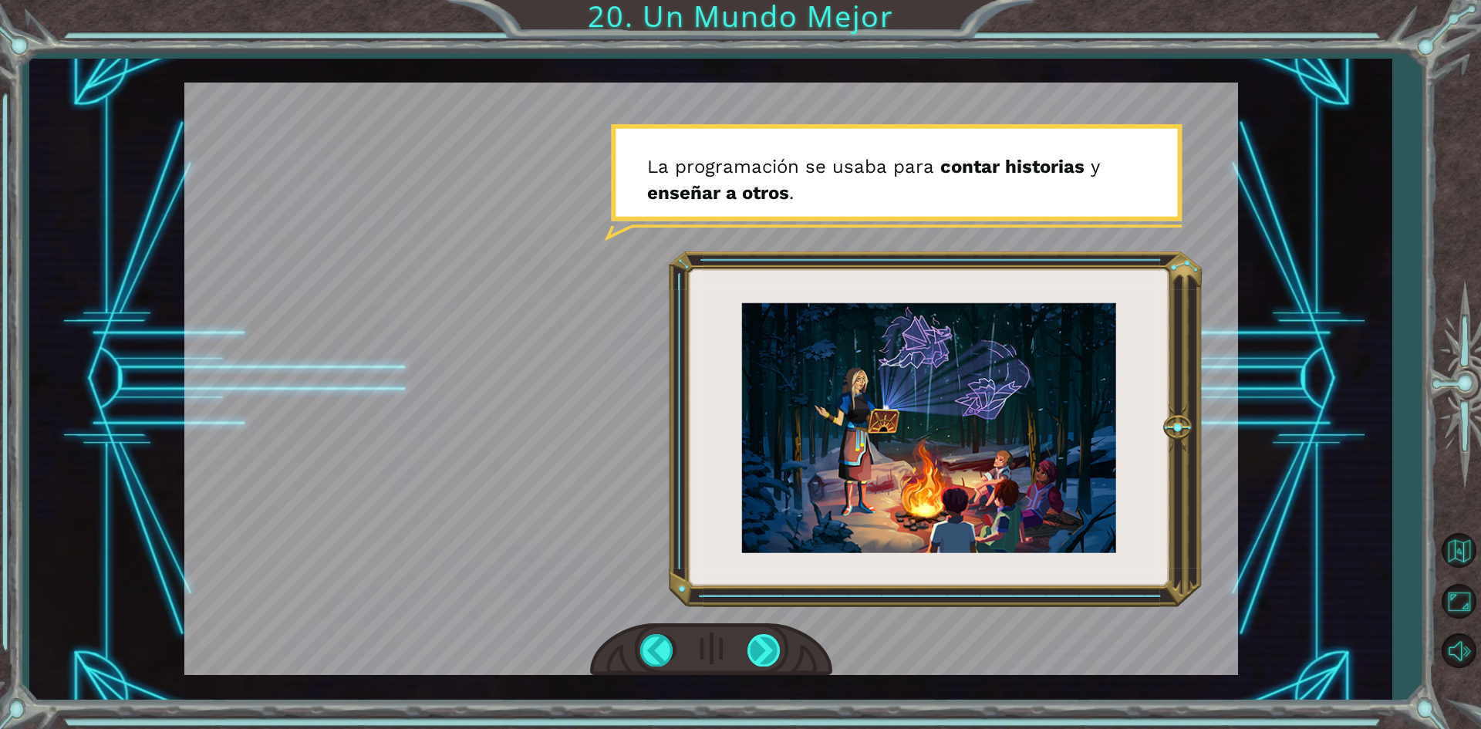
click at [771, 642] on div at bounding box center [764, 650] width 35 height 32
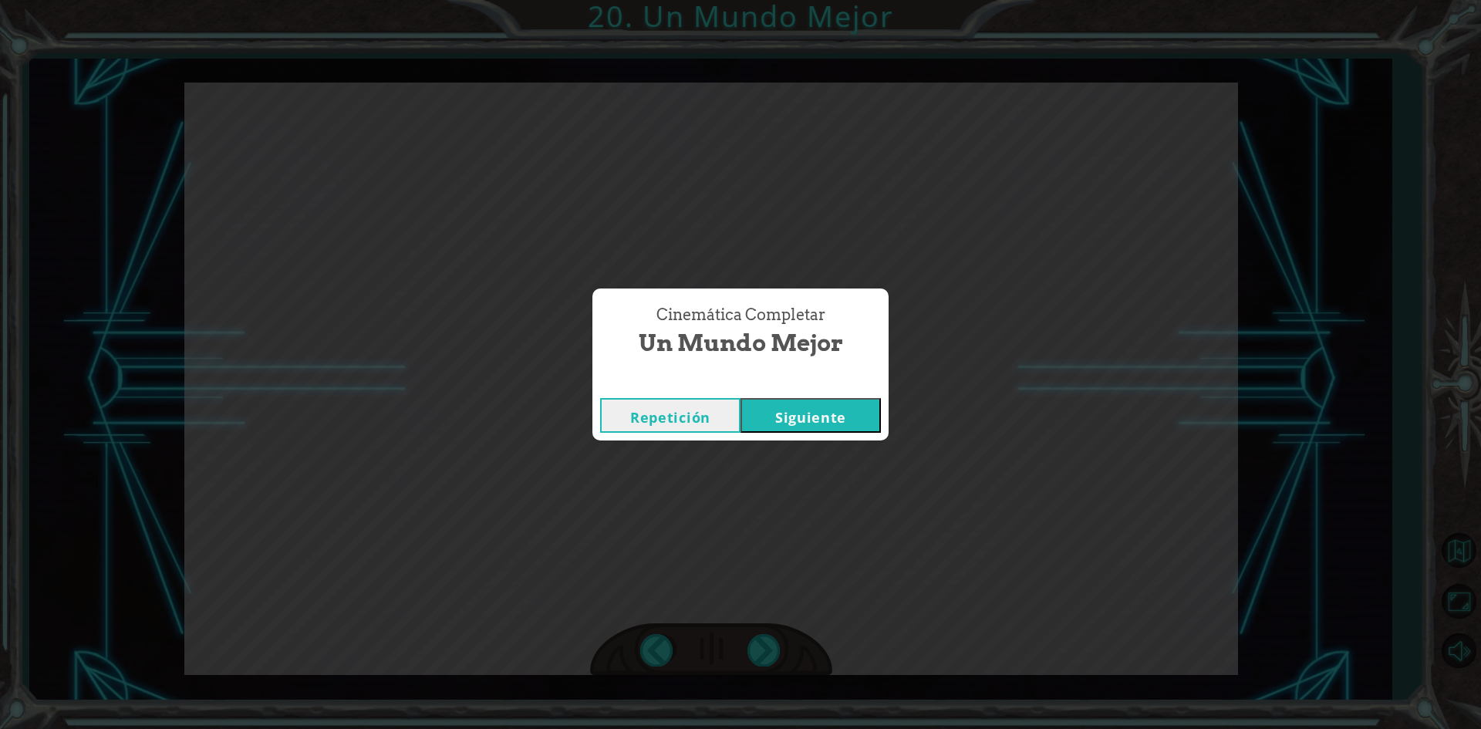
click at [838, 417] on button "Siguiente" at bounding box center [810, 415] width 140 height 35
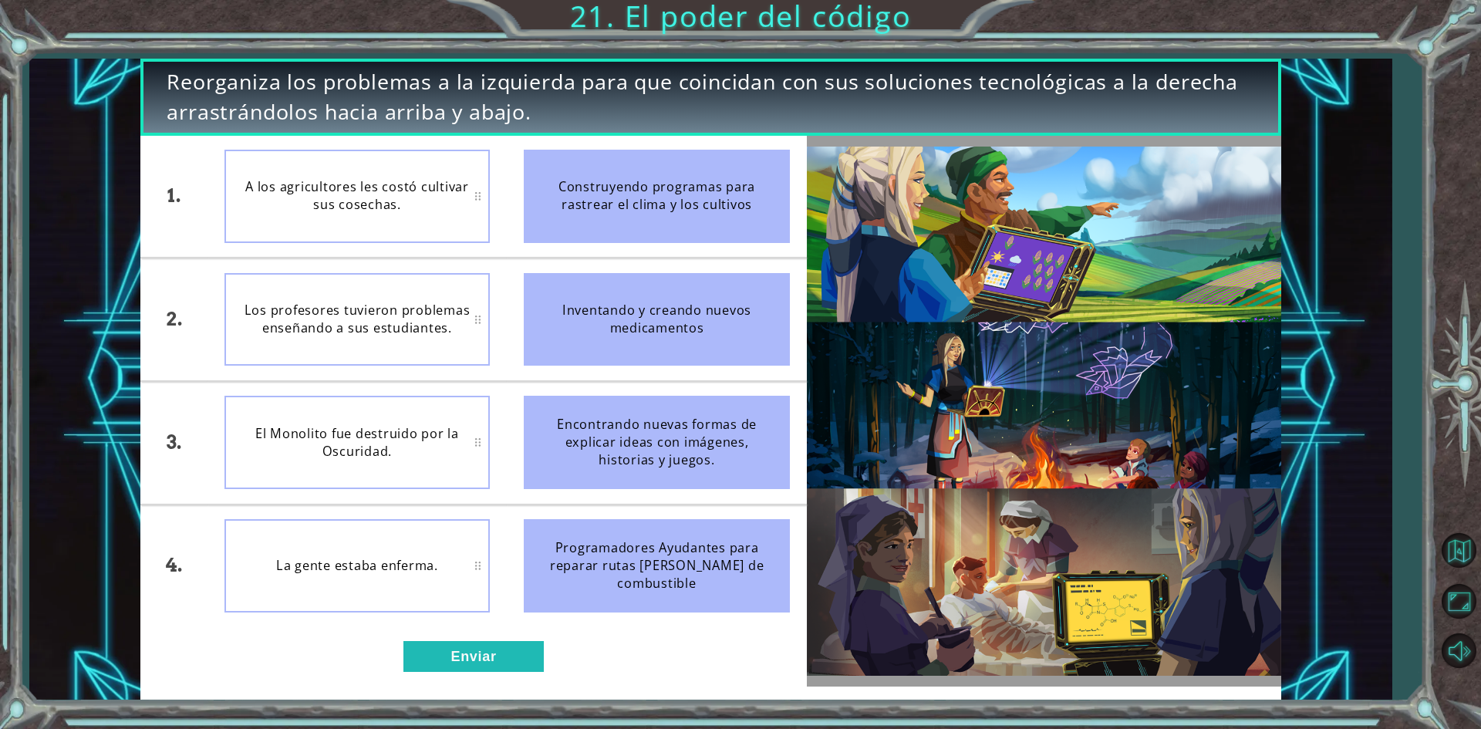
drag, startPoint x: 748, startPoint y: 454, endPoint x: 756, endPoint y: 398, distance: 56.1
click at [756, 398] on div "Encontrando nuevas formas de explicar ideas con imágenes, historias y juegos." at bounding box center [657, 442] width 266 height 93
drag, startPoint x: 603, startPoint y: 432, endPoint x: 518, endPoint y: 376, distance: 102.1
click at [606, 410] on div "Encontrando nuevas formas de explicar ideas con imágenes, historias y juegos." at bounding box center [657, 442] width 266 height 93
drag, startPoint x: 623, startPoint y: 589, endPoint x: 657, endPoint y: 317, distance: 273.6
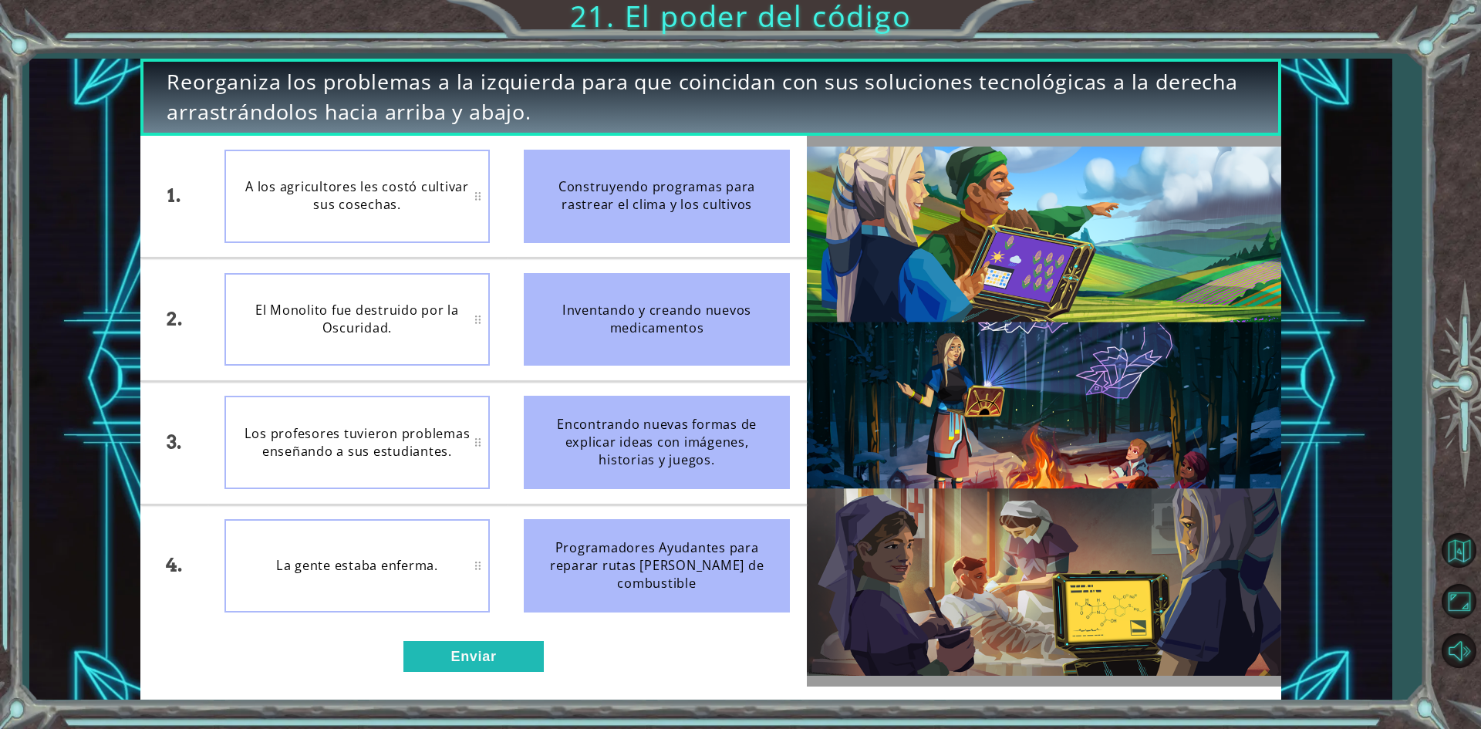
click at [657, 317] on ul "Construyendo programas para rastrear el clima y los cultivos Inventando y crean…" at bounding box center [657, 381] width 300 height 491
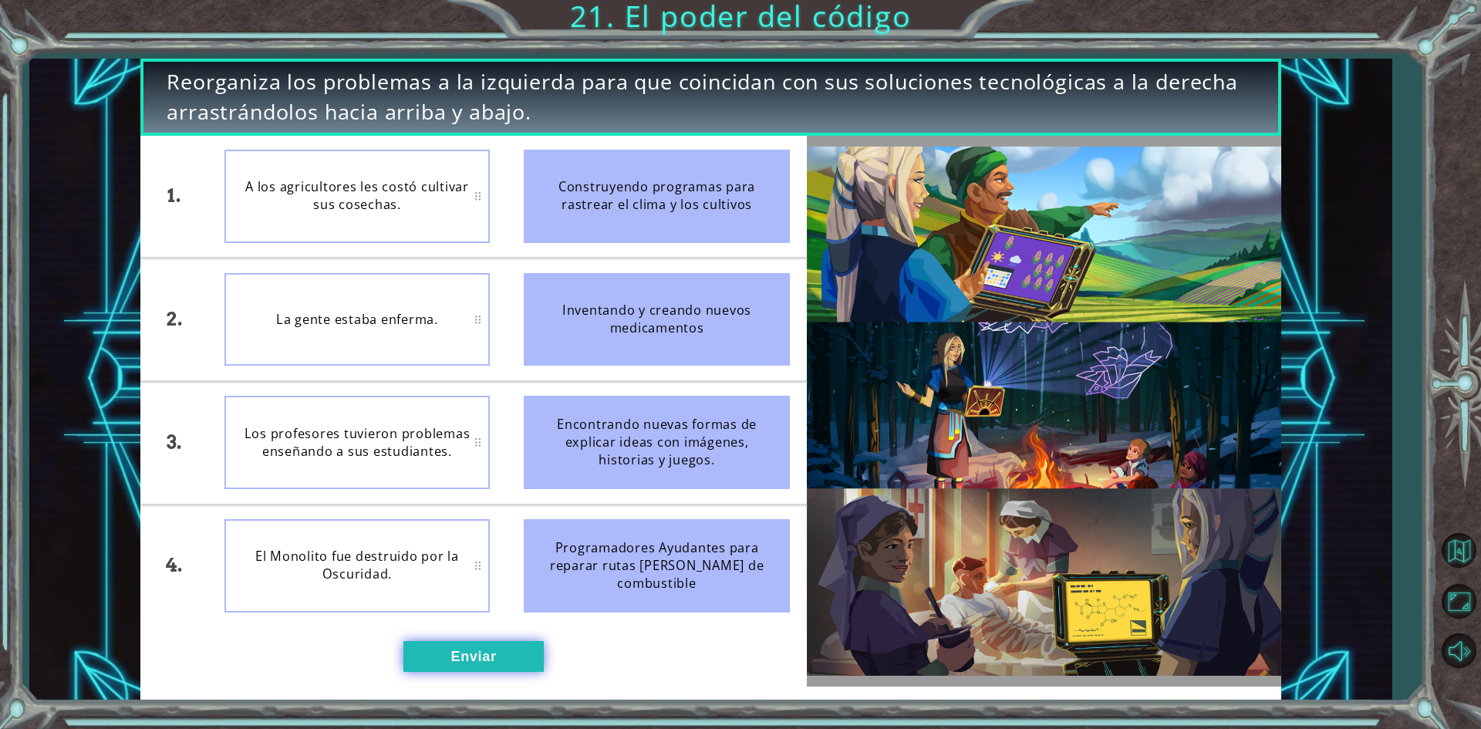
click at [484, 651] on button "Enviar" at bounding box center [473, 656] width 140 height 31
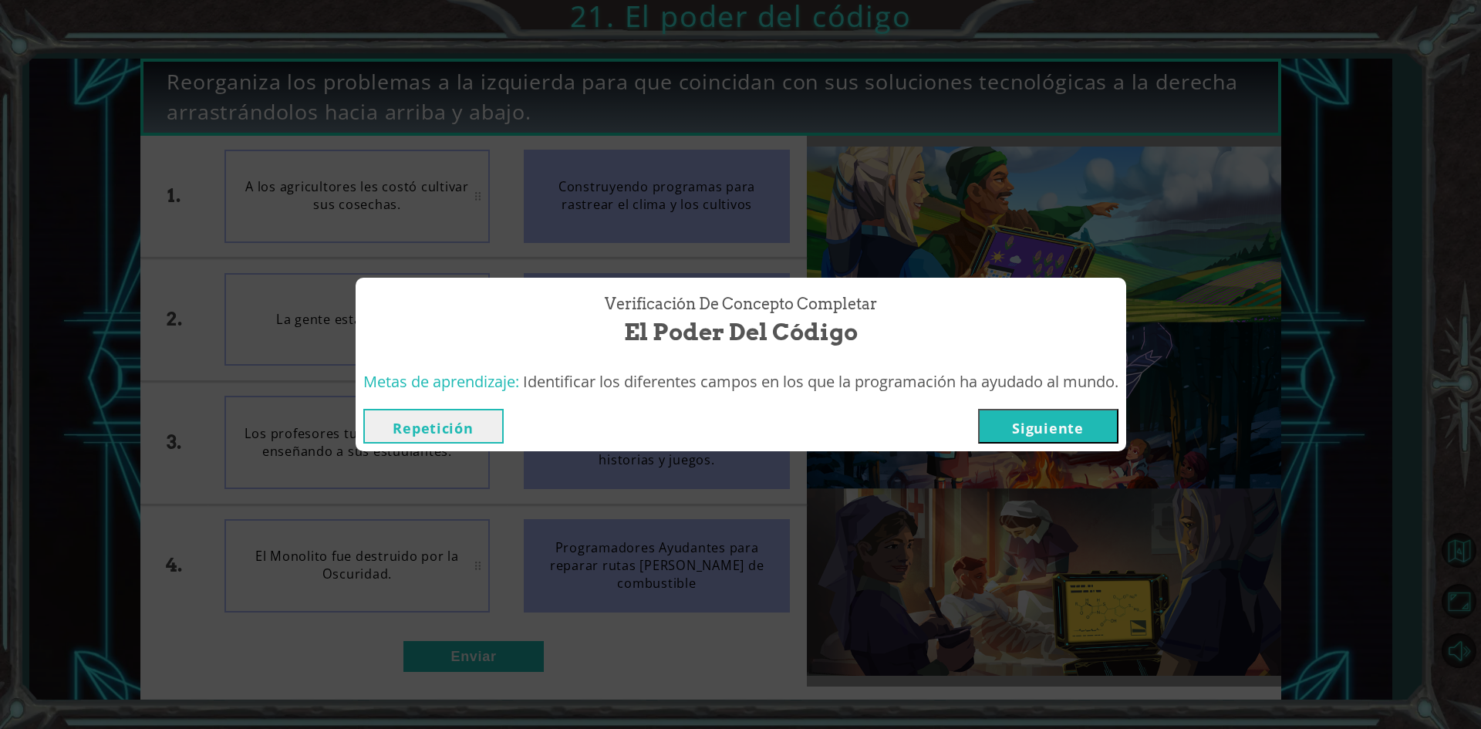
click at [1029, 435] on button "Siguiente" at bounding box center [1048, 426] width 140 height 35
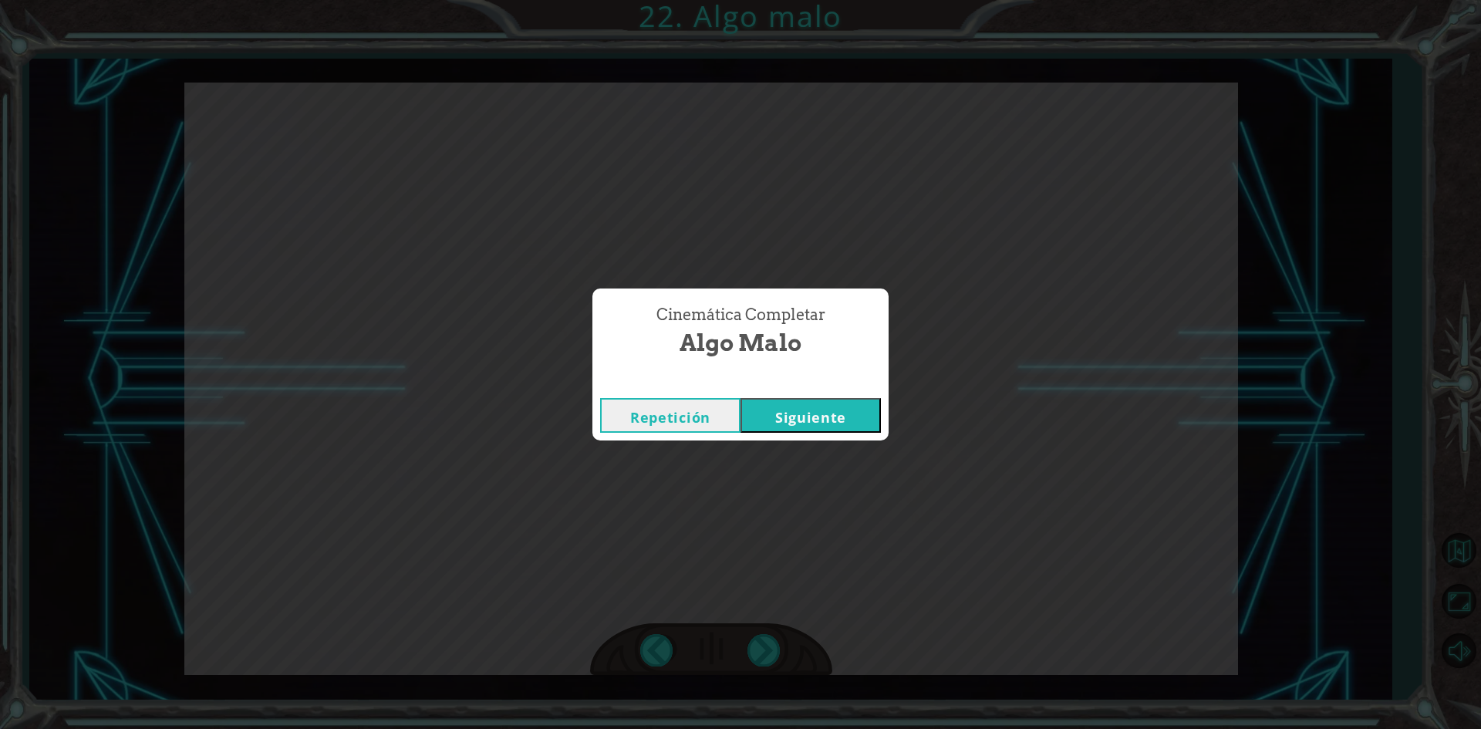
click at [857, 413] on button "Siguiente" at bounding box center [810, 415] width 140 height 35
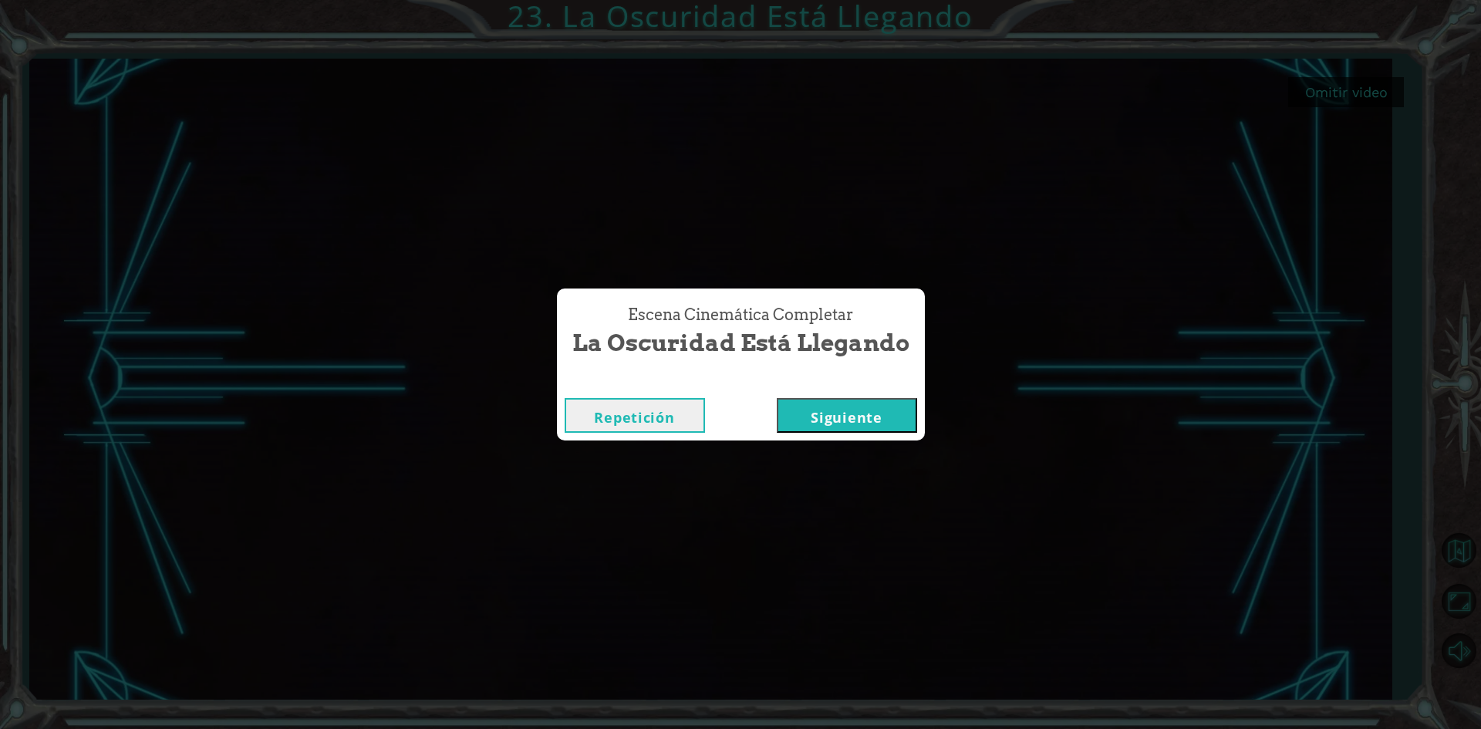
click at [855, 421] on button "Siguiente" at bounding box center [847, 415] width 140 height 35
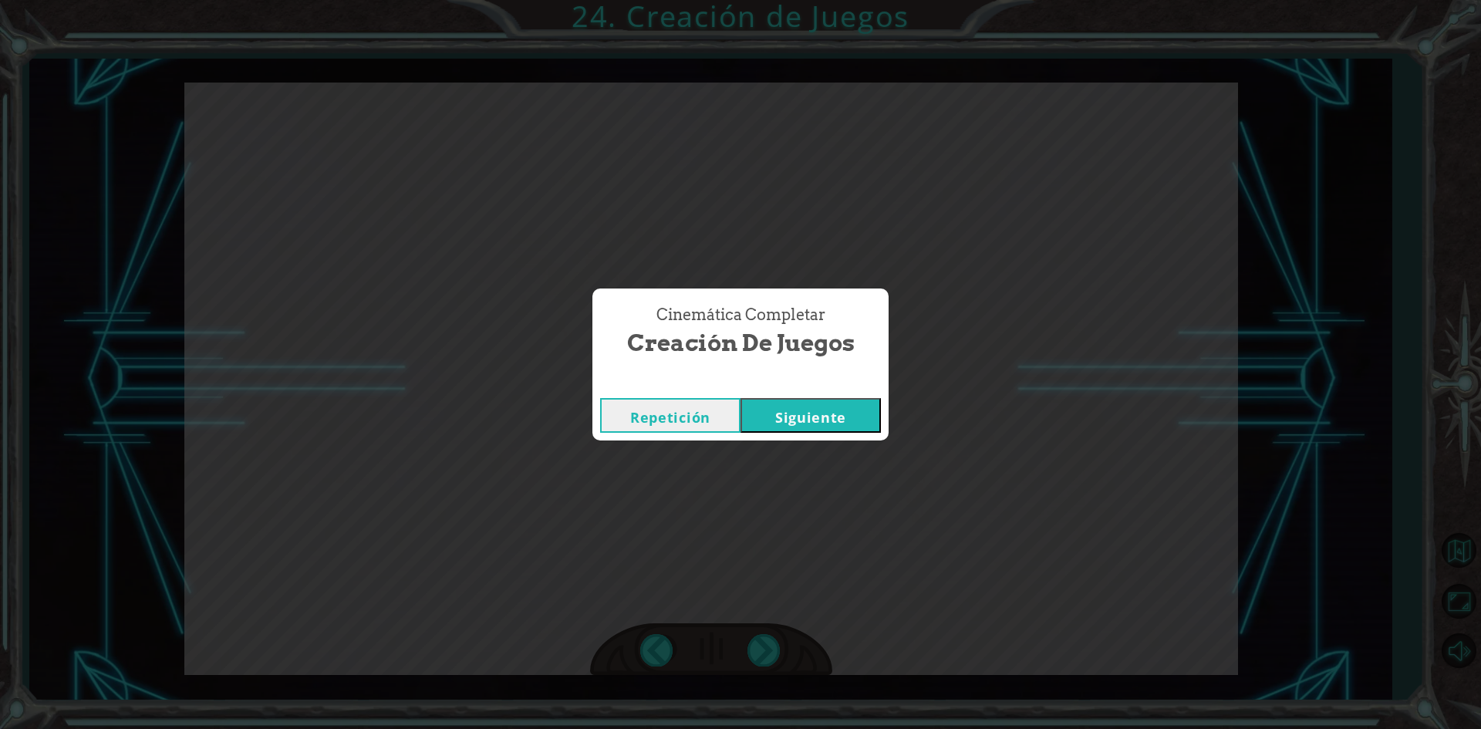
click at [783, 418] on button "Siguiente" at bounding box center [810, 415] width 140 height 35
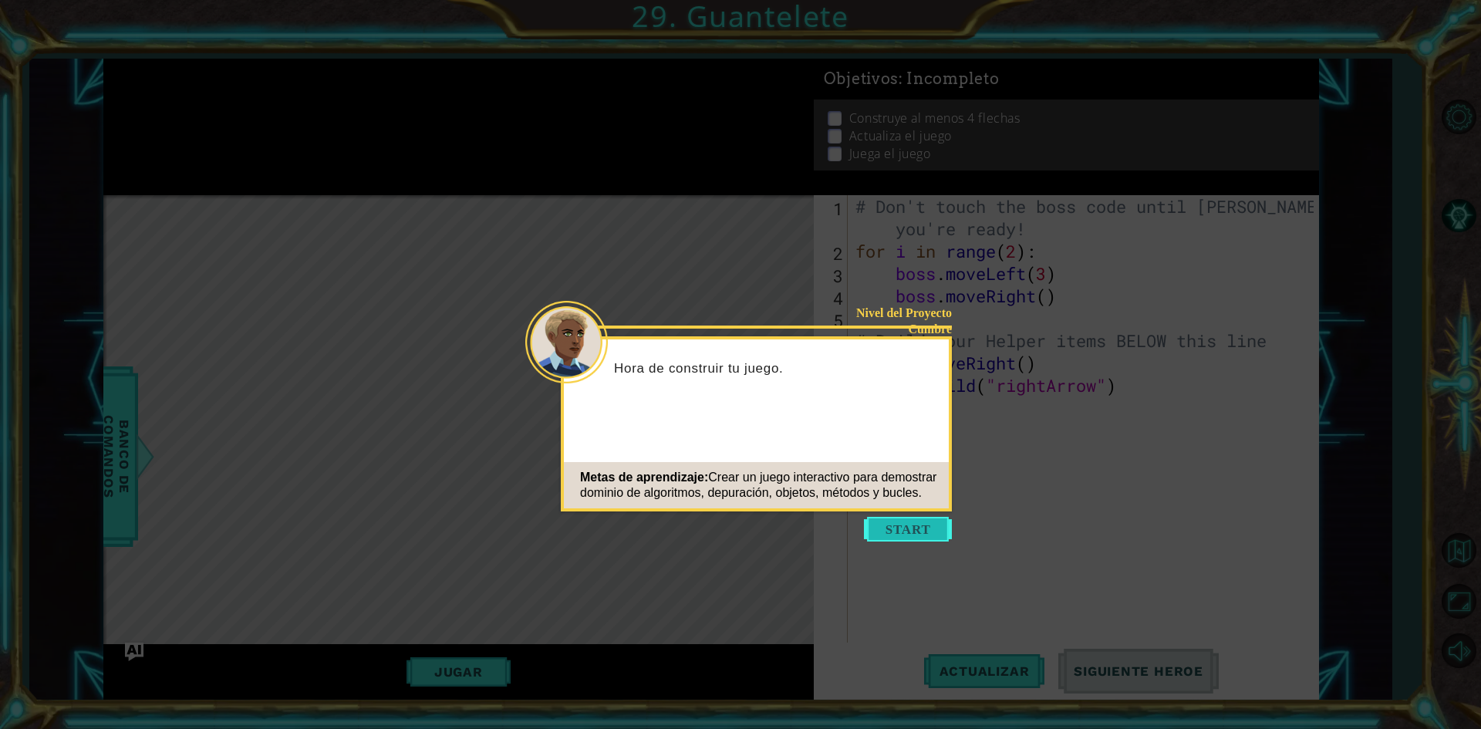
click at [907, 529] on button "Start" at bounding box center [908, 529] width 88 height 25
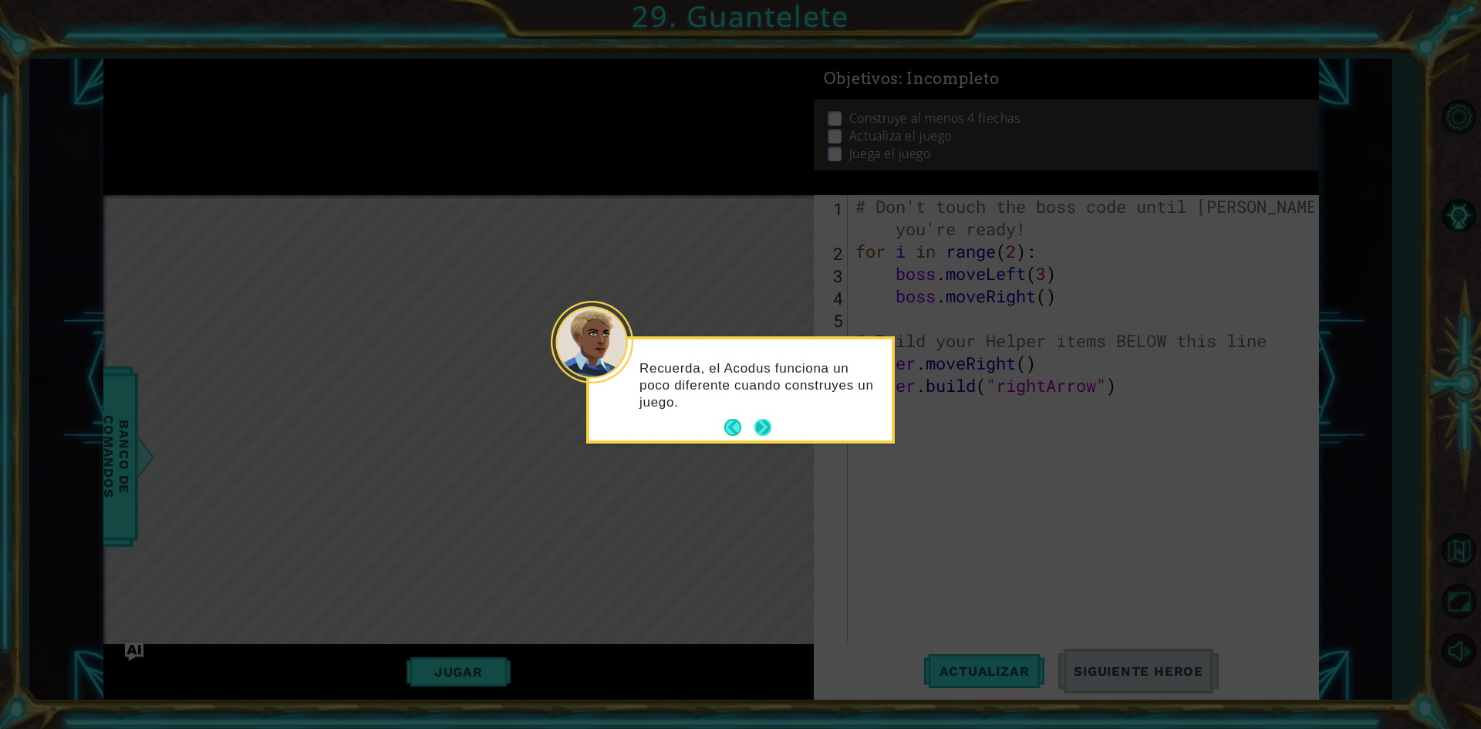
click at [765, 427] on button "Next" at bounding box center [762, 427] width 17 height 17
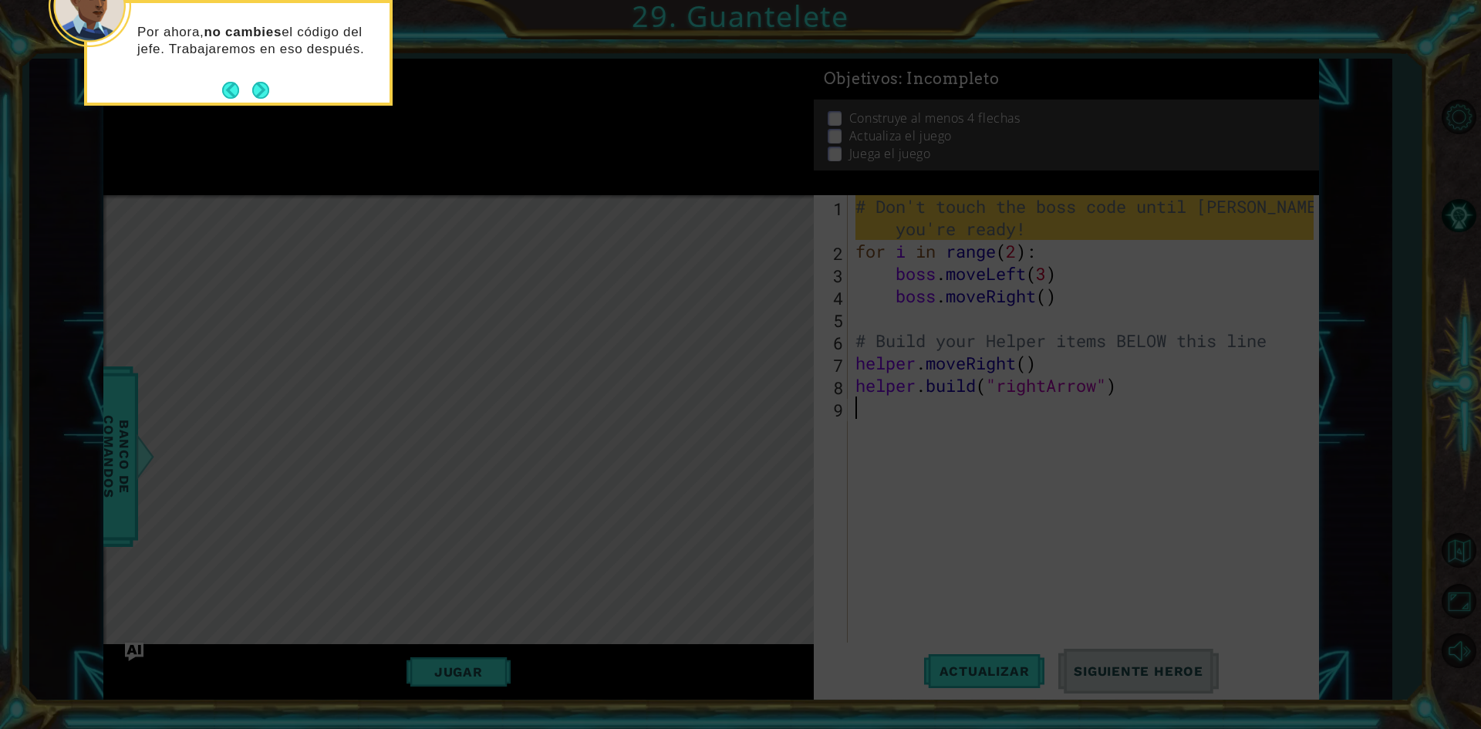
click at [265, 90] on button "Next" at bounding box center [260, 90] width 17 height 17
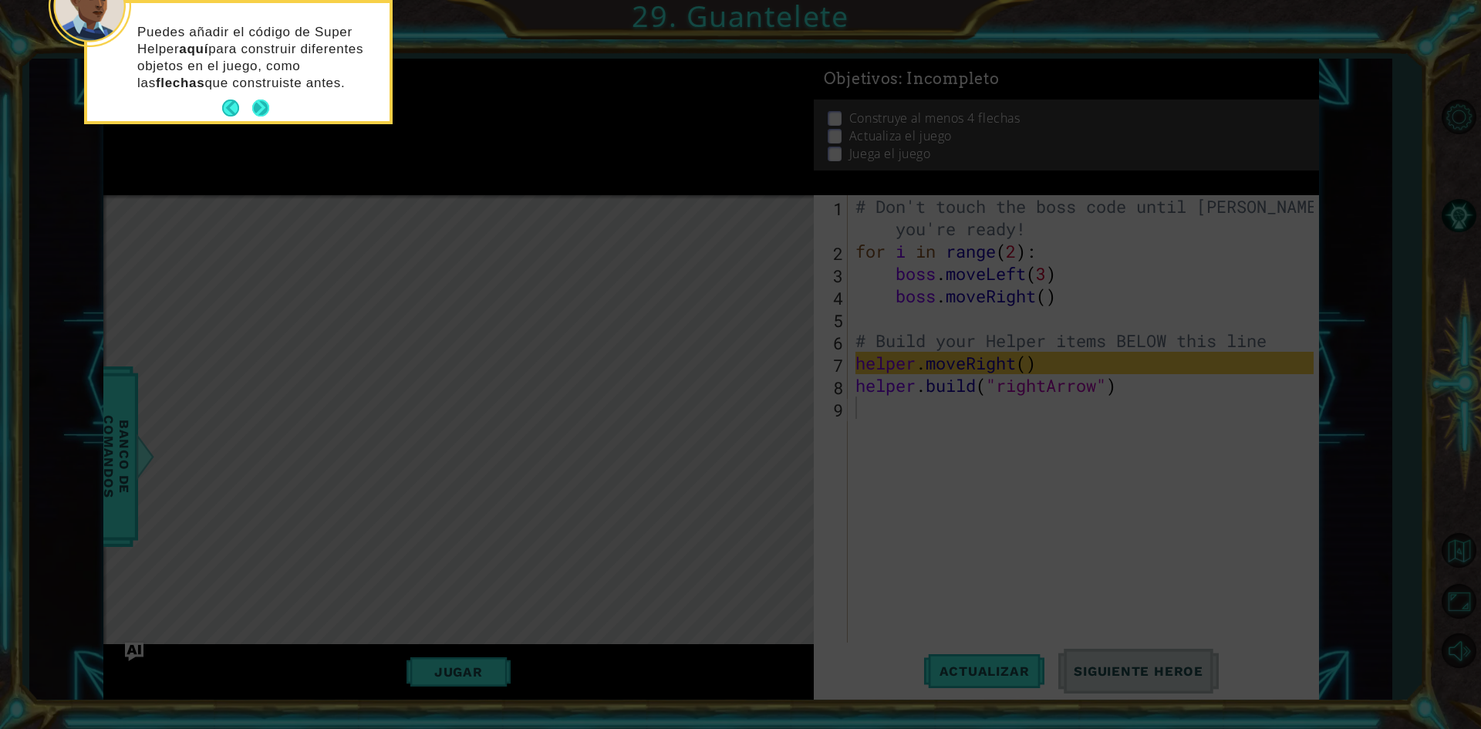
click at [264, 104] on button "Next" at bounding box center [260, 107] width 17 height 17
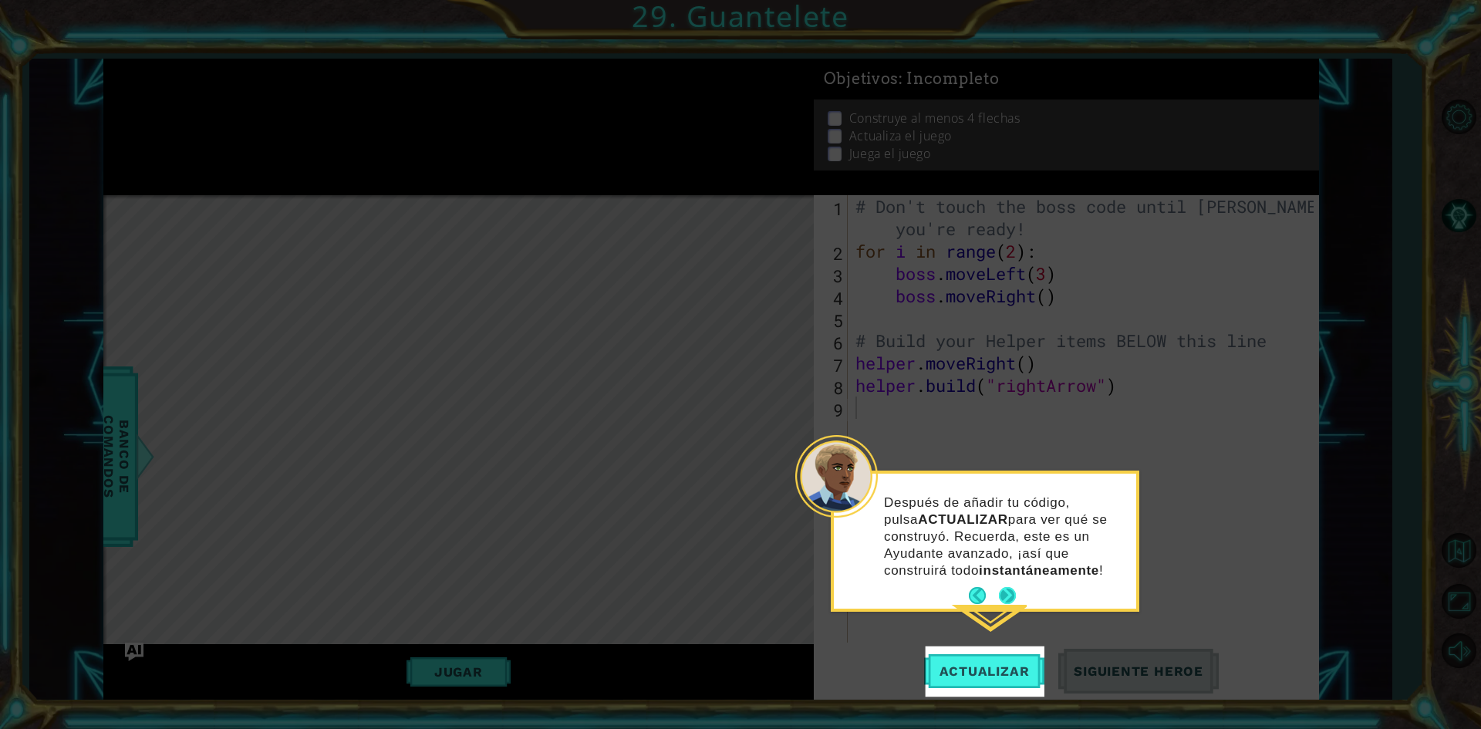
click at [1016, 597] on button "Next" at bounding box center [1007, 595] width 17 height 17
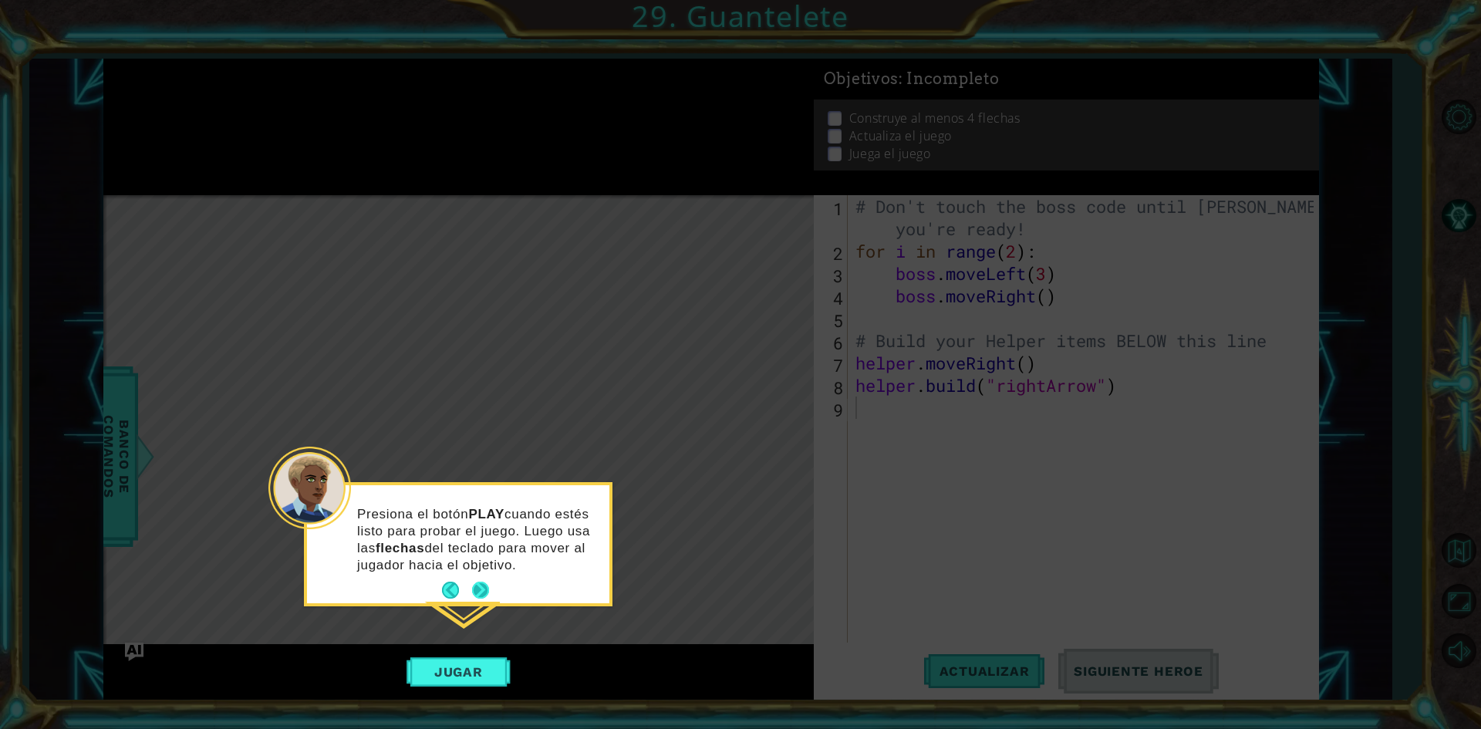
click at [482, 588] on button "Next" at bounding box center [481, 590] width 24 height 24
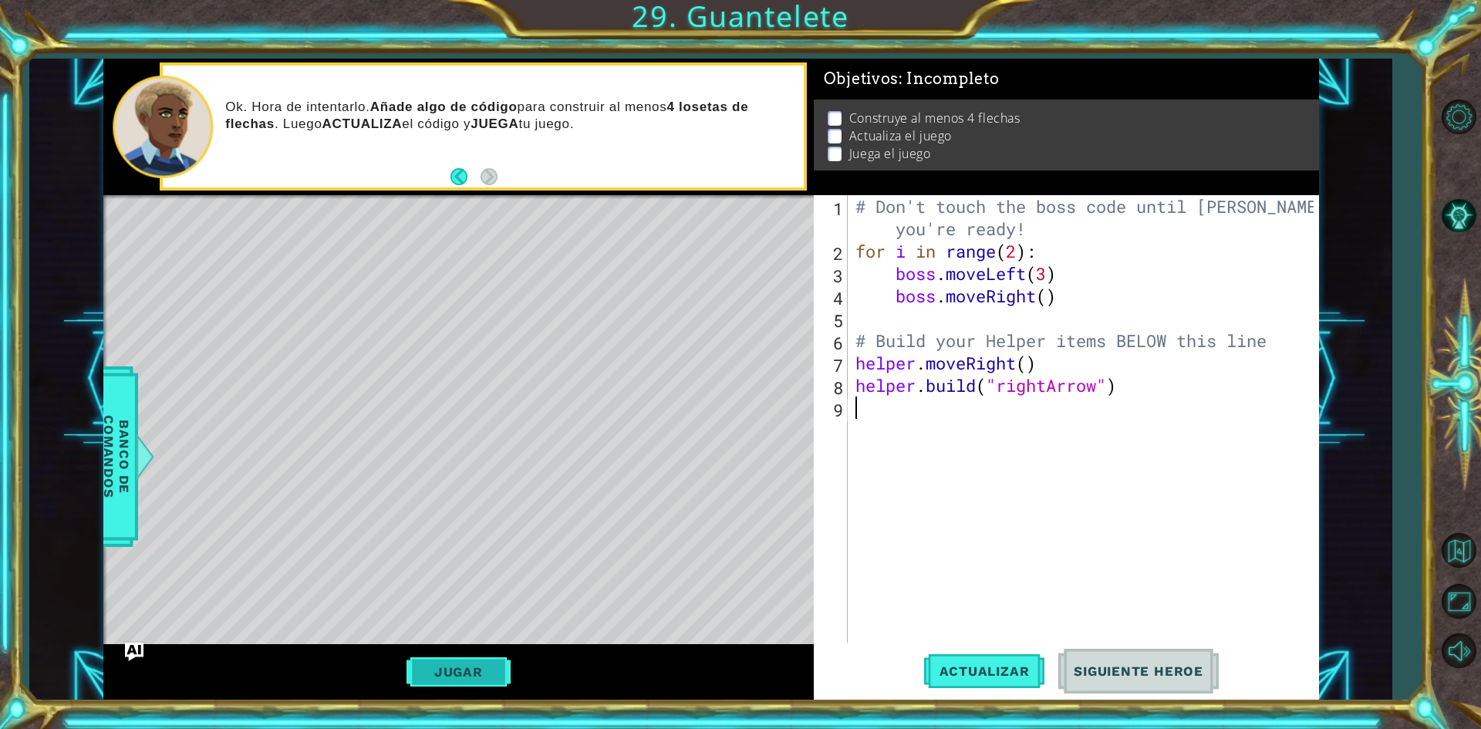
click at [448, 680] on button "Jugar" at bounding box center [458, 671] width 104 height 29
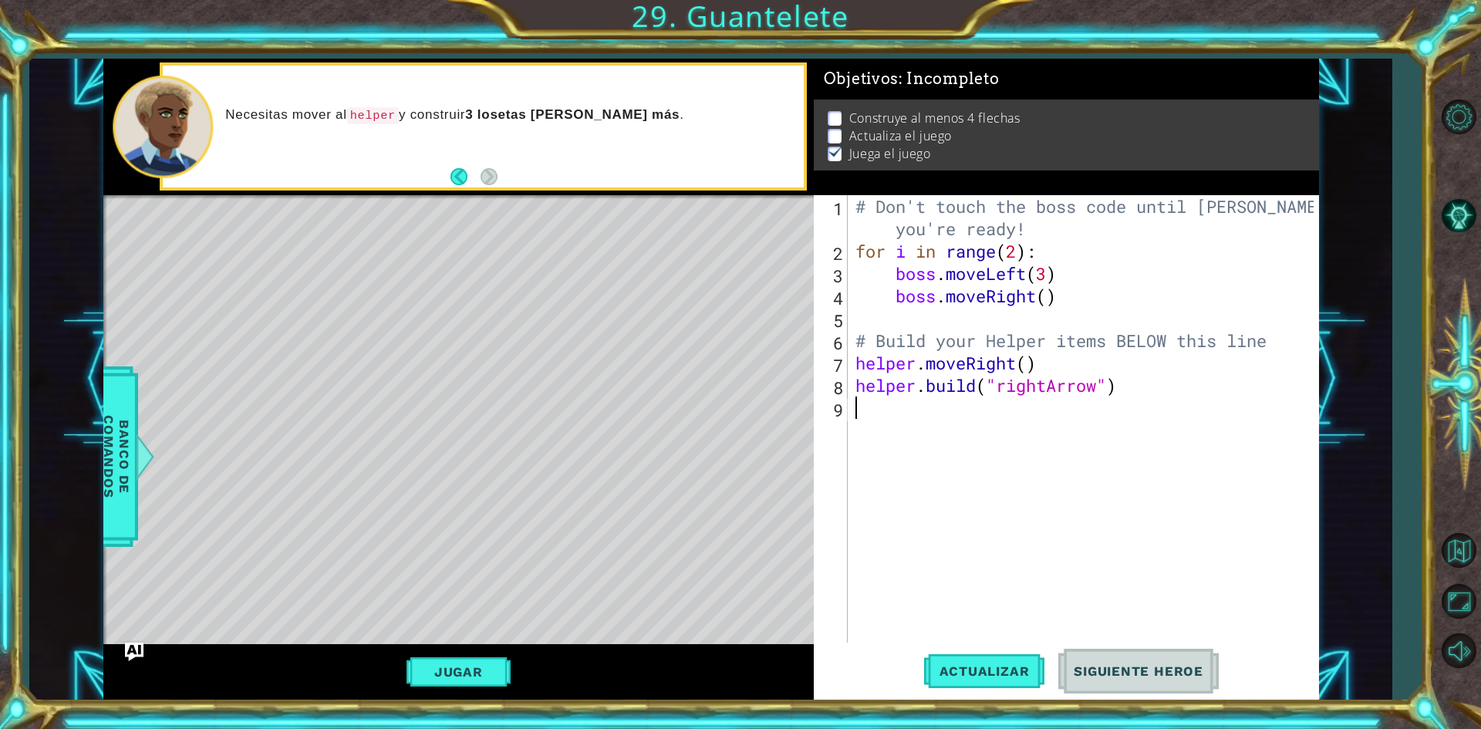
click at [917, 421] on div "# Don't touch the boss code until [PERSON_NAME] says you're ready! for i in ran…" at bounding box center [1086, 452] width 469 height 514
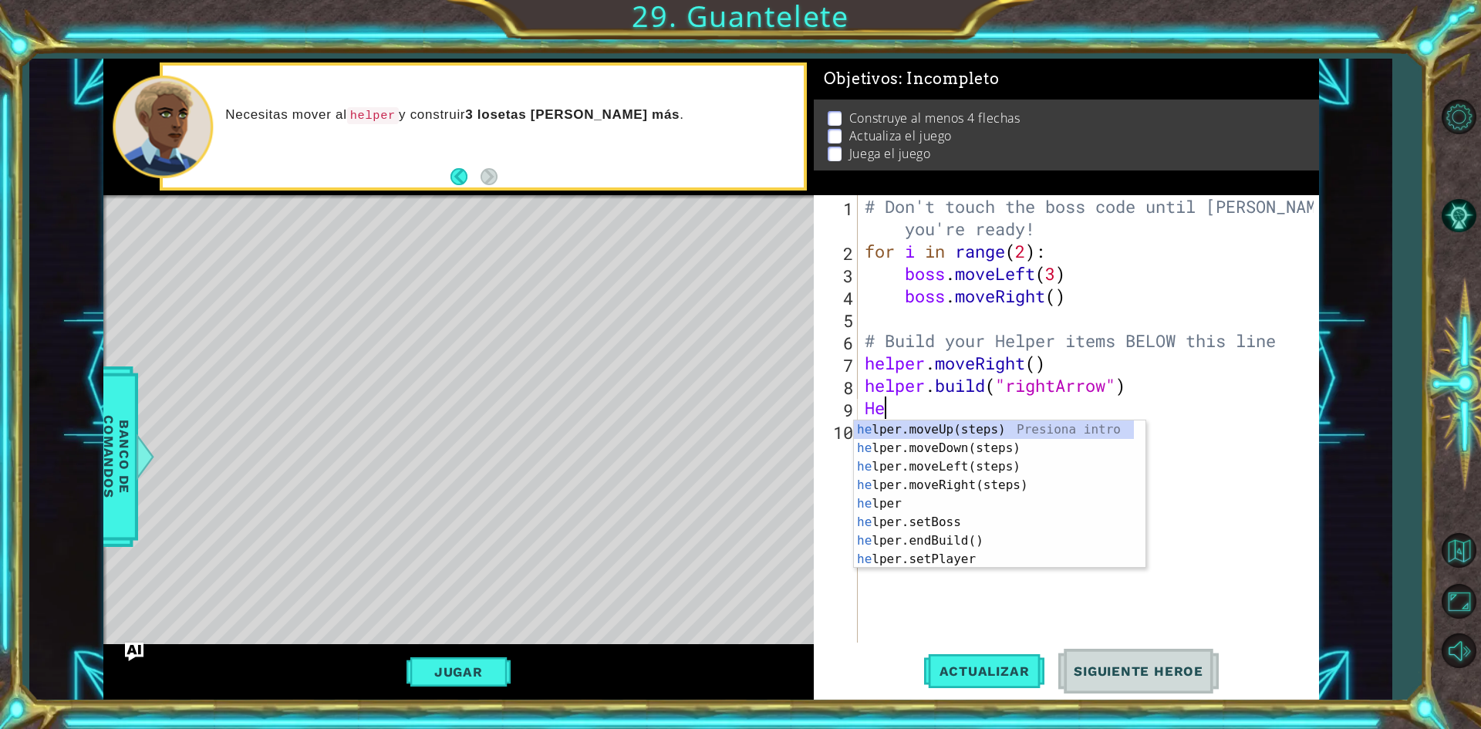
type textarea "H"
type textarea "helper"
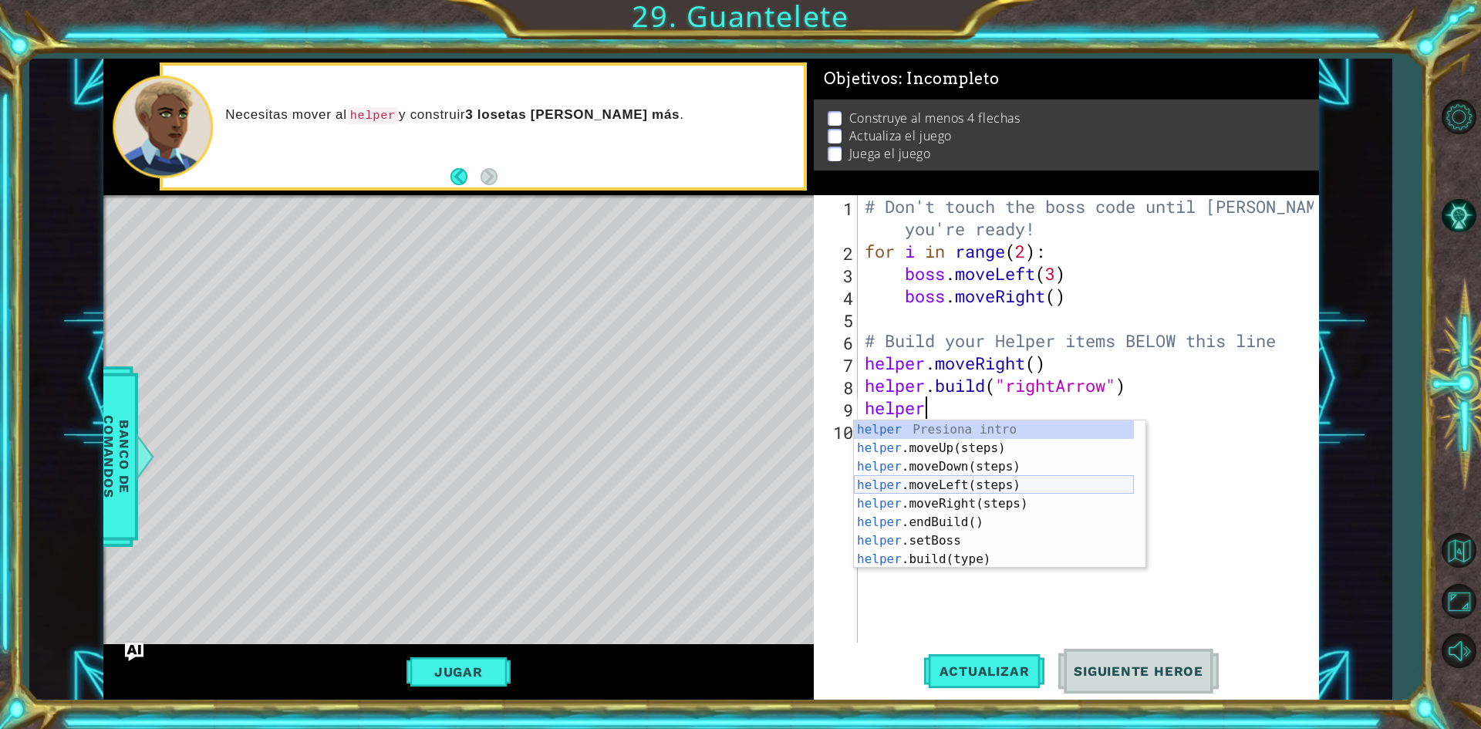
click at [975, 489] on div "helper Presiona intro helper .moveUp(steps) Presiona intro helper .moveDown(ste…" at bounding box center [994, 512] width 280 height 185
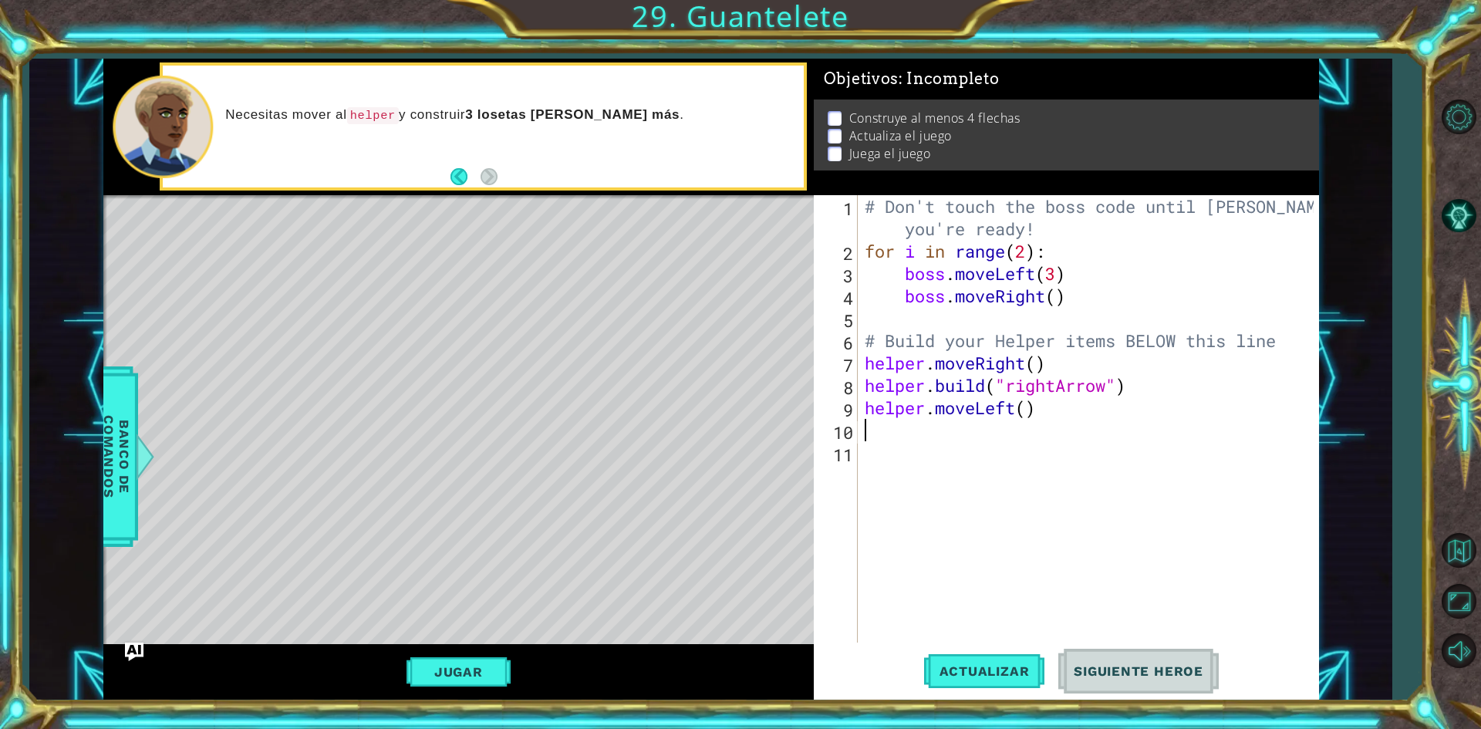
scroll to position [0, 0]
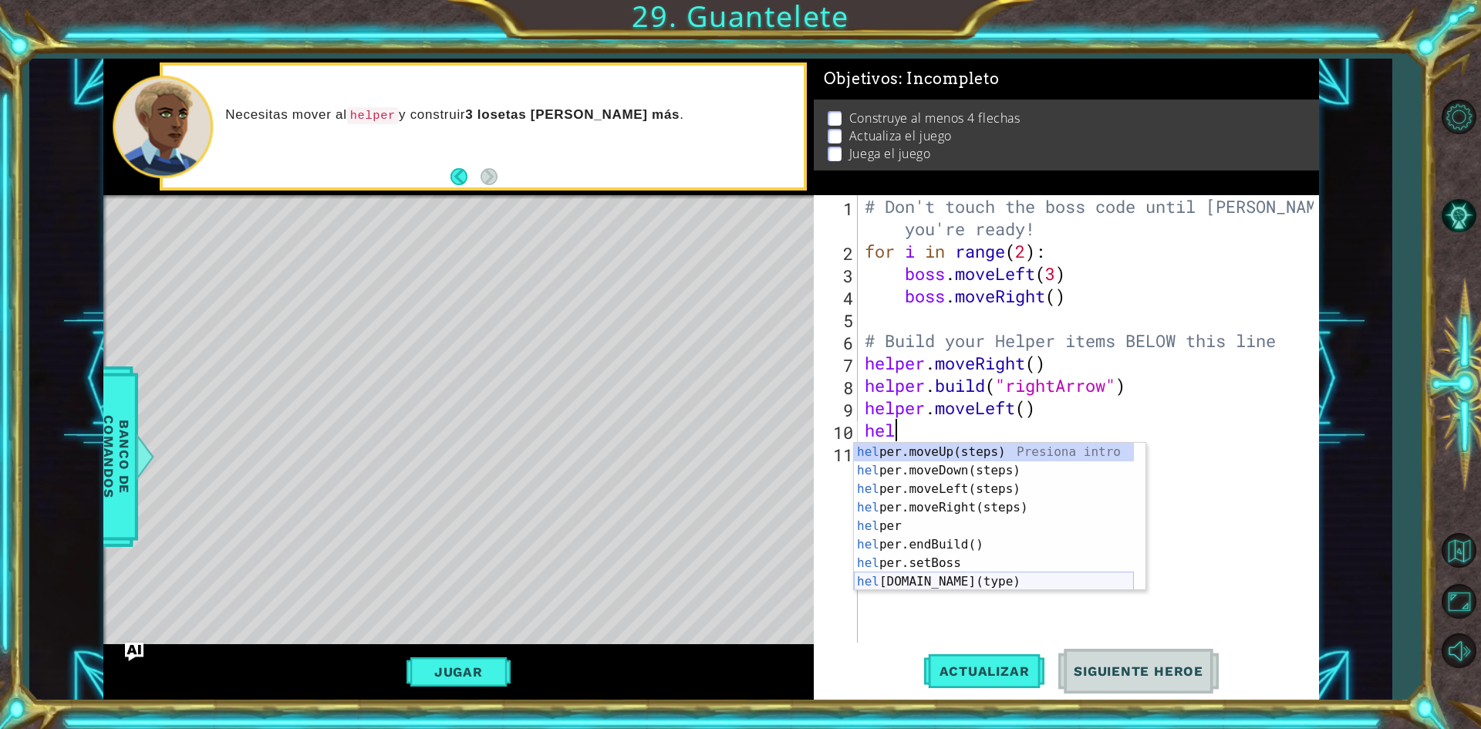
click at [942, 585] on div "hel per.moveUp(steps) Presiona intro hel per.moveDown(steps) Presiona intro hel…" at bounding box center [994, 535] width 280 height 185
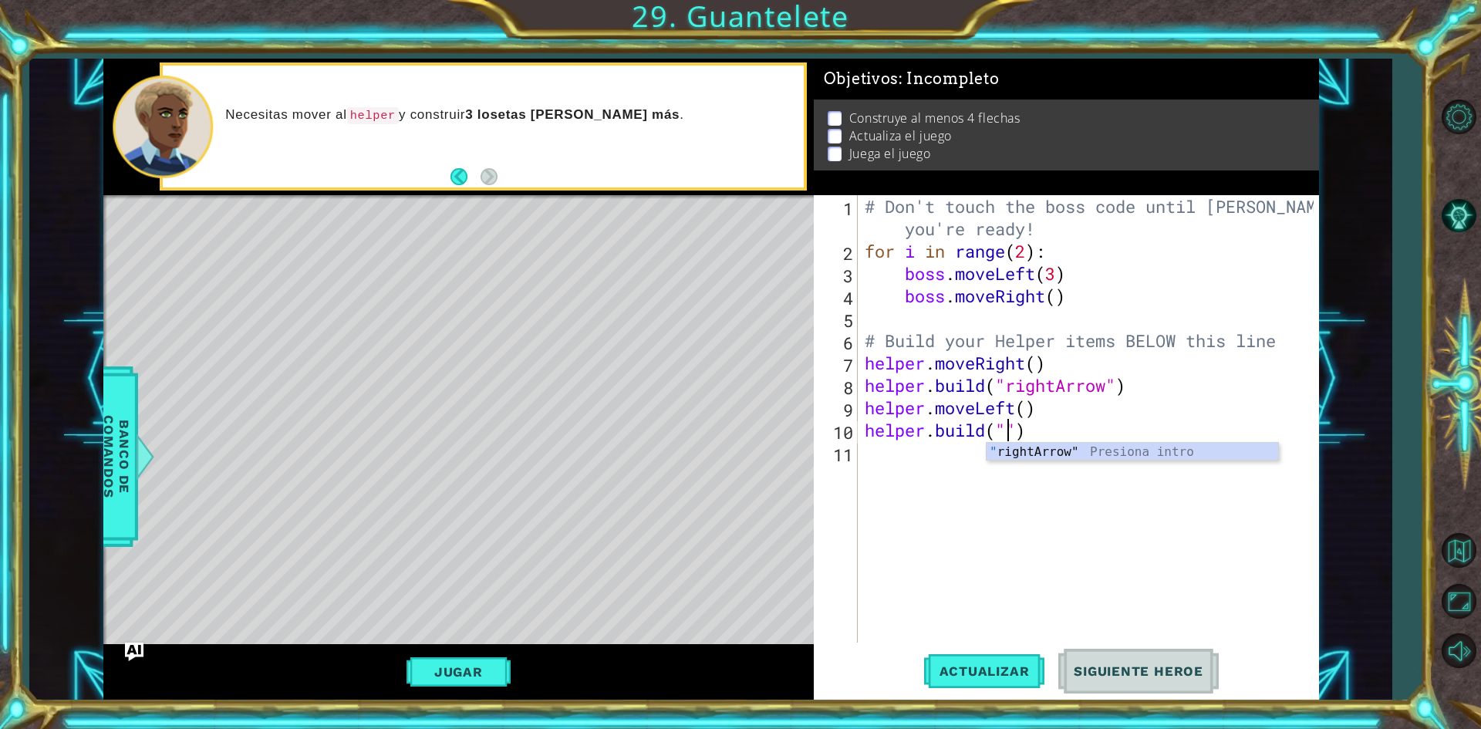
click at [1043, 449] on div "" rightArrow" Presiona intro" at bounding box center [1133, 471] width 292 height 56
type textarea "[DOMAIN_NAME]("rightArrow")"
click at [911, 466] on div "# Don't touch the boss code until [PERSON_NAME] says you're ready! for i in ran…" at bounding box center [1092, 452] width 460 height 514
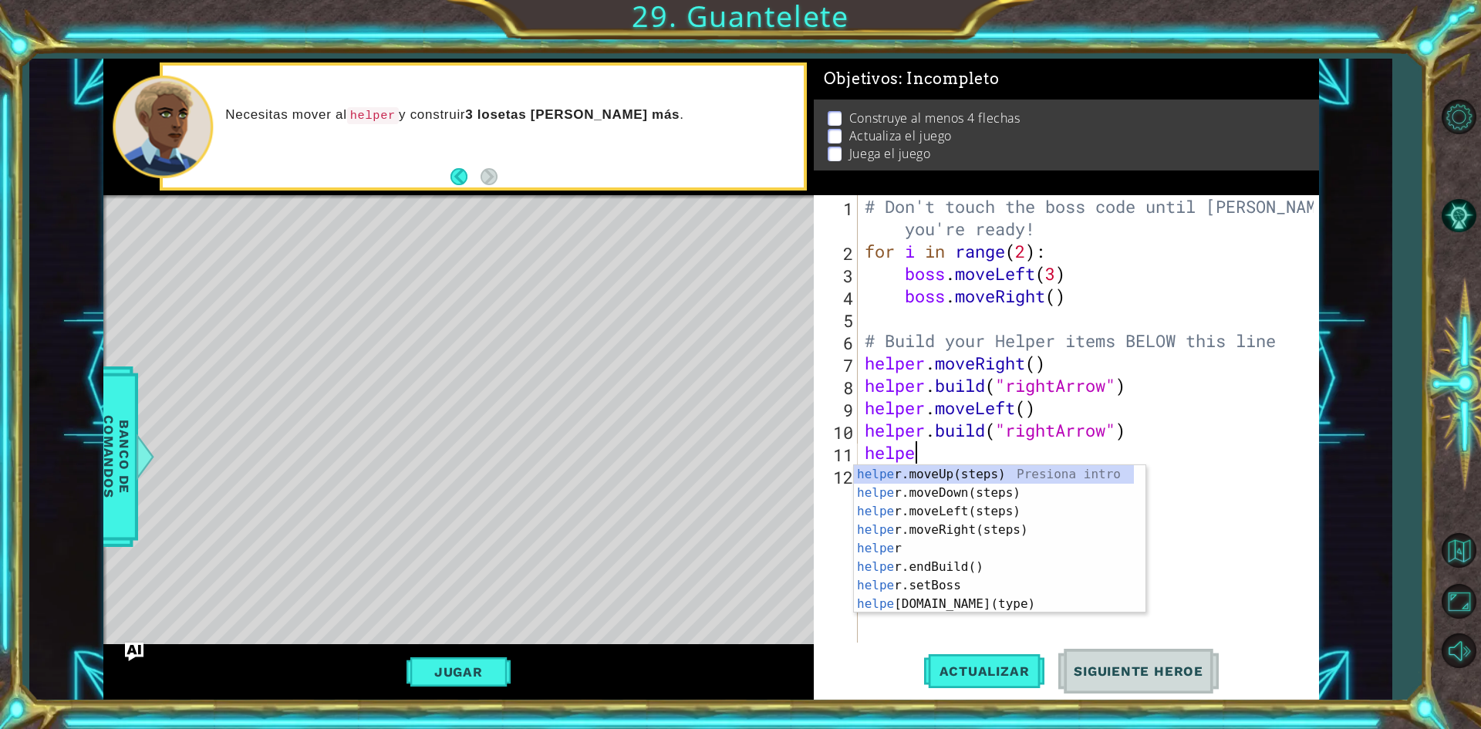
scroll to position [0, 2]
type textarea "helper"
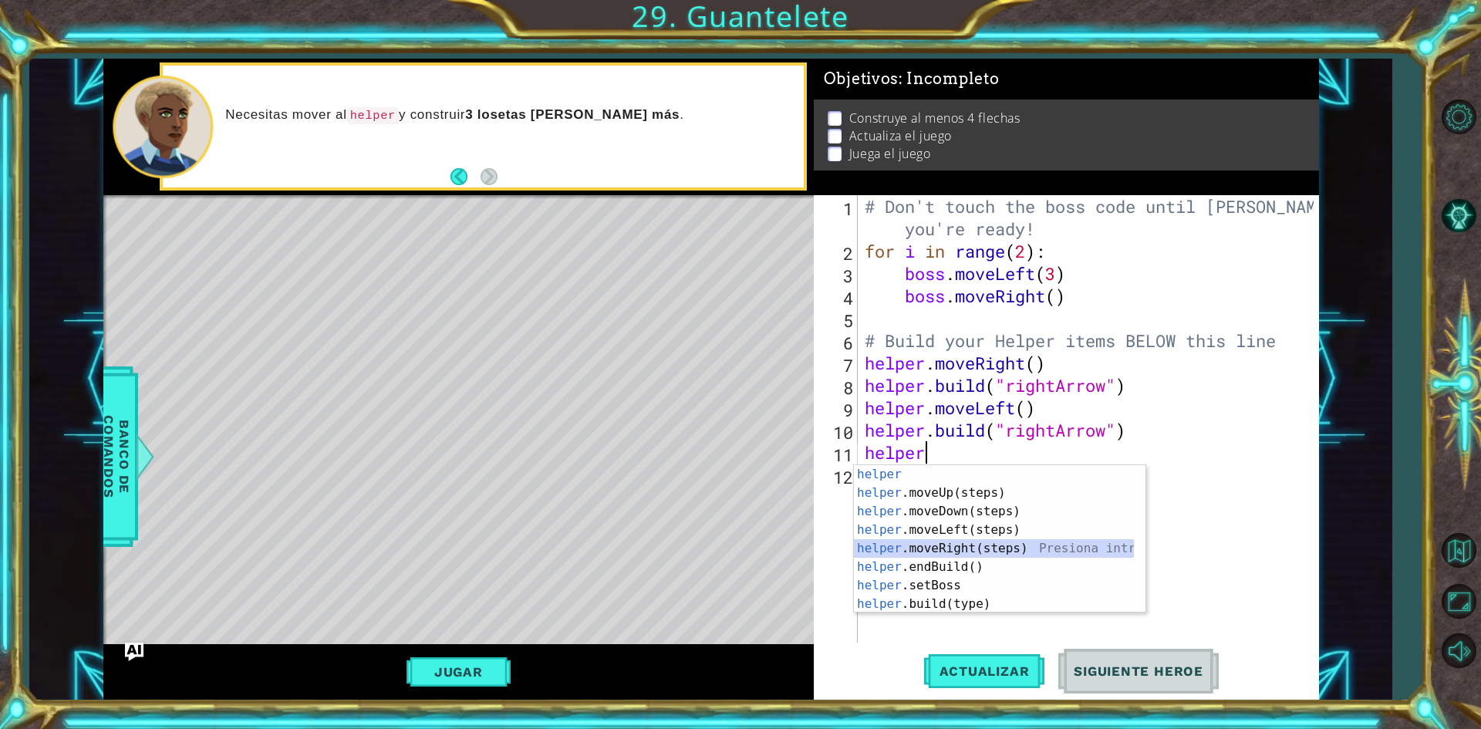
click at [944, 539] on div "helper Presiona intro helper .moveUp(steps) Presiona intro helper .moveDown(ste…" at bounding box center [994, 557] width 280 height 185
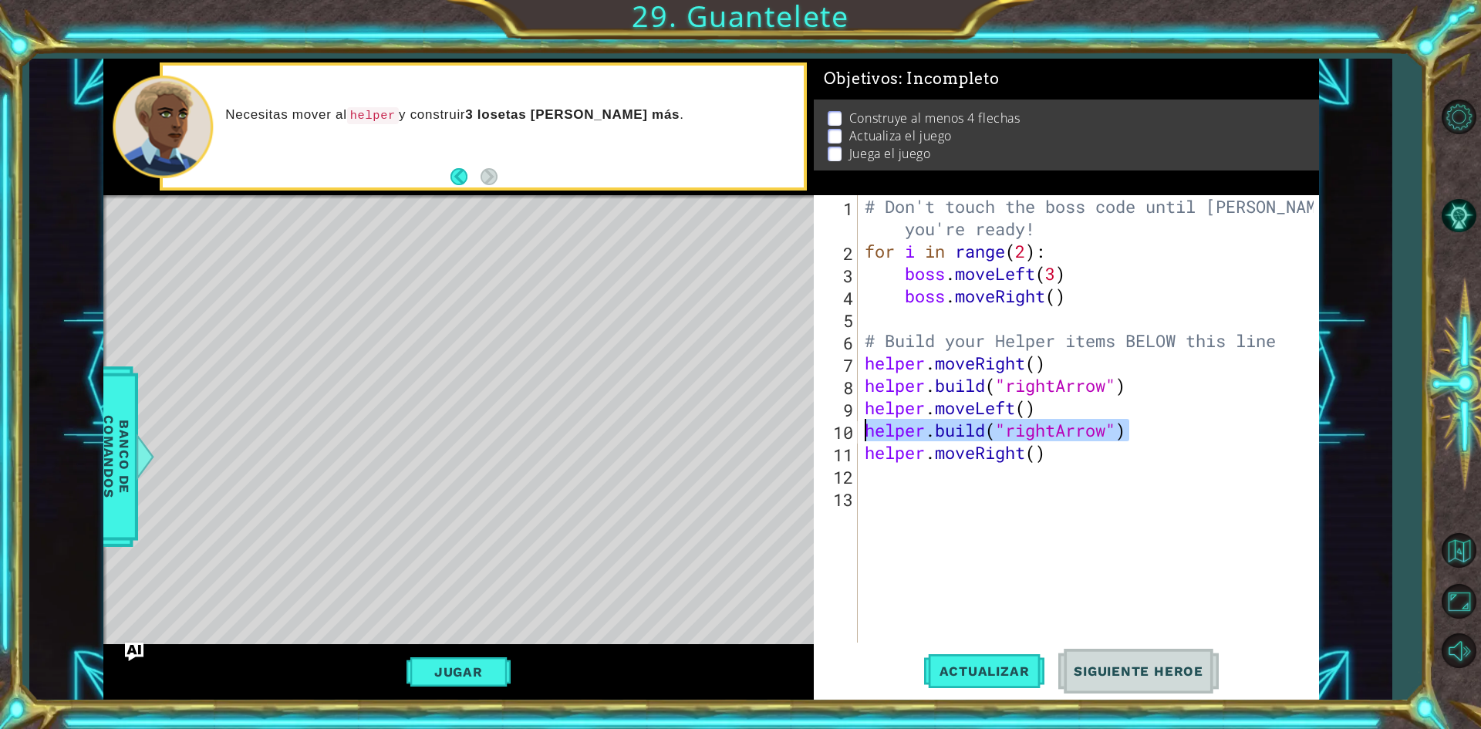
drag, startPoint x: 1134, startPoint y: 430, endPoint x: 843, endPoint y: 440, distance: 291.0
click at [843, 440] on div "1 2 3 4 5 6 7 8 9 10 11 12 13 # Don't touch the boss code until [PERSON_NAME] s…" at bounding box center [1064, 418] width 500 height 447
type textarea "[DOMAIN_NAME]("rightArrow")"
click at [882, 481] on div "# Don't touch the boss code until [PERSON_NAME] says you're ready! for i in ran…" at bounding box center [1092, 452] width 460 height 514
paste textarea "[DOMAIN_NAME]("rightArrow")"
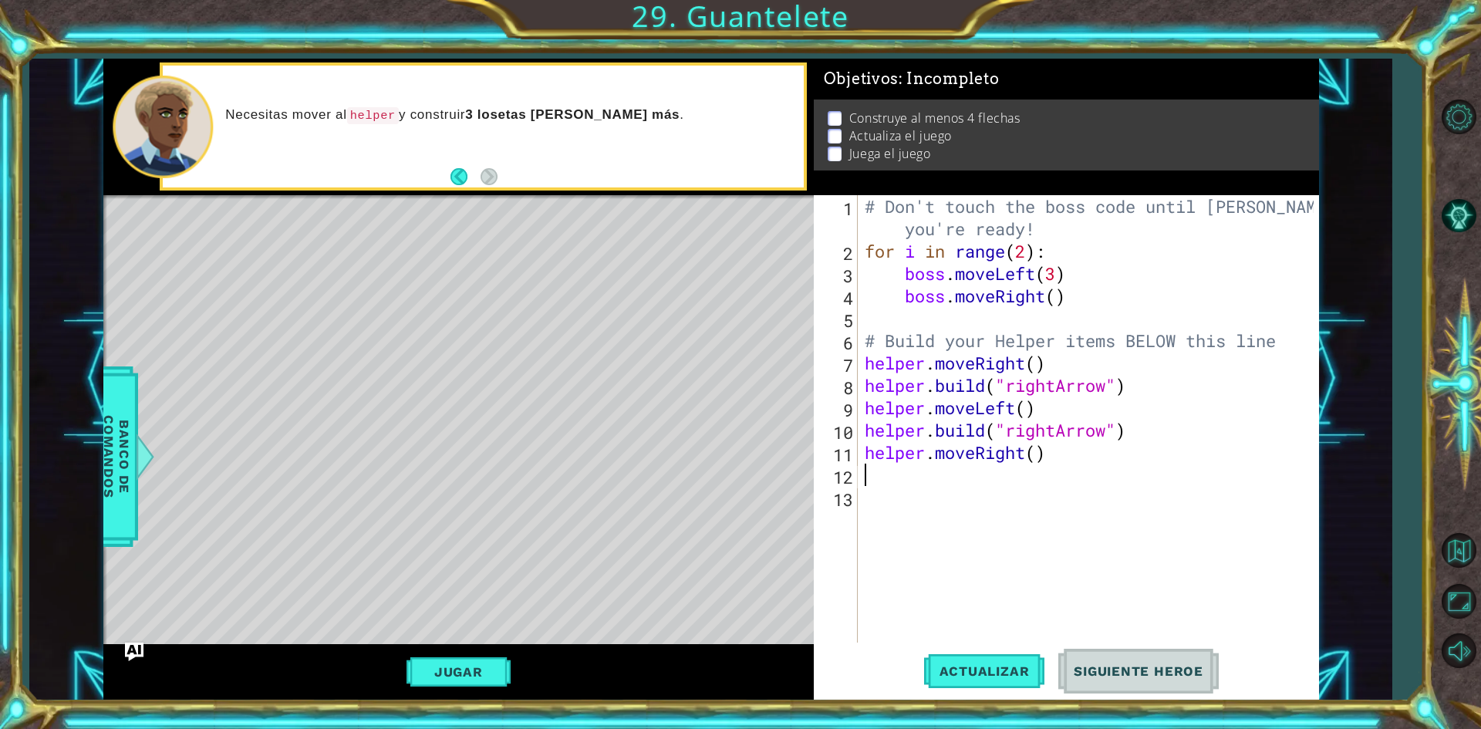
type textarea "[DOMAIN_NAME]("rightArrow")"
click at [885, 502] on div "# Don't touch the boss code until [PERSON_NAME] says you're ready! for i in ran…" at bounding box center [1092, 452] width 460 height 514
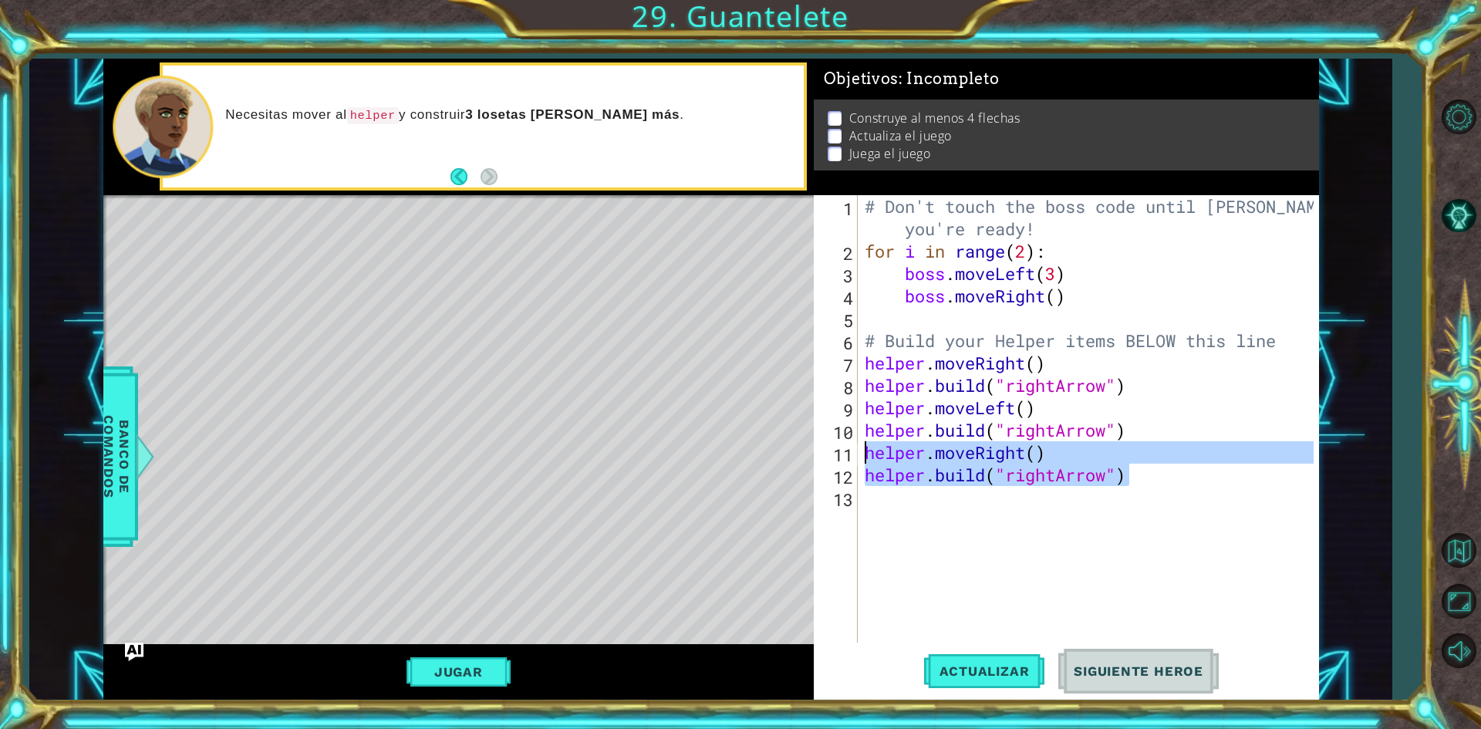
drag, startPoint x: 1149, startPoint y: 479, endPoint x: 867, endPoint y: 451, distance: 283.7
click at [867, 451] on div "# Don't touch the boss code until [PERSON_NAME] says you're ready! for i in ran…" at bounding box center [1092, 452] width 460 height 514
type textarea "helper.moveRight() [DOMAIN_NAME]("rightArrow")"
click at [880, 499] on div "# Don't touch the boss code until [PERSON_NAME] says you're ready! for i in ran…" at bounding box center [1092, 452] width 460 height 514
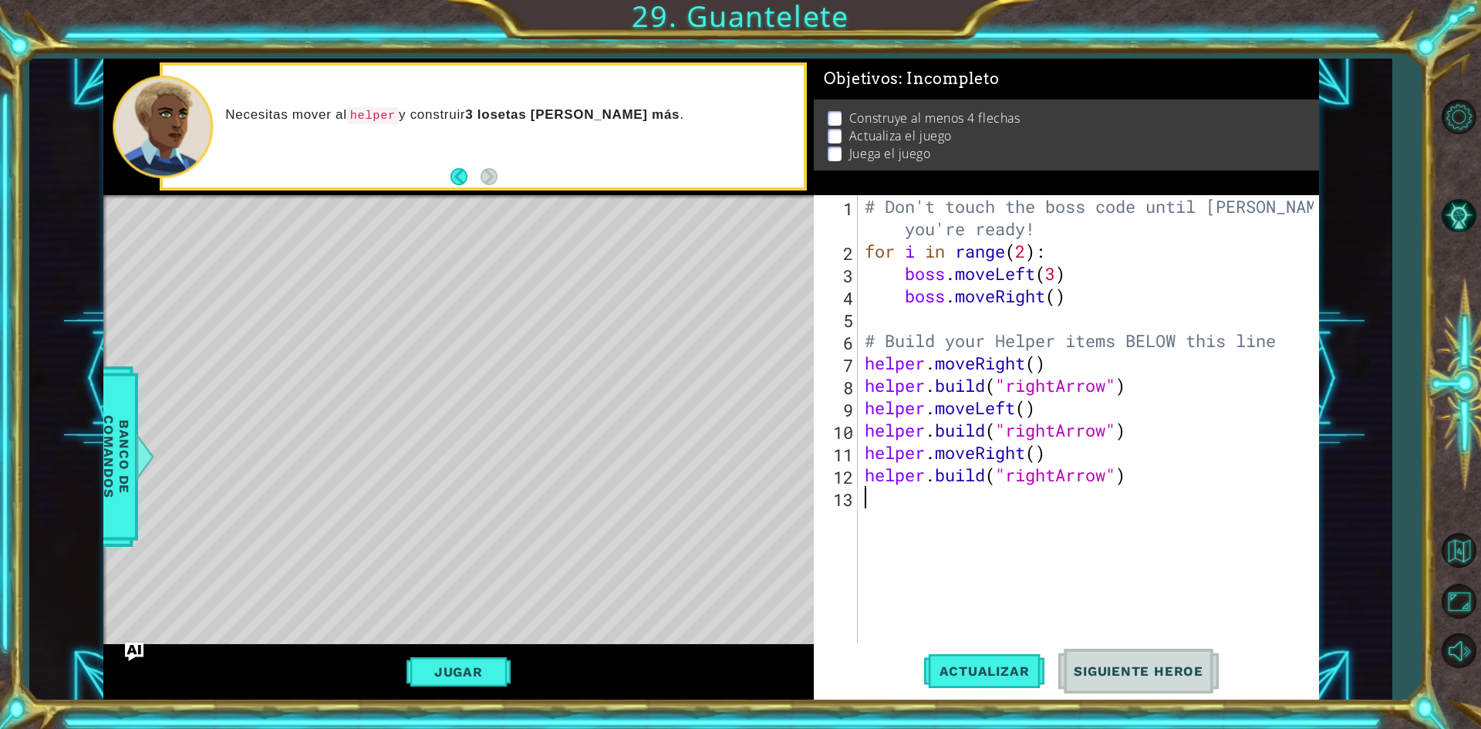
paste textarea "[DOMAIN_NAME]("rightArrow")"
type textarea "[DOMAIN_NAME]("rightArrow")"
click at [427, 667] on button "Jugar" at bounding box center [458, 671] width 104 height 29
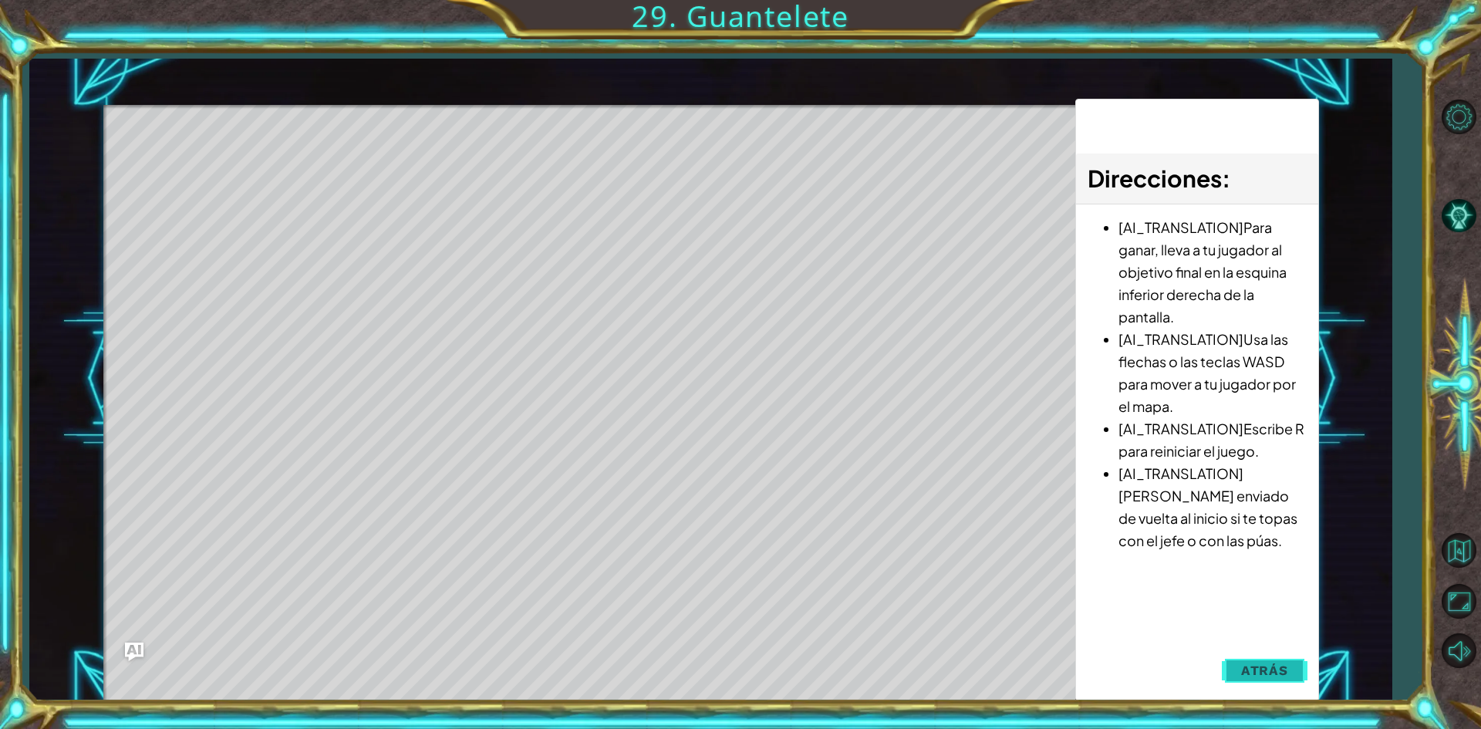
click at [1279, 671] on span "Atrás" at bounding box center [1264, 670] width 47 height 15
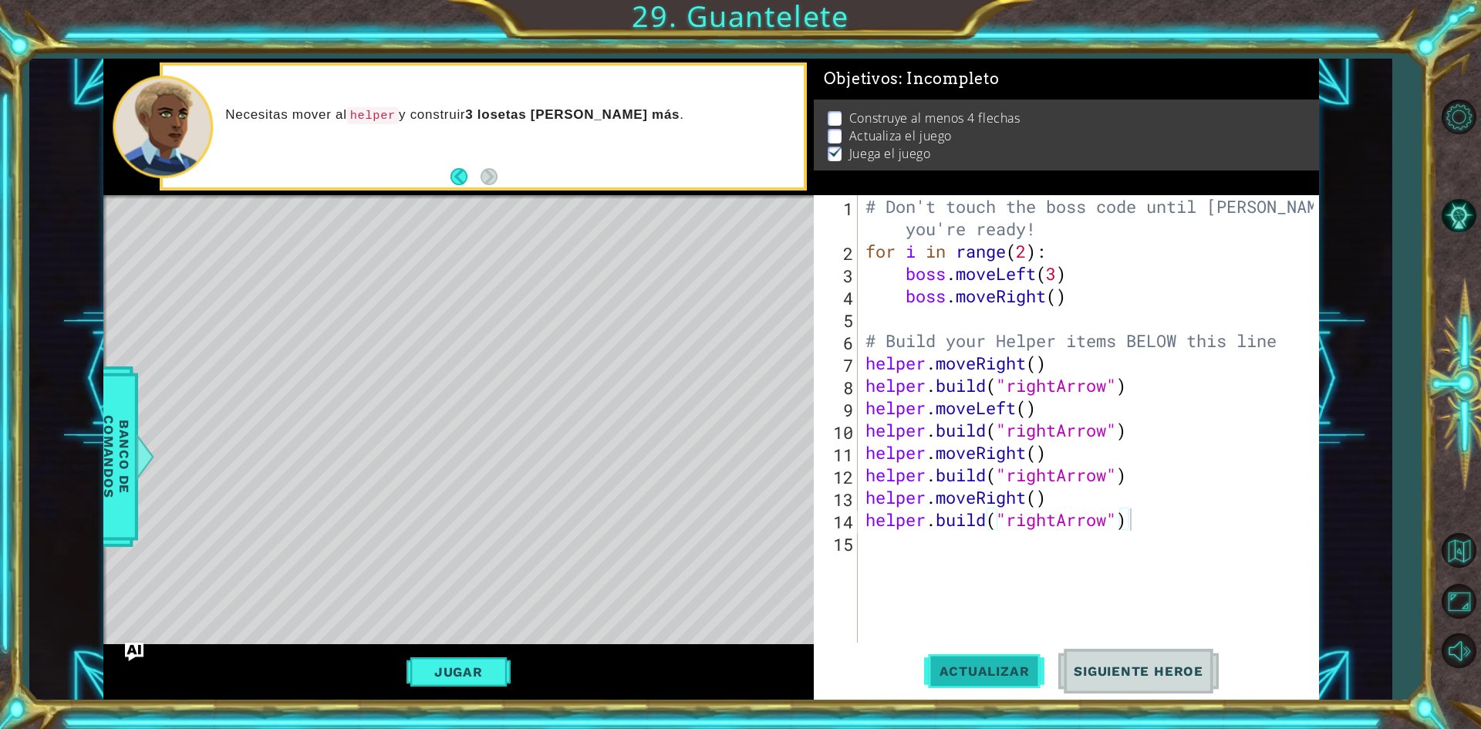
click at [1010, 671] on span "Actualizar" at bounding box center [984, 670] width 121 height 15
click at [913, 548] on div "# Don't touch the boss code until [PERSON_NAME] says you're ready! for i in ran…" at bounding box center [1091, 452] width 459 height 514
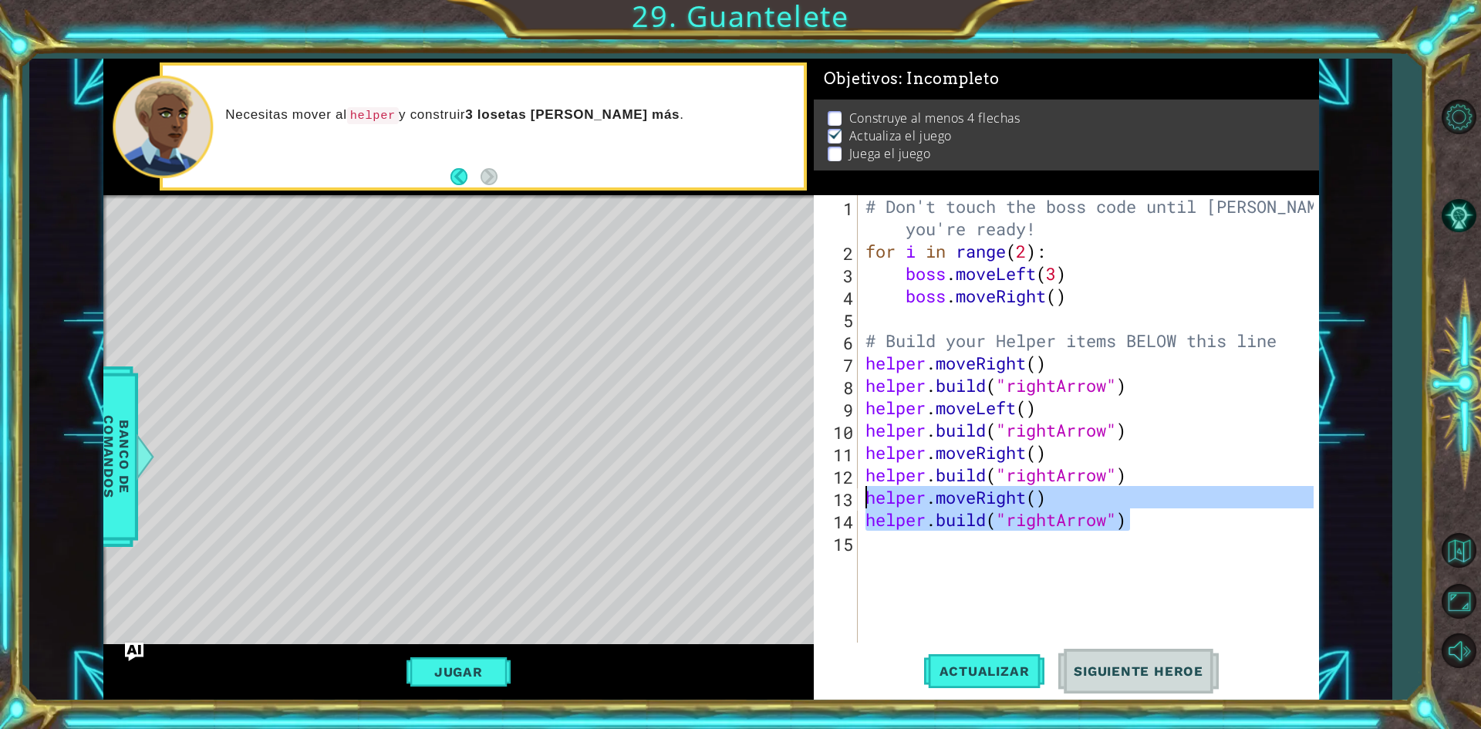
drag, startPoint x: 1133, startPoint y: 525, endPoint x: 865, endPoint y: 504, distance: 269.3
click at [865, 504] on div "# Don't touch the boss code until [PERSON_NAME] says you're ready! for i in ran…" at bounding box center [1091, 452] width 459 height 514
type textarea "[DOMAIN_NAME]("rightArrow")"
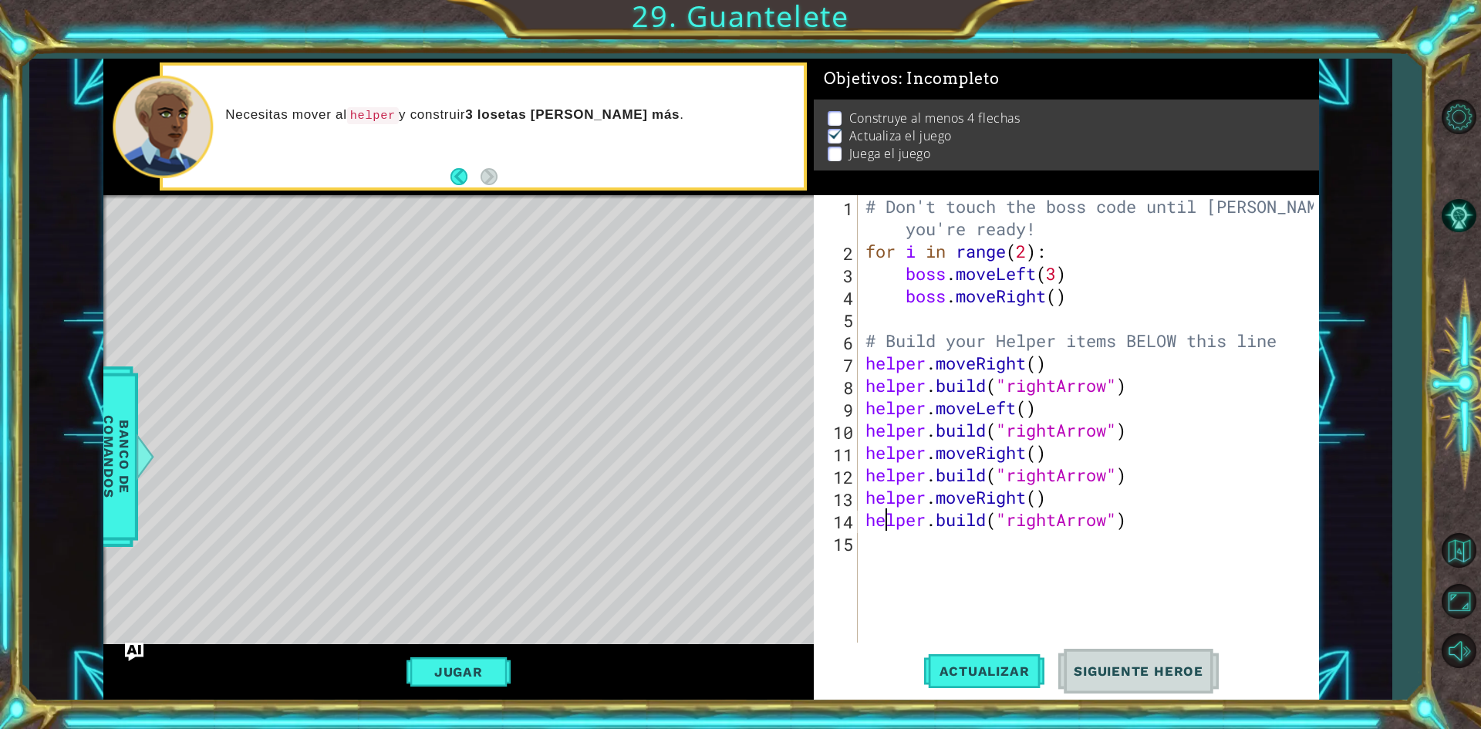
click at [879, 537] on div "# Don't touch the boss code until [PERSON_NAME] says you're ready! for i in ran…" at bounding box center [1091, 452] width 459 height 514
paste textarea "[DOMAIN_NAME]("rightArrow")"
click at [962, 678] on span "Actualizar" at bounding box center [984, 670] width 121 height 15
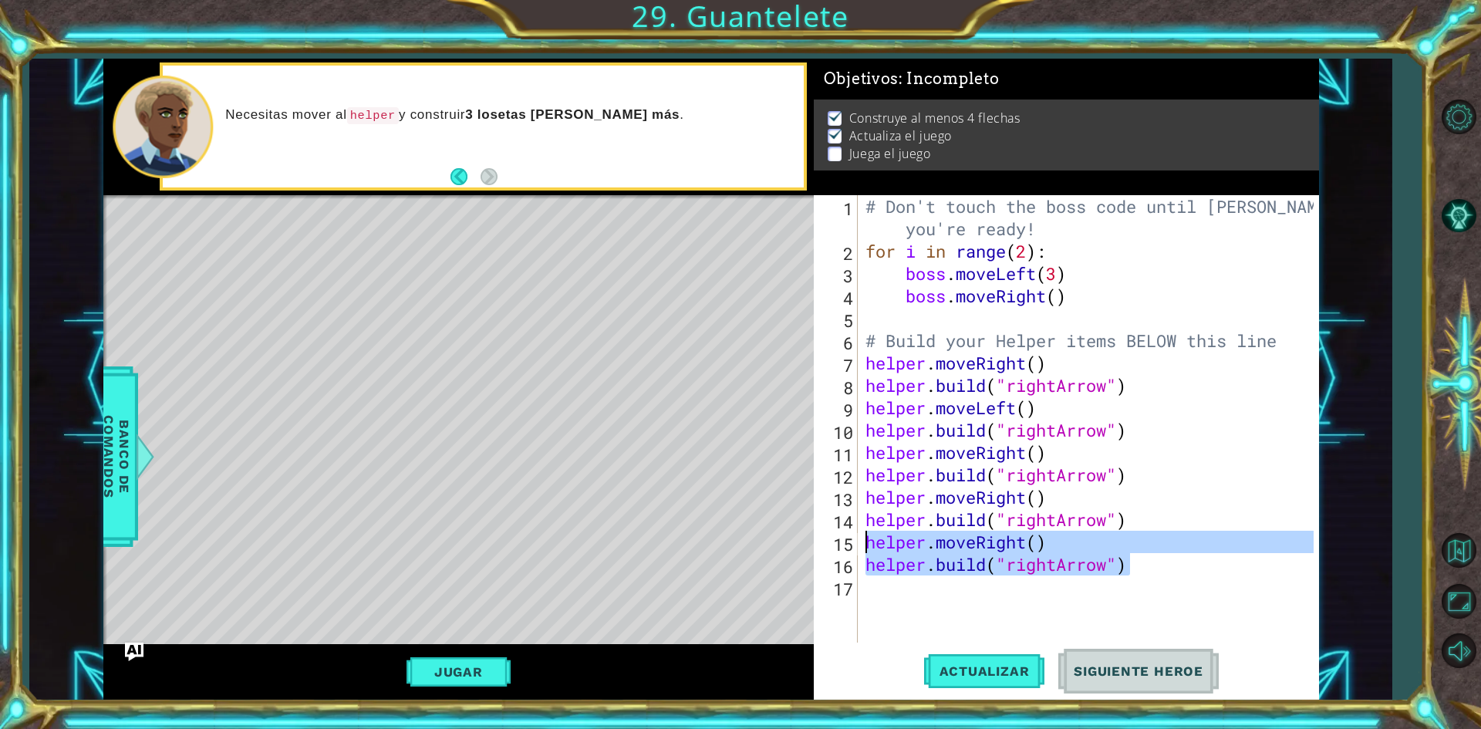
drag, startPoint x: 1130, startPoint y: 568, endPoint x: 842, endPoint y: 547, distance: 288.5
click at [842, 547] on div "[DOMAIN_NAME]("rightArrow") 1 2 3 4 5 6 7 8 9 10 11 12 13 14 15 16 17 # Don't t…" at bounding box center [1064, 418] width 500 height 447
type textarea "helper.moveRight() [DOMAIN_NAME]("rightArrow")"
